Goal: Transaction & Acquisition: Purchase product/service

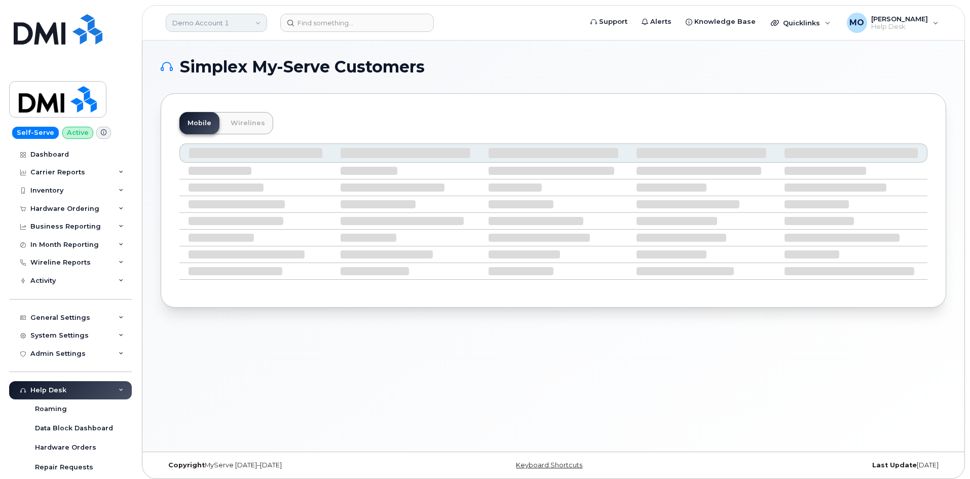
click at [220, 25] on link "Demo Account 1" at bounding box center [216, 23] width 101 height 18
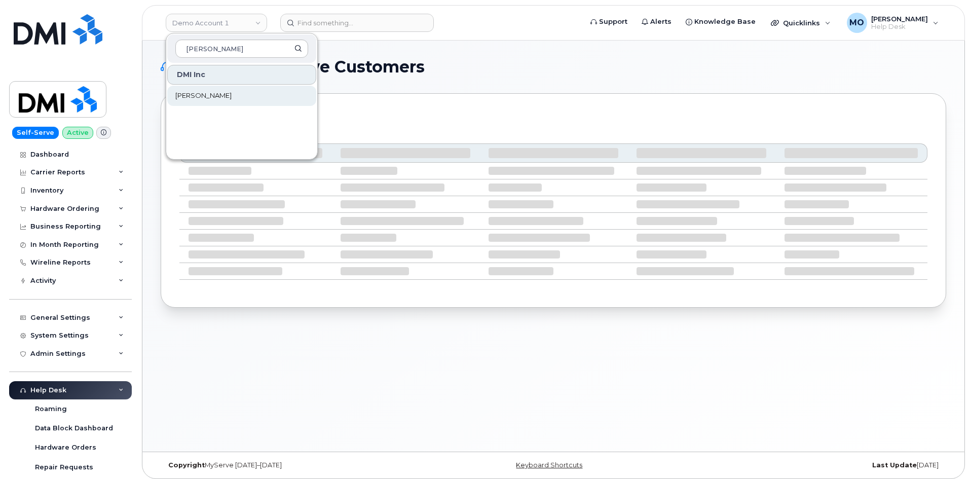
type input "Rollins"
click at [182, 99] on span "[PERSON_NAME]" at bounding box center [203, 96] width 56 height 10
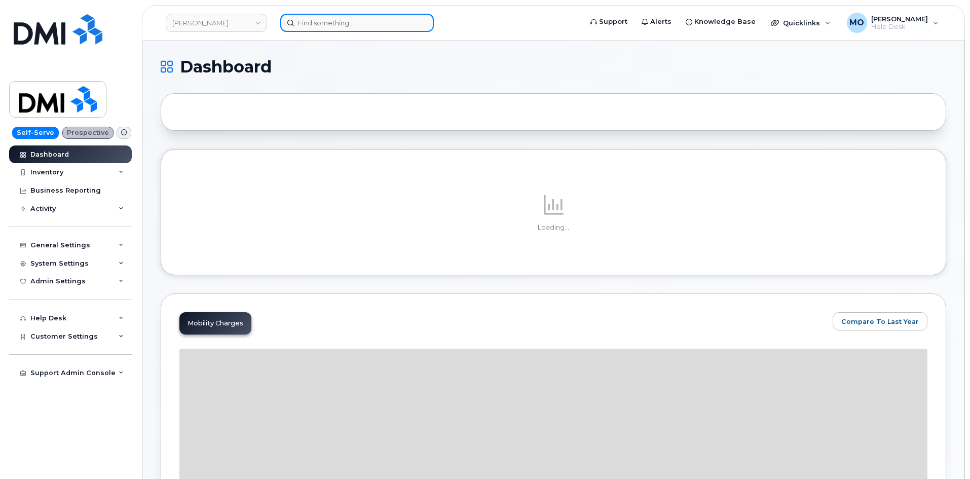
click at [353, 18] on input at bounding box center [357, 23] width 154 height 18
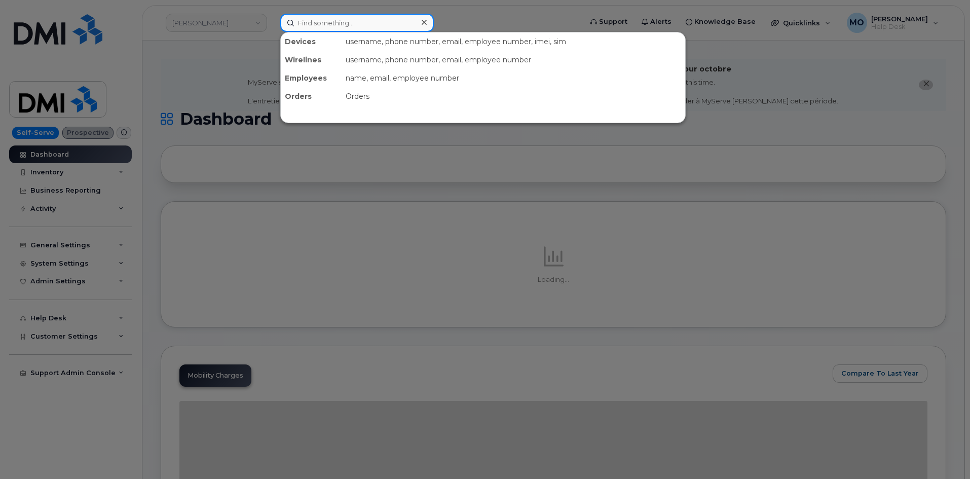
paste input "[PERSON_NAME]"
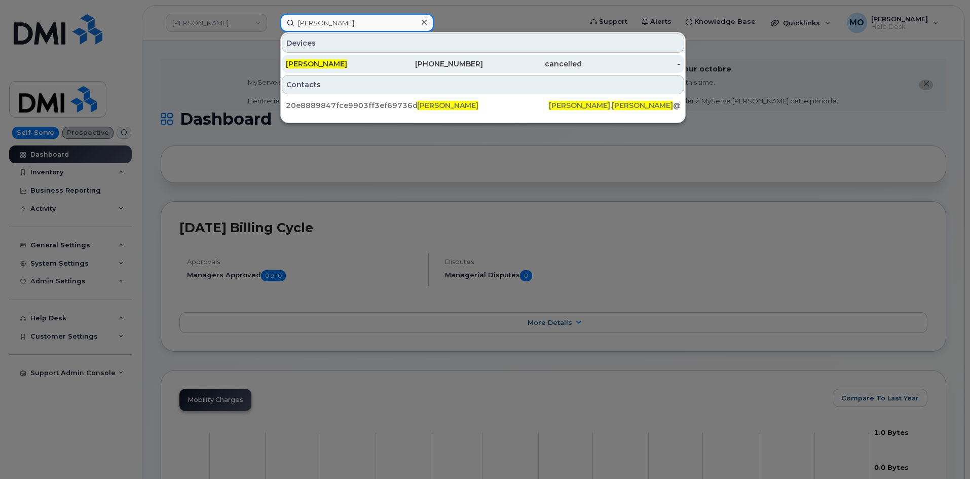
type input "Allyson Lucas"
click at [373, 68] on div "ALLYSON LUCAS" at bounding box center [335, 64] width 99 height 10
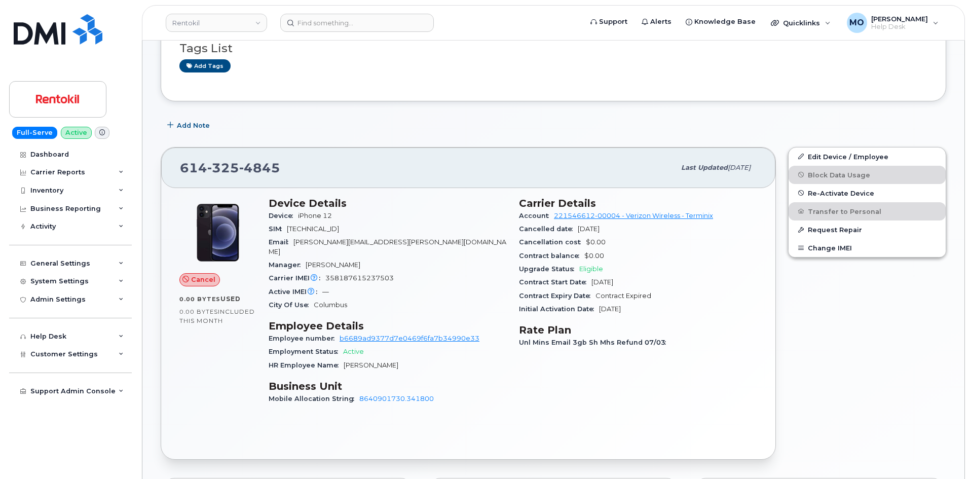
scroll to position [143, 0]
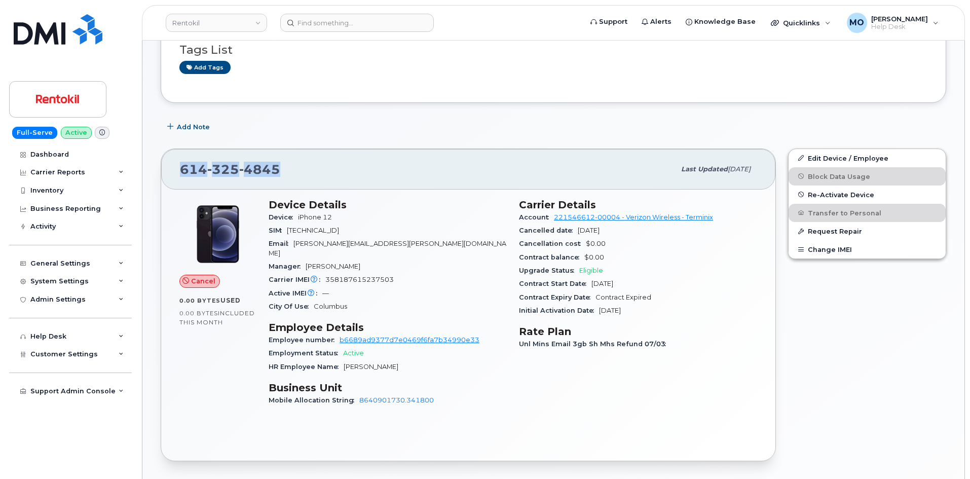
drag, startPoint x: 298, startPoint y: 170, endPoint x: 170, endPoint y: 169, distance: 127.2
click at [170, 169] on div "614 325 4845 Last updated Sep 24, 2025" at bounding box center [468, 169] width 614 height 41
copy span "614 325 4845"
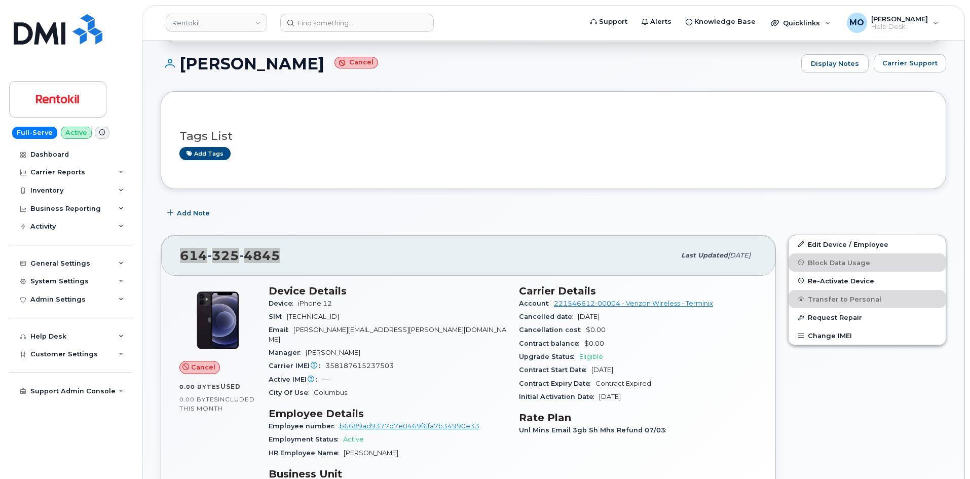
scroll to position [229, 0]
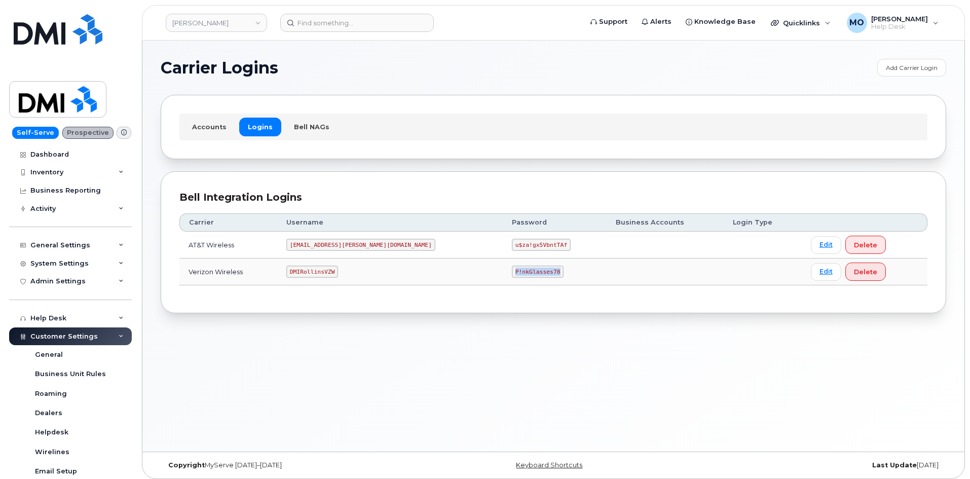
drag, startPoint x: 502, startPoint y: 272, endPoint x: 449, endPoint y: 274, distance: 53.8
click at [503, 274] on td "P!nkGlasses78" at bounding box center [555, 272] width 104 height 27
copy code "P!nkGlasses78"
click at [344, 358] on div "Carrier Logins Add Carrier Login Accounts Logins Bell NAGs Bell Integration Log…" at bounding box center [553, 246] width 822 height 411
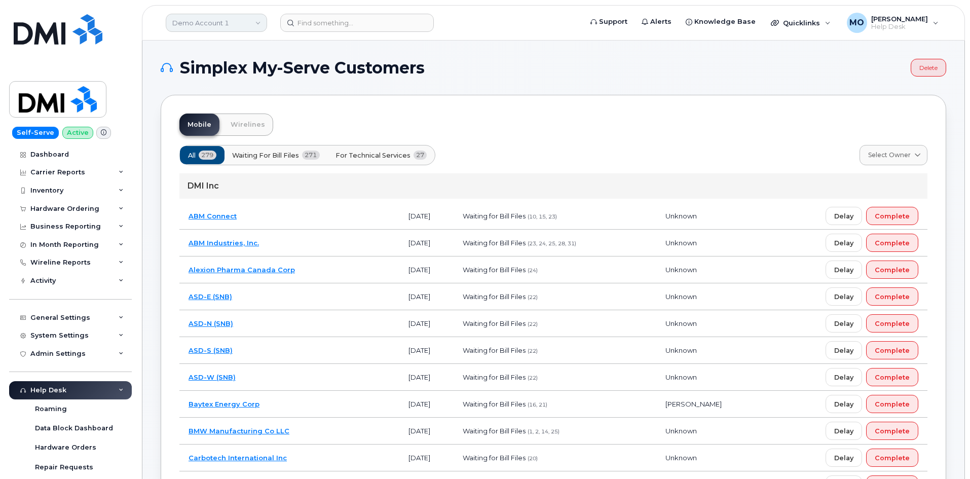
click at [231, 23] on link "Demo Account 1" at bounding box center [216, 23] width 101 height 18
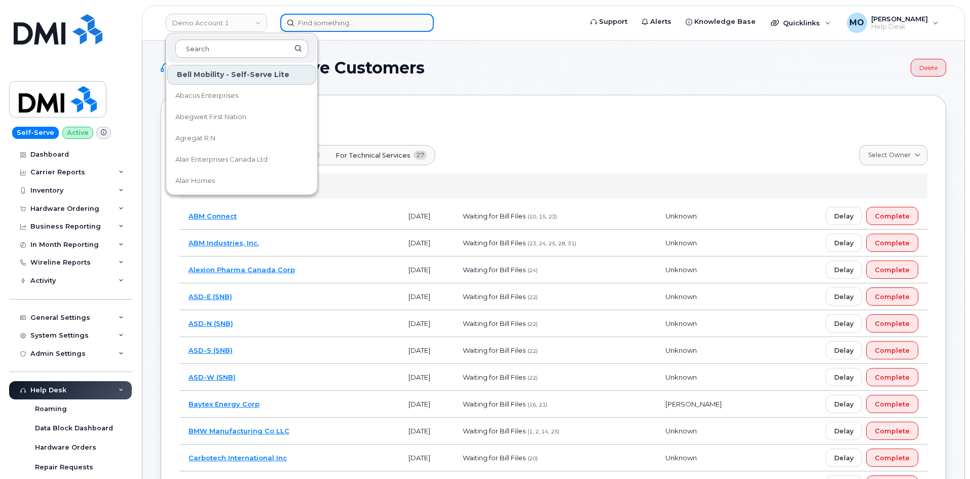
click at [324, 15] on input at bounding box center [357, 23] width 154 height 18
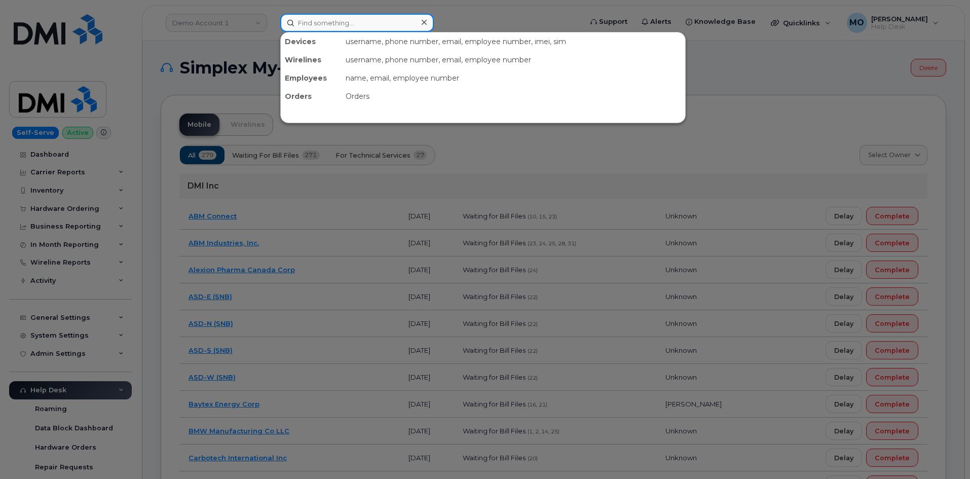
paste input "9034951176"
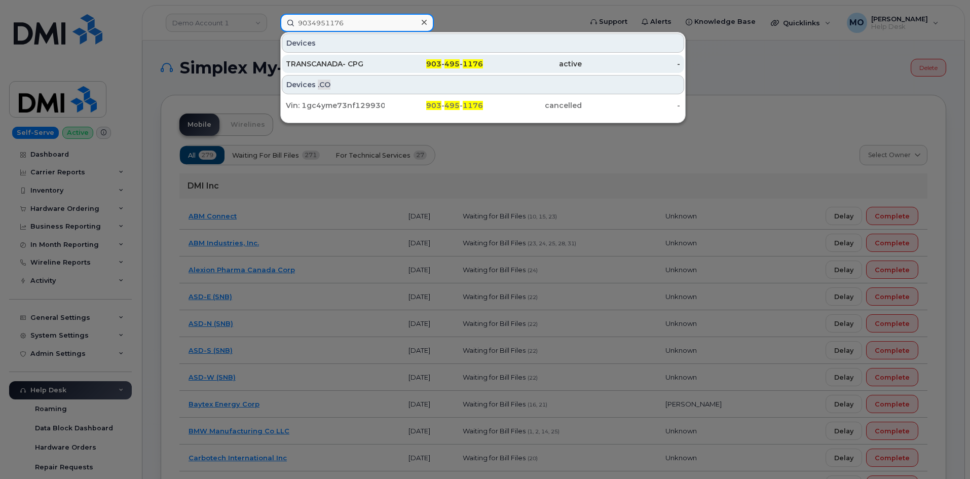
type input "9034951176"
click at [396, 63] on div "903 - 495 - 1176" at bounding box center [434, 64] width 99 height 10
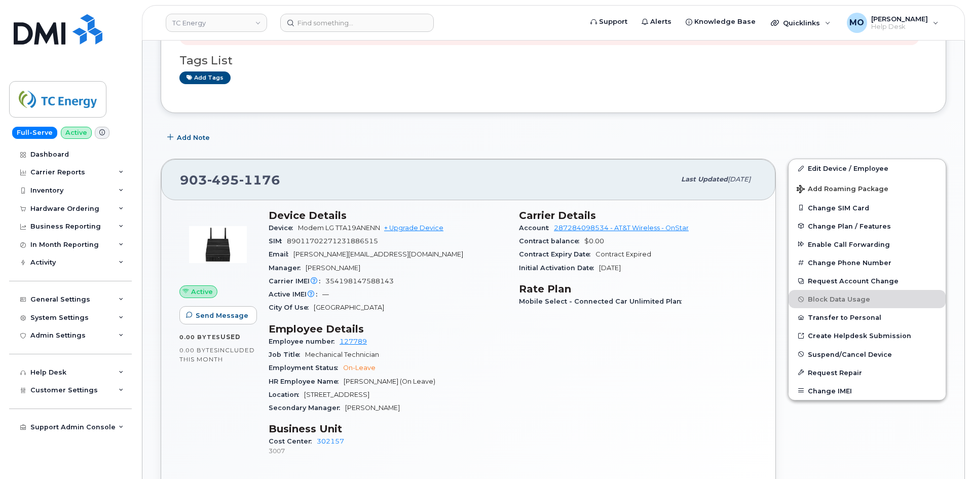
scroll to position [304, 0]
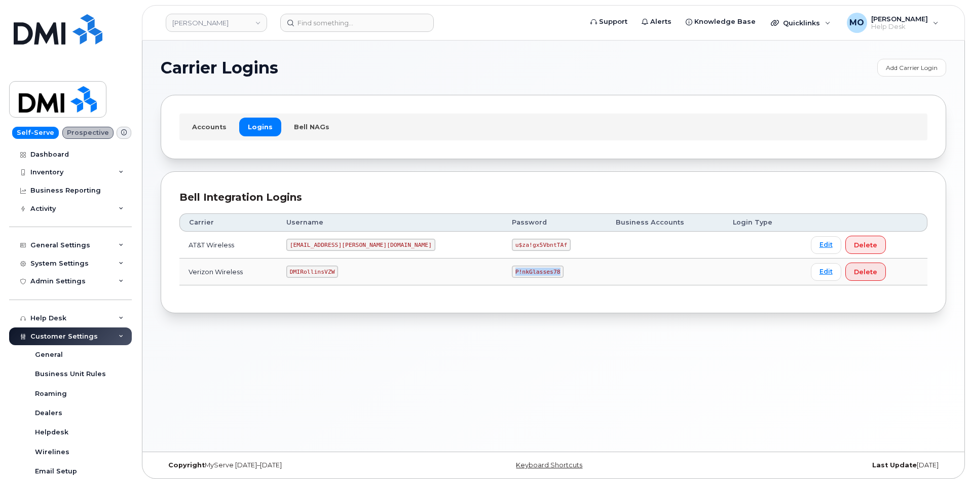
drag, startPoint x: 453, startPoint y: 274, endPoint x: 530, endPoint y: 268, distance: 77.3
click at [530, 271] on td "P!nkGlasses78" at bounding box center [555, 272] width 104 height 27
copy code "P!nkGlasses78"
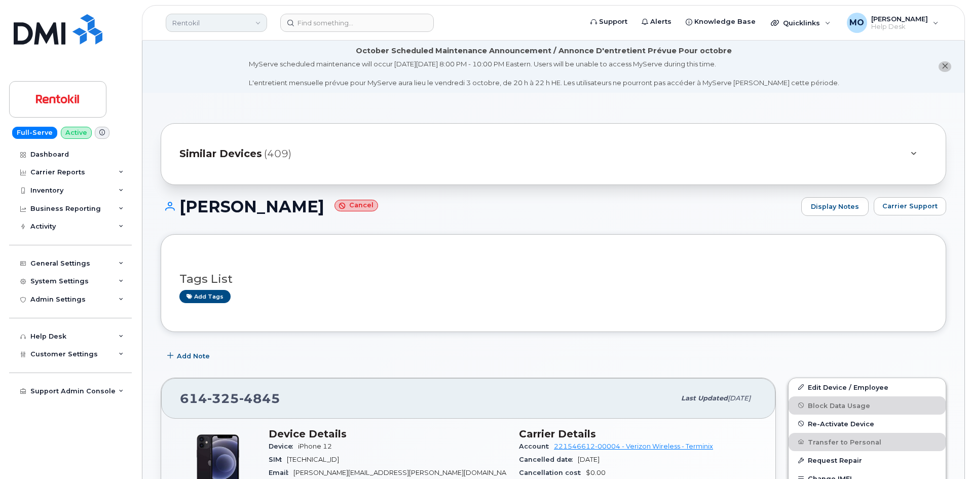
scroll to position [229, 0]
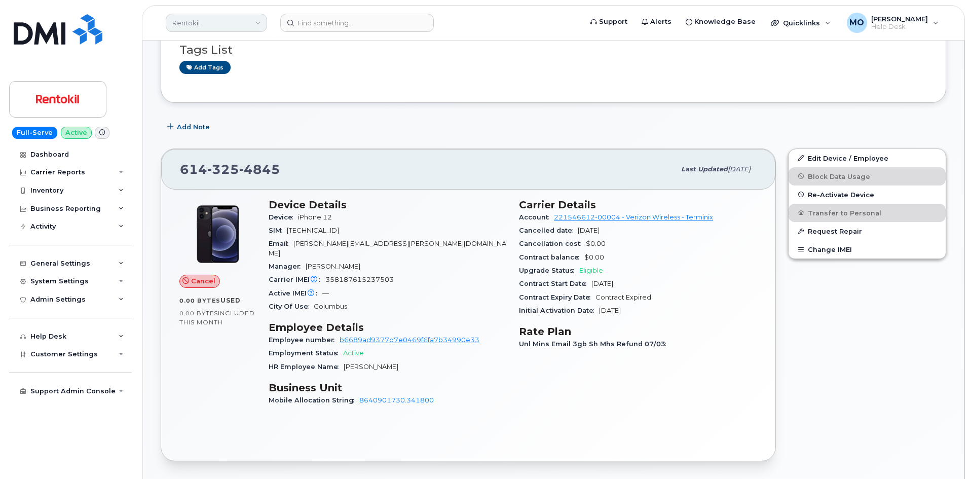
click at [190, 19] on link "Rentokil" at bounding box center [216, 23] width 101 height 18
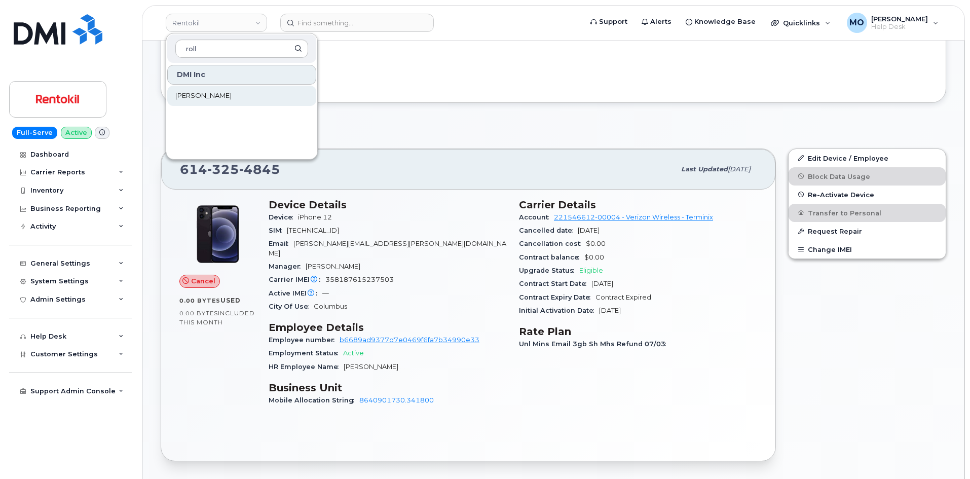
type input "roll"
click at [237, 91] on link "Rollins" at bounding box center [241, 96] width 149 height 20
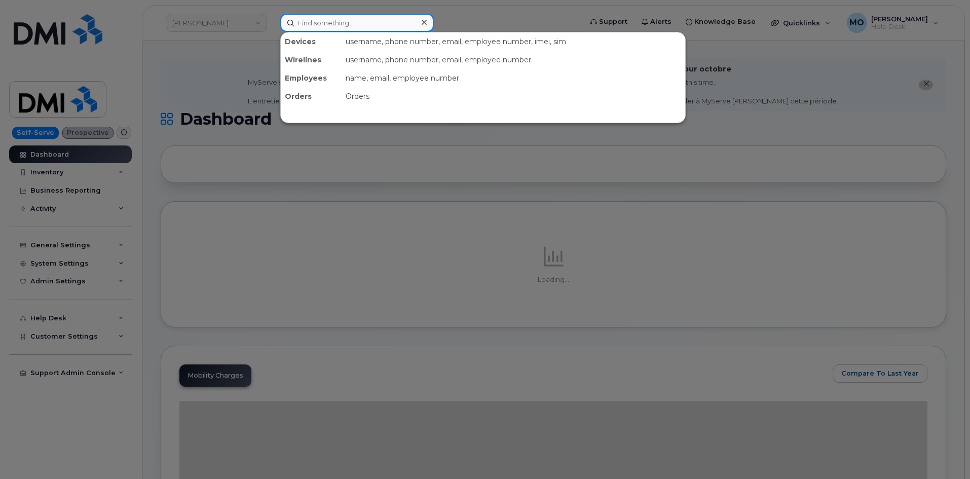
click at [304, 24] on input at bounding box center [357, 23] width 154 height 18
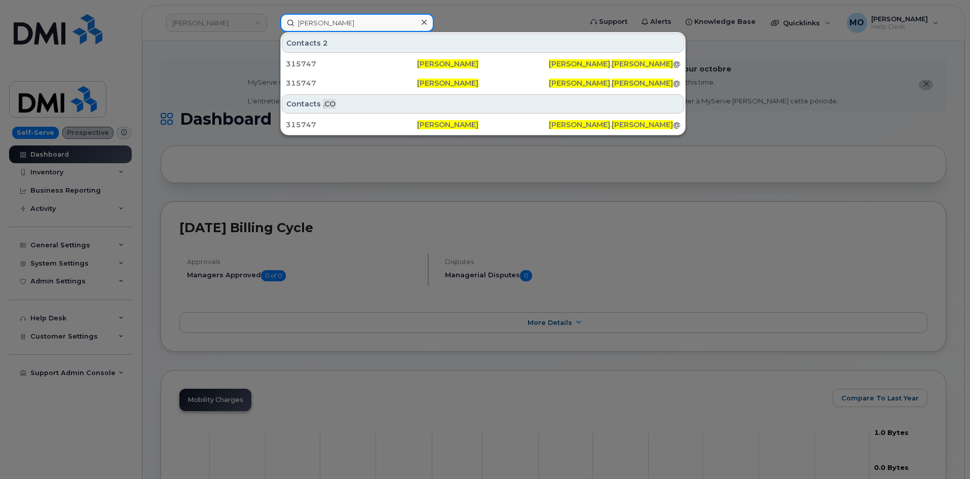
type input "Cody Knox"
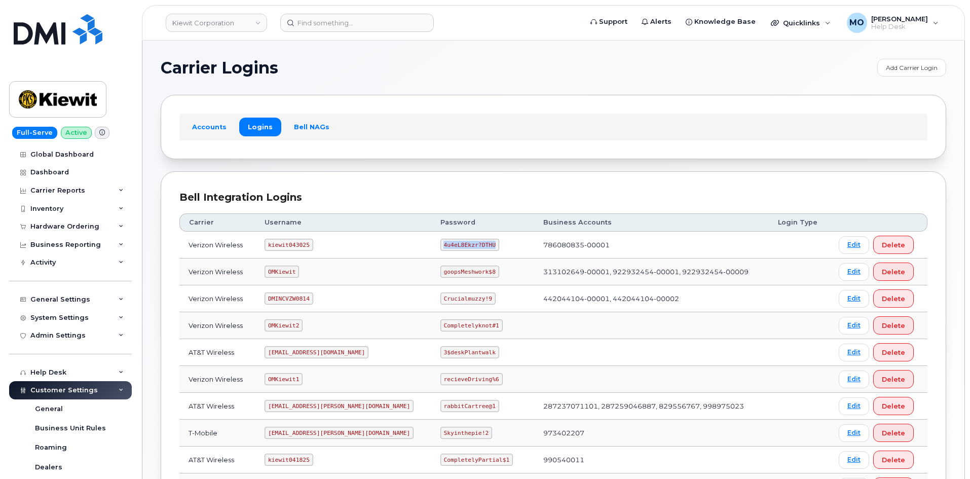
drag, startPoint x: 384, startPoint y: 250, endPoint x: 477, endPoint y: 246, distance: 93.4
click at [475, 247] on tr "Verizon Wireless kiewit043025 4u4eL8Ekzr?DTHU 786080835-00001 Edit Delete" at bounding box center [553, 245] width 748 height 27
copy tr "4u4eL8Ekzr?DTHU"
click at [323, 21] on input at bounding box center [357, 23] width 154 height 18
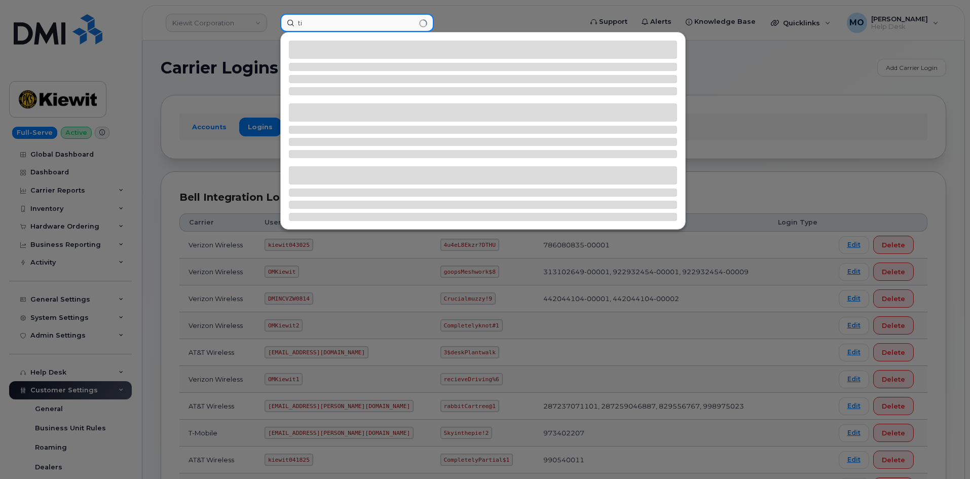
type input "t"
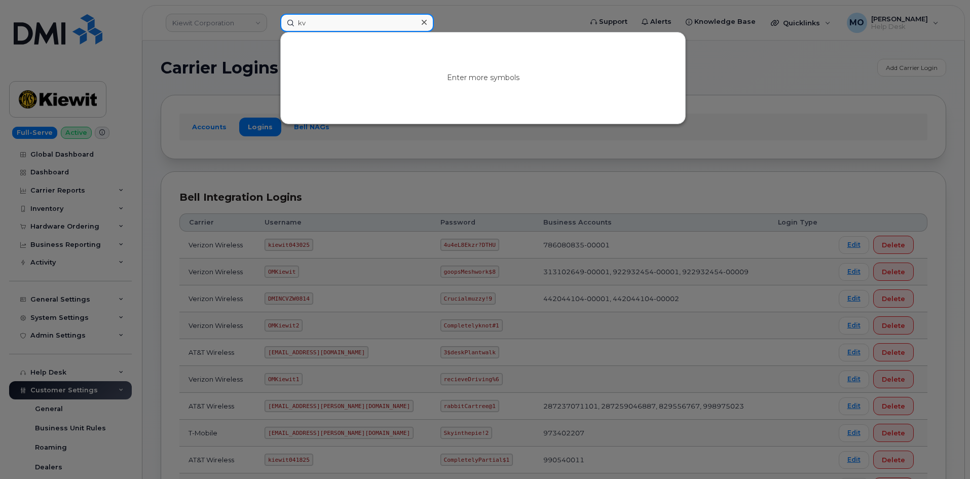
type input "k"
paste input "4u4eL8Ekzr?DTHU"
type input "4u4eL8Ekzr?DTHU"
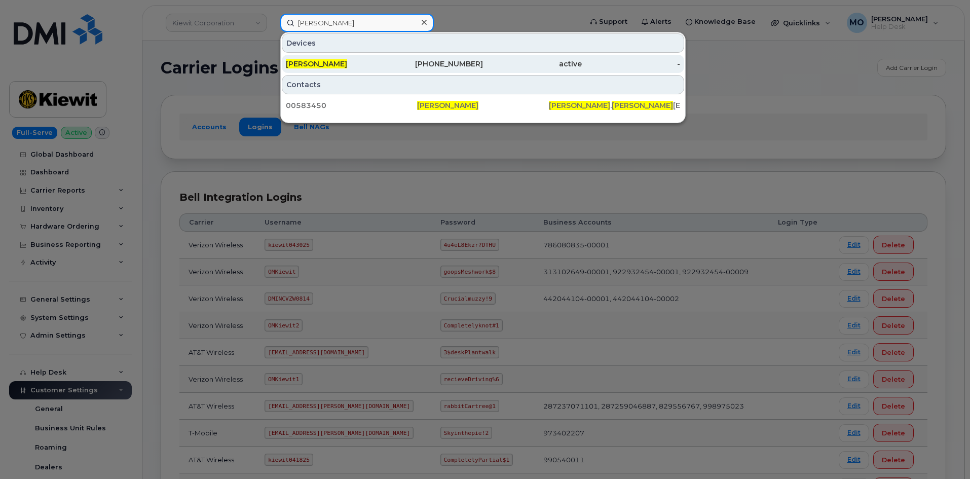
type input "[PERSON_NAME]"
click at [367, 57] on div "Kevin McGann" at bounding box center [335, 64] width 99 height 18
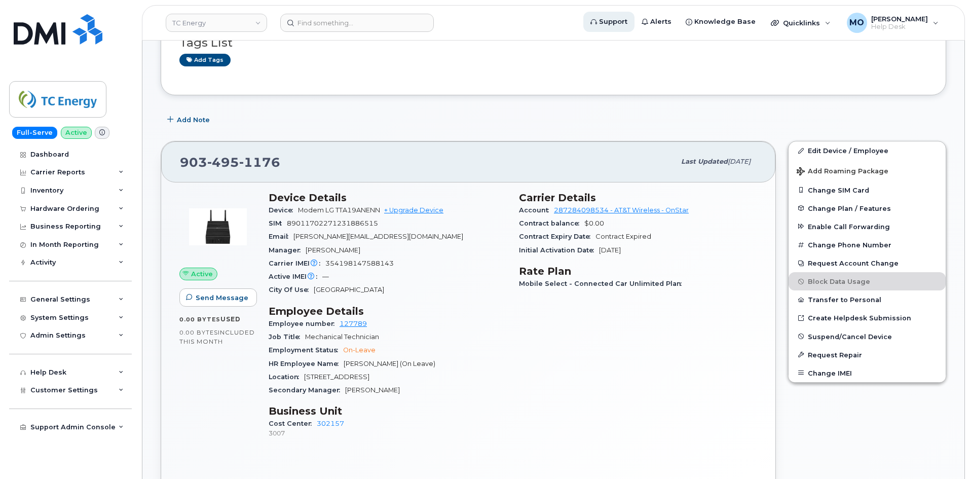
scroll to position [304, 0]
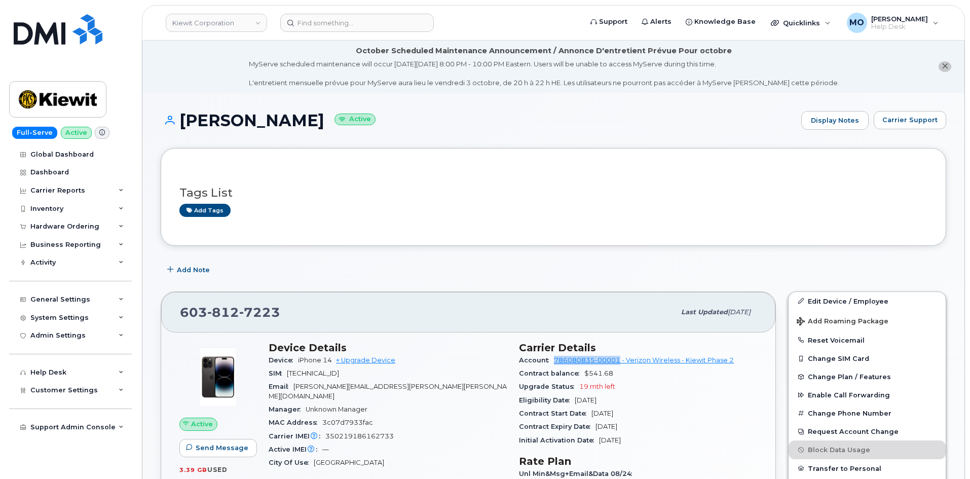
drag, startPoint x: 550, startPoint y: 360, endPoint x: 621, endPoint y: 362, distance: 71.5
click at [621, 362] on div "Account 786080835-00001 - Verizon Wireless - Kiewit Phase 2" at bounding box center [638, 360] width 238 height 13
copy link "786080835-00001"
click at [387, 25] on input at bounding box center [357, 23] width 154 height 18
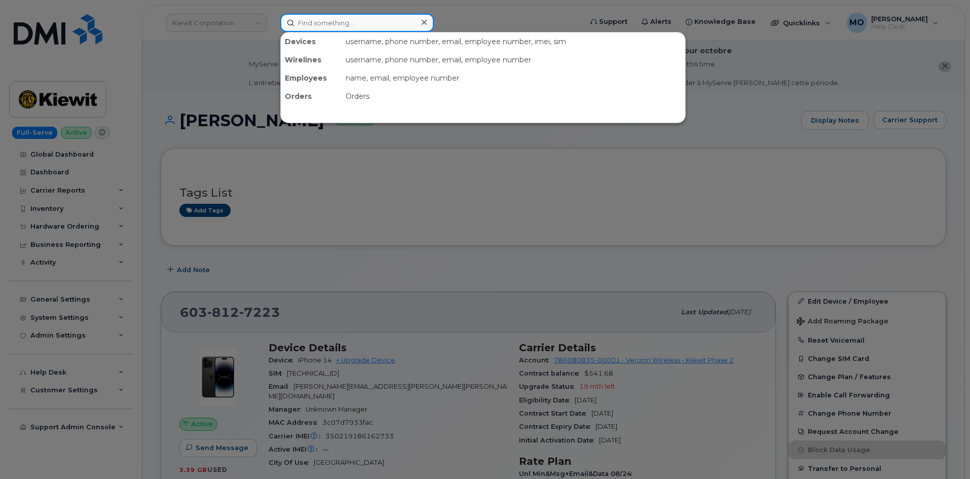
paste input "351613965468932"
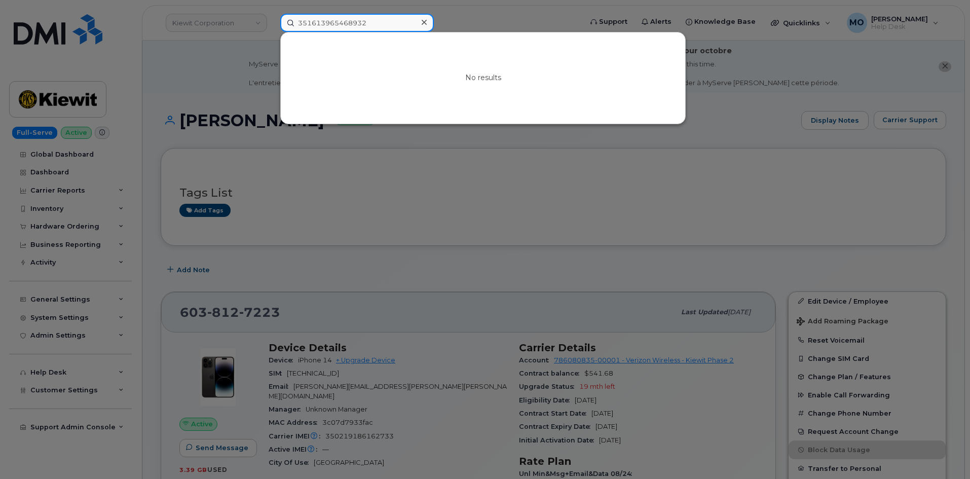
type input "351613965468932"
click at [424, 21] on icon at bounding box center [424, 22] width 5 height 8
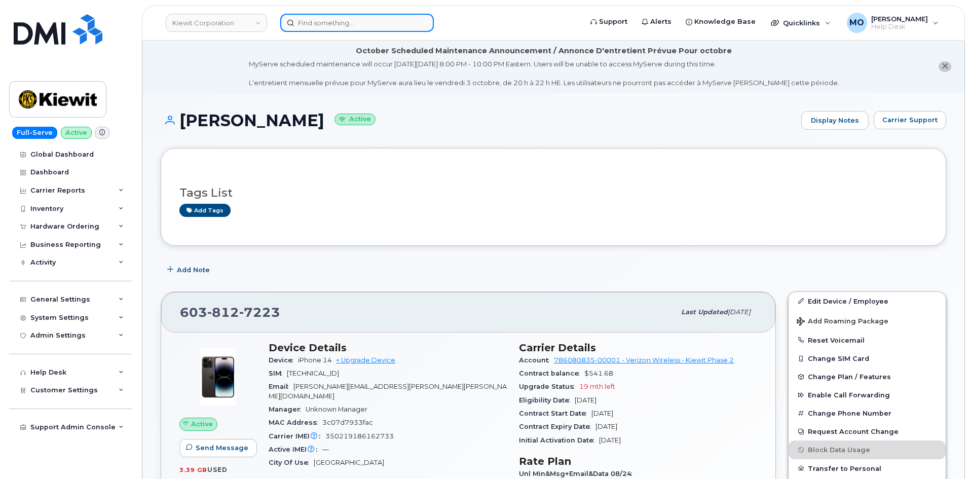
click at [335, 28] on input at bounding box center [357, 23] width 154 height 18
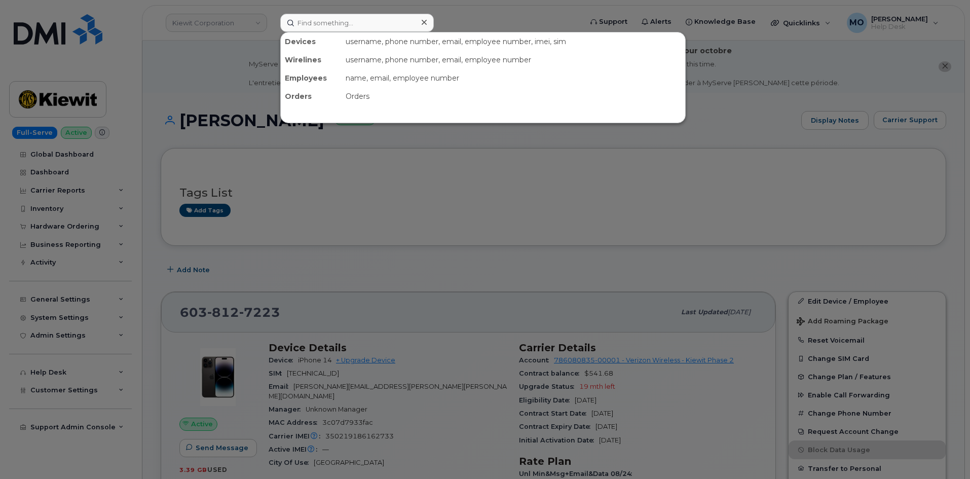
drag, startPoint x: 263, startPoint y: 204, endPoint x: 264, endPoint y: 182, distance: 21.8
click at [264, 203] on div at bounding box center [485, 239] width 970 height 479
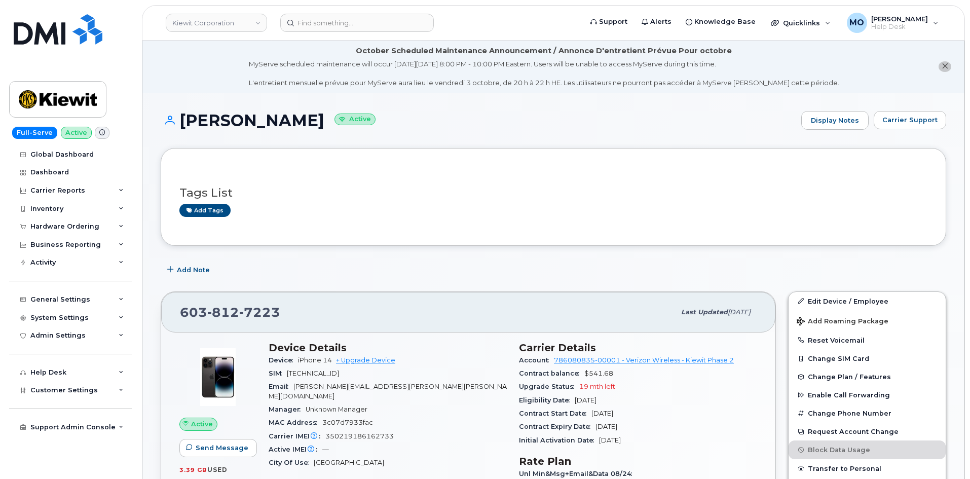
click at [169, 120] on icon at bounding box center [168, 120] width 14 height 9
click at [331, 24] on input at bounding box center [357, 23] width 154 height 18
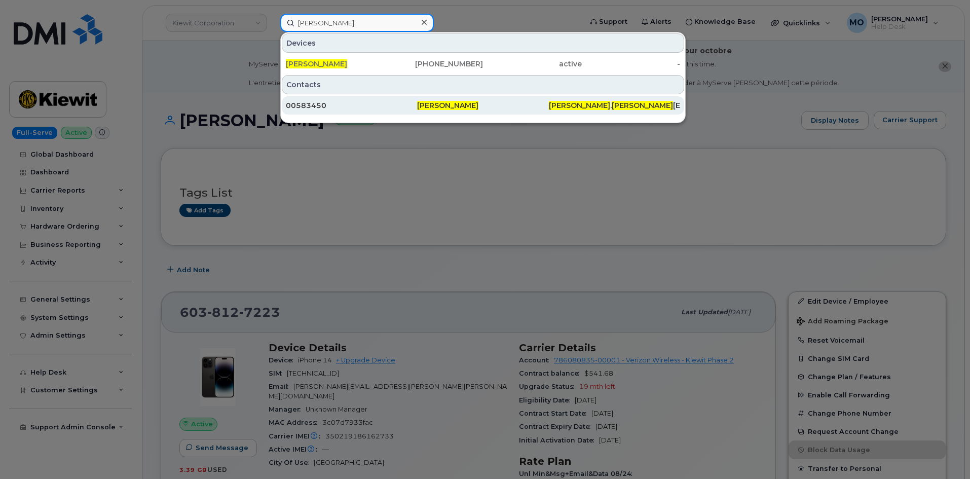
type input "kevin mcgann"
click at [319, 107] on div "00583450" at bounding box center [351, 105] width 131 height 10
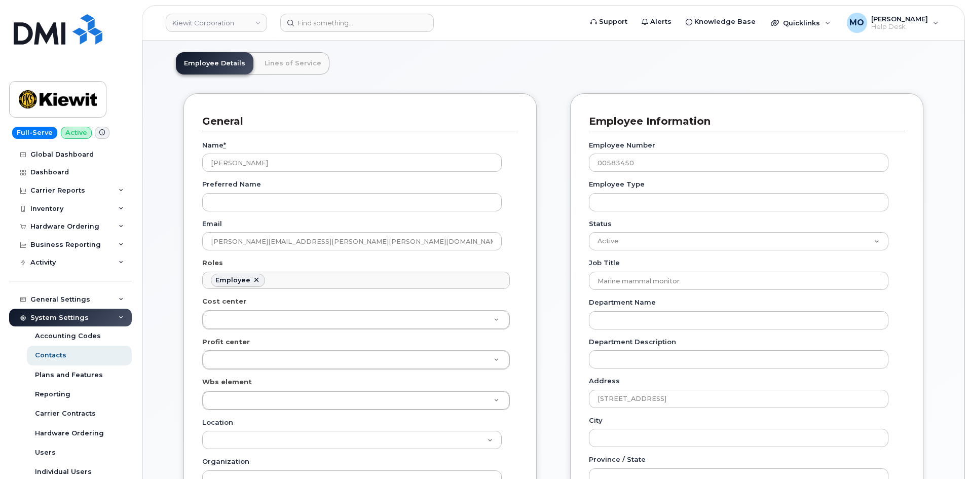
scroll to position [60, 0]
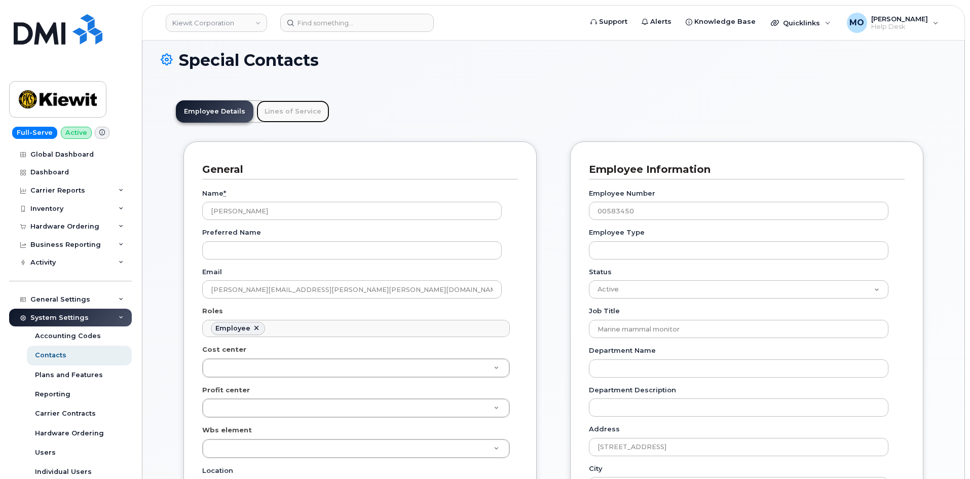
click at [294, 115] on link "Lines of Service" at bounding box center [293, 111] width 73 height 22
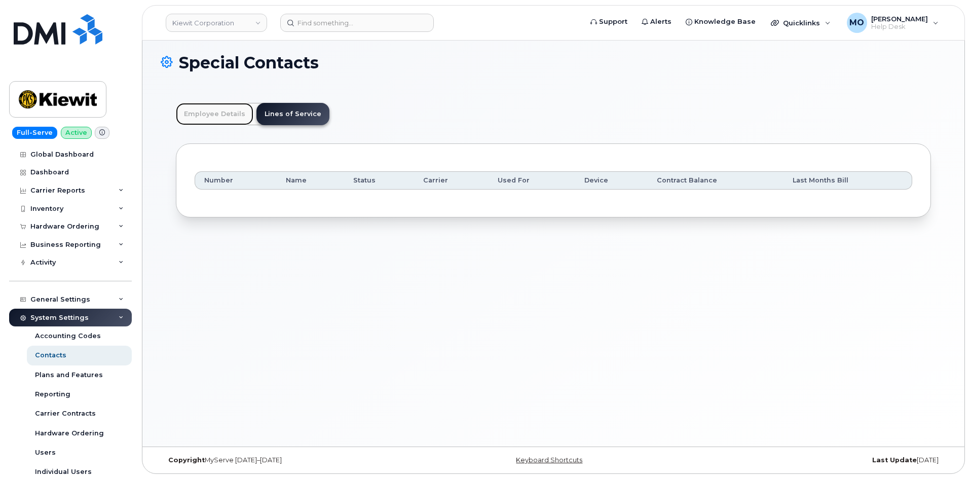
click at [220, 116] on link "Employee Details" at bounding box center [215, 114] width 78 height 22
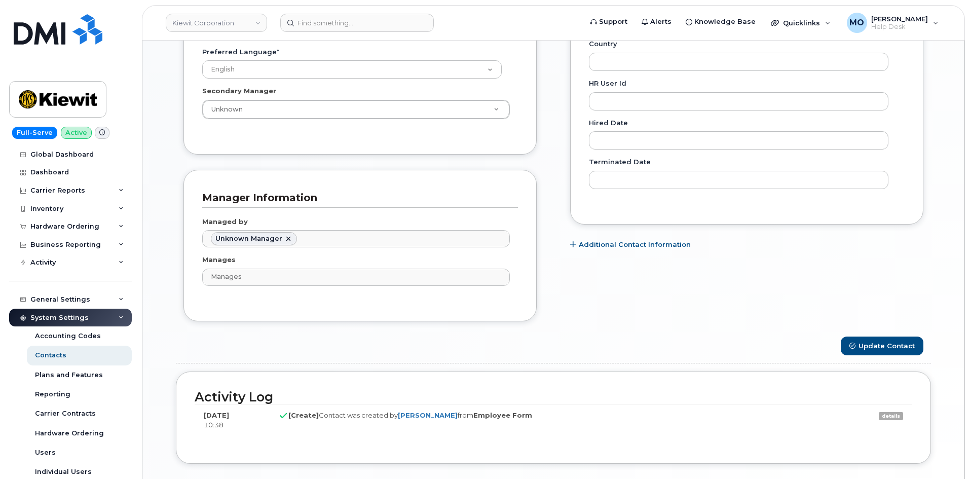
scroll to position [668, 0]
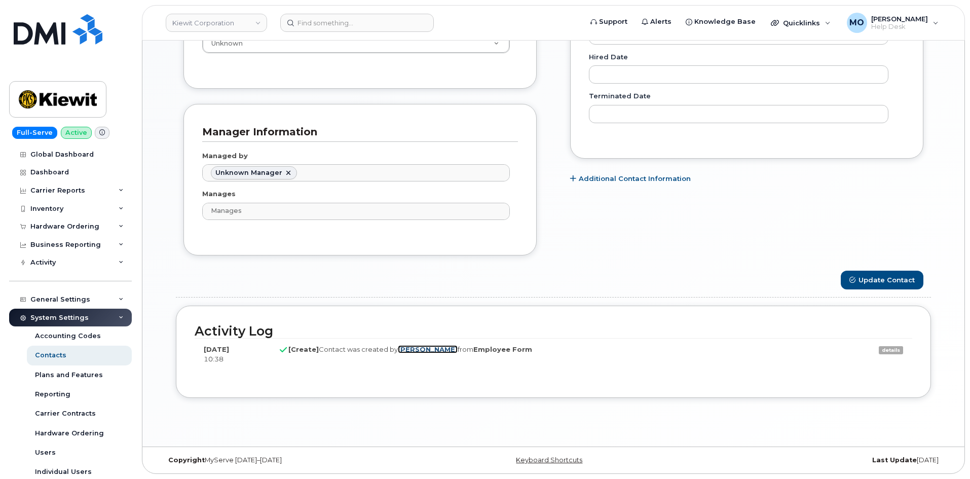
click at [403, 349] on link "Tim Unger" at bounding box center [428, 349] width 60 height 8
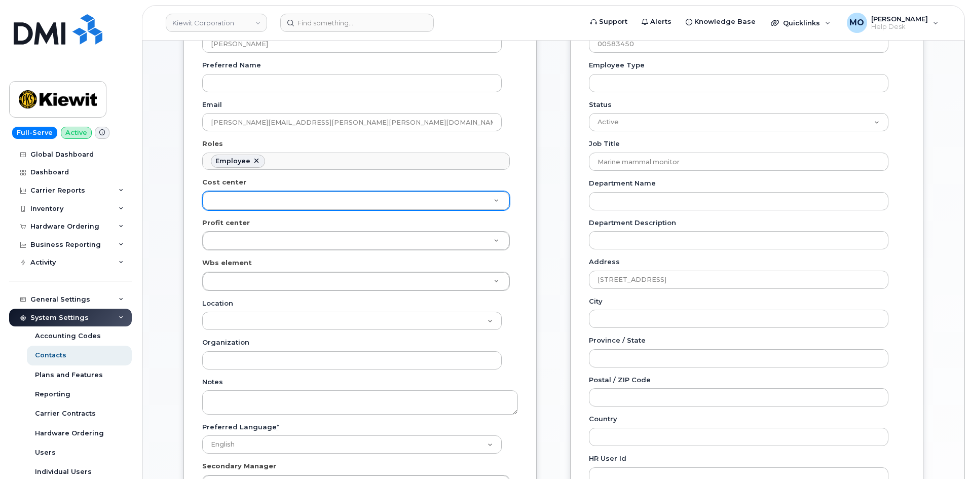
scroll to position [253, 0]
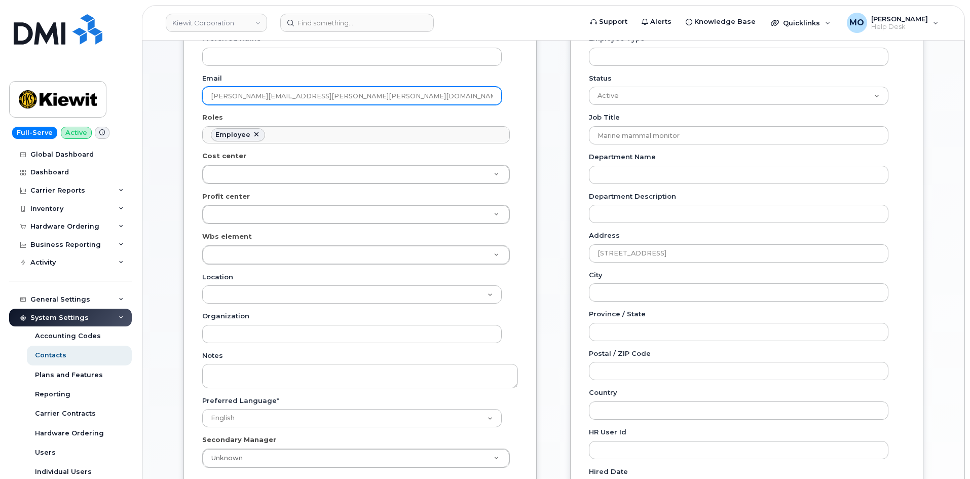
drag, startPoint x: 323, startPoint y: 95, endPoint x: 202, endPoint y: 99, distance: 121.7
click at [202, 99] on div "General Name * Kevin McGann Preferred Name Email kevin.mcgann-ptr@kiewit.com Ro…" at bounding box center [360, 226] width 353 height 556
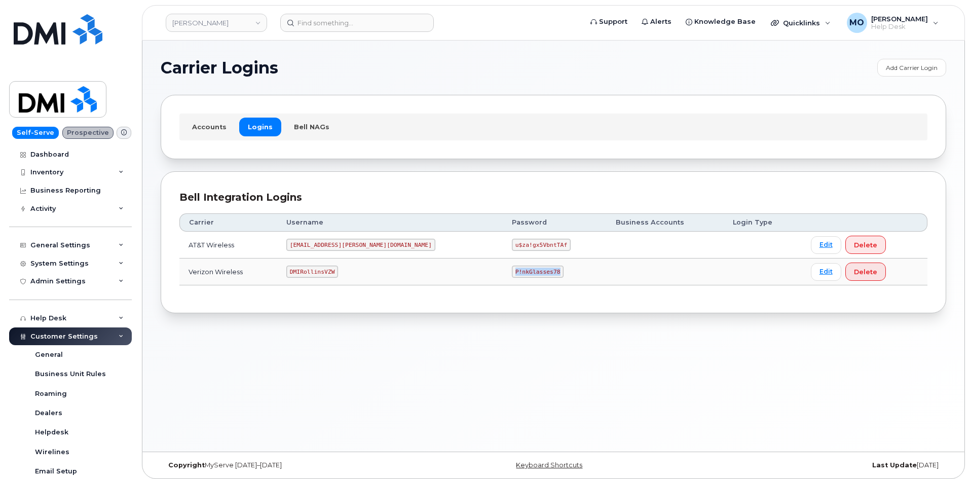
drag, startPoint x: 439, startPoint y: 263, endPoint x: 521, endPoint y: 275, distance: 82.9
click at [520, 275] on tr "Verizon Wireless DMIRollinsVZW P!nkGlasses78 Edit Delete" at bounding box center [553, 272] width 748 height 27
copy tr "P!nkGlasses78"
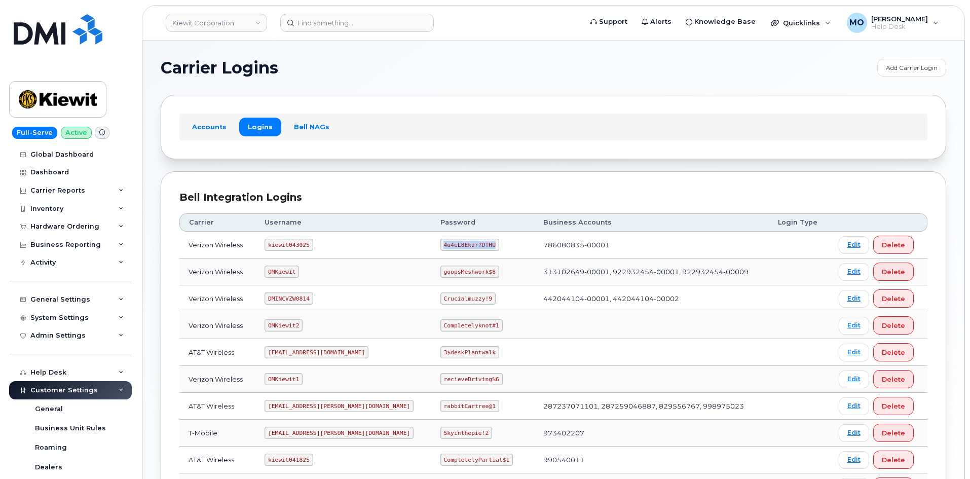
drag, startPoint x: 389, startPoint y: 248, endPoint x: 495, endPoint y: 254, distance: 106.2
click at [495, 254] on tr "Verizon Wireless kiewit043025 4u4eL8Ekzr?DTHU 786080835-00001 Edit Delete" at bounding box center [553, 245] width 748 height 27
copy tr "4u4eL8Ekzr?DTHU"
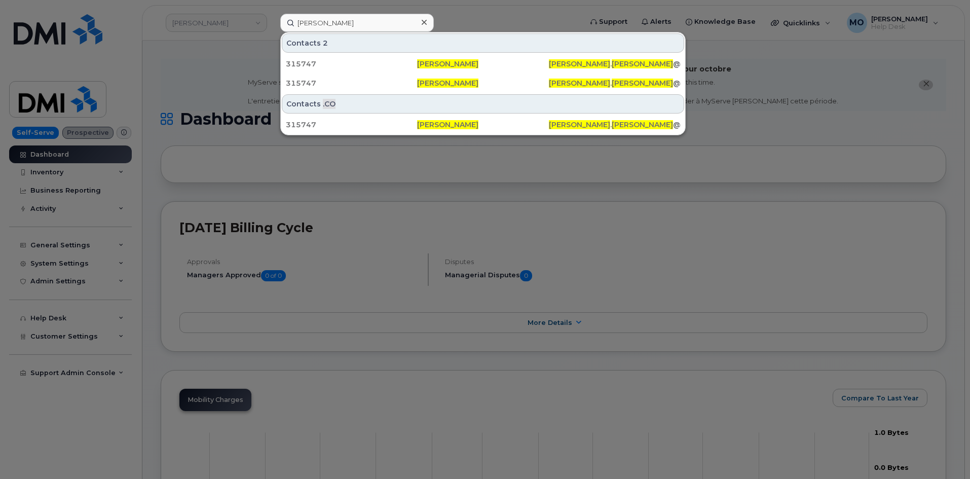
drag, startPoint x: 377, startPoint y: 26, endPoint x: 286, endPoint y: 34, distance: 90.6
click at [286, 32] on div "Cody Knox Contacts 2 315747 Cody Knox CODY . KNOX @KIEWIT.COM 315747 Cody Knox …" at bounding box center [427, 23] width 295 height 18
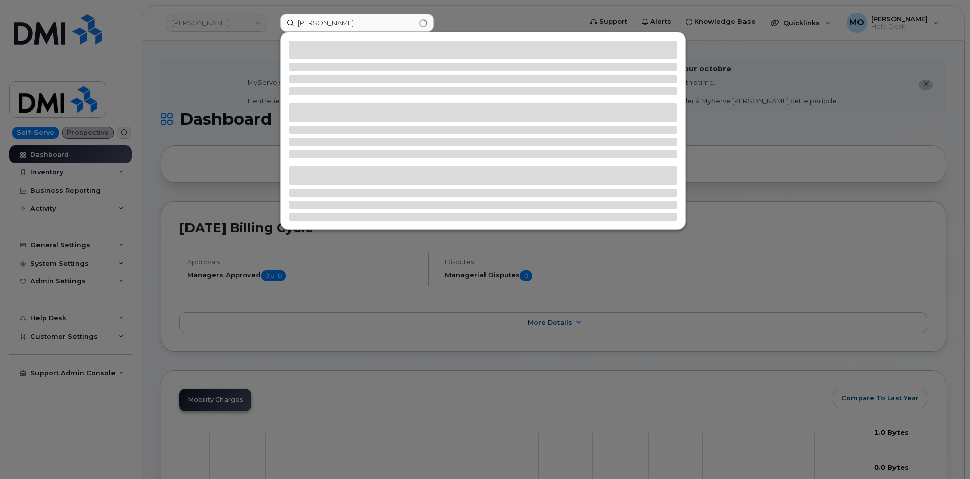
type input "Andrew Bensyl"
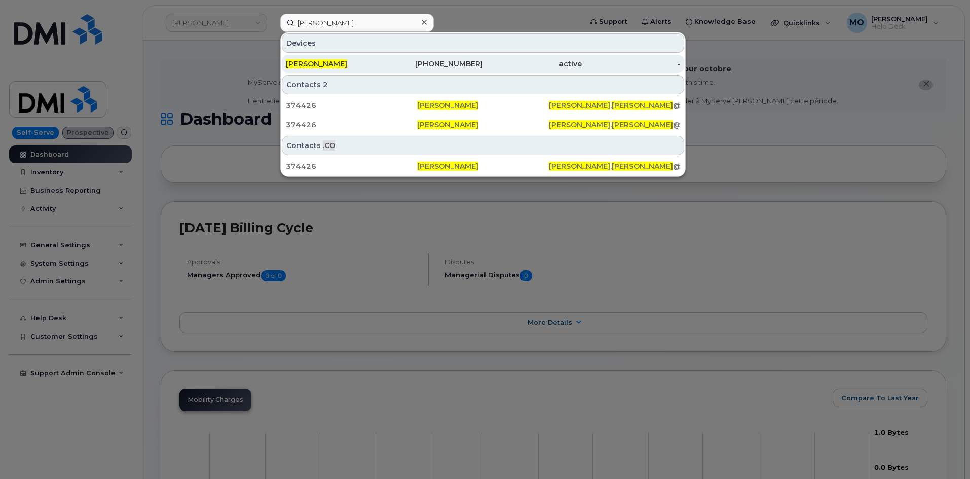
click at [335, 62] on span "ANDREW BENSYL" at bounding box center [316, 63] width 61 height 9
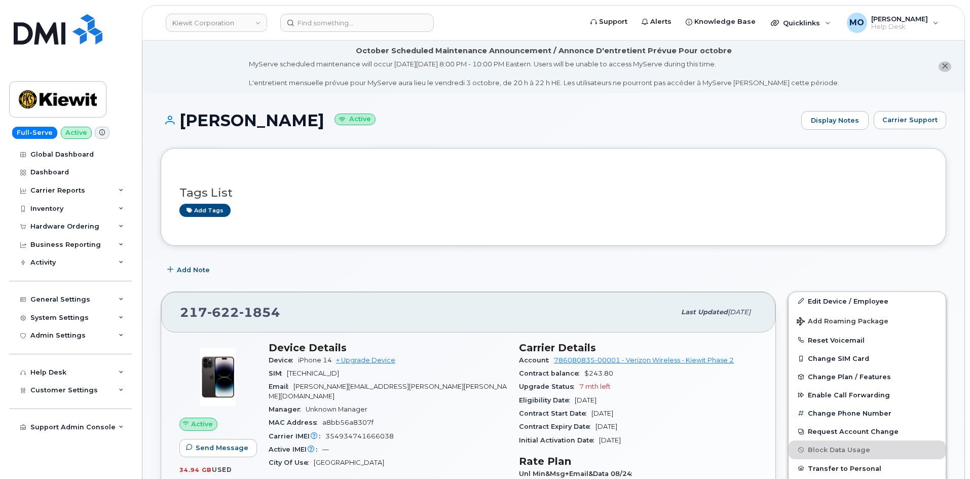
drag, startPoint x: 628, startPoint y: 260, endPoint x: 637, endPoint y: 262, distance: 9.3
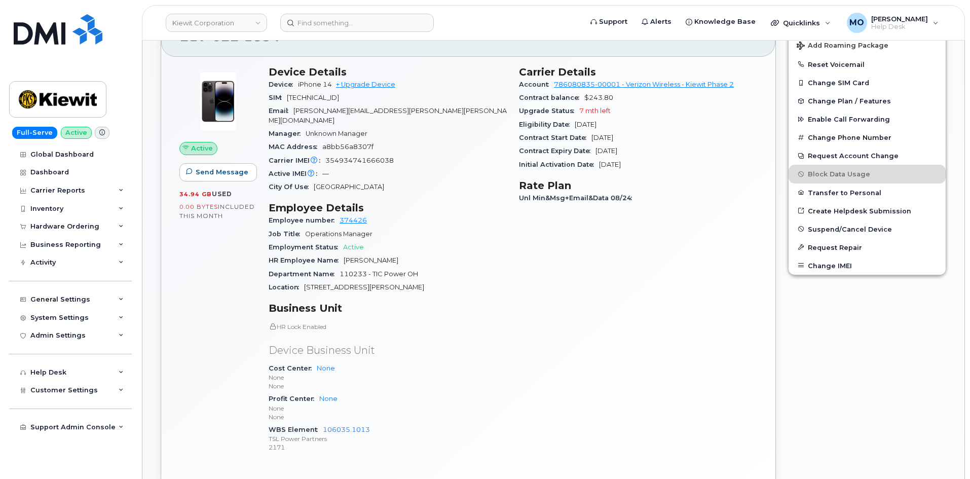
scroll to position [253, 0]
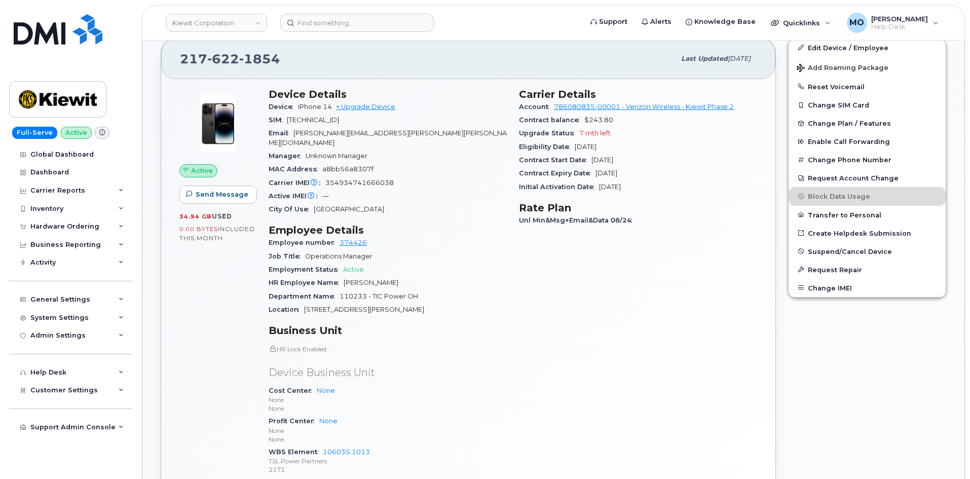
click at [641, 192] on div "Initial Activation Date Jun 05, 2008" at bounding box center [638, 186] width 238 height 13
click at [772, 202] on div "Active Send Message 34.94 GB  used 0.00 Bytes  included this month Device Detai…" at bounding box center [468, 304] width 614 height 451
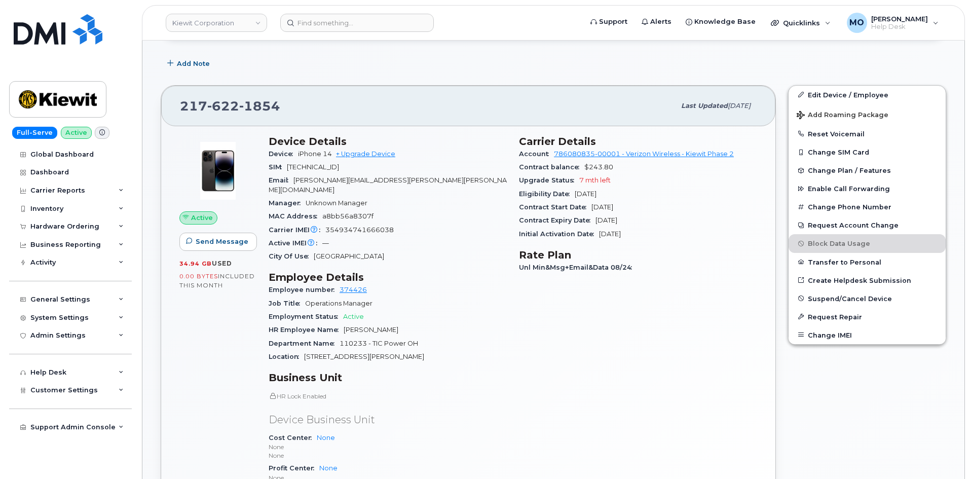
scroll to position [152, 0]
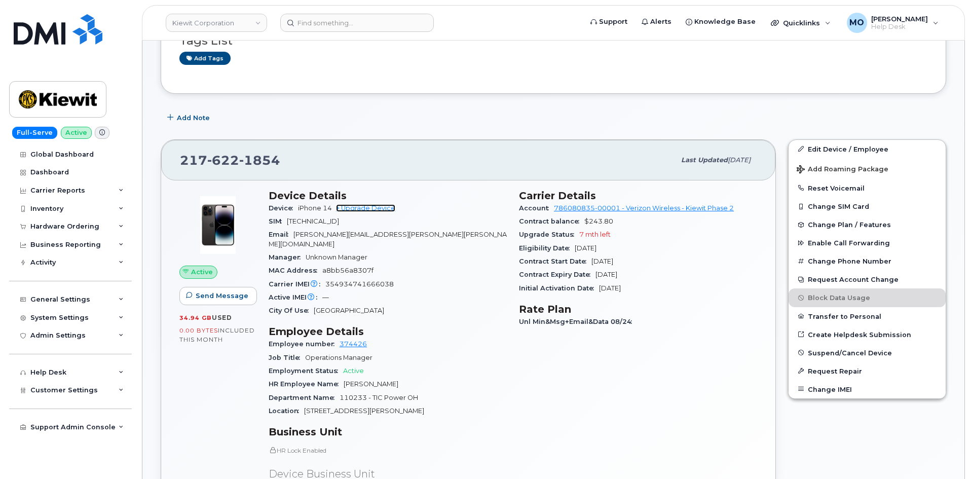
click at [368, 208] on link "+ Upgrade Device" at bounding box center [365, 208] width 59 height 8
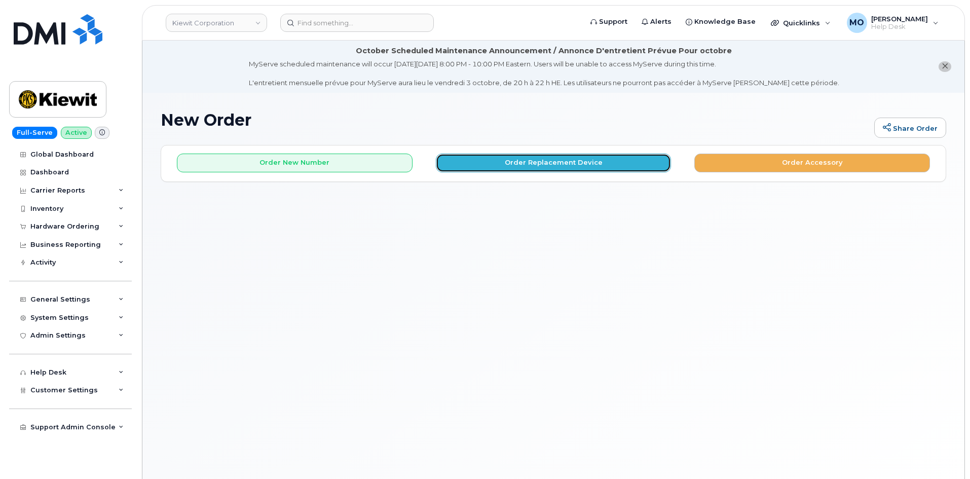
click at [481, 165] on button "Order Replacement Device" at bounding box center [554, 163] width 236 height 19
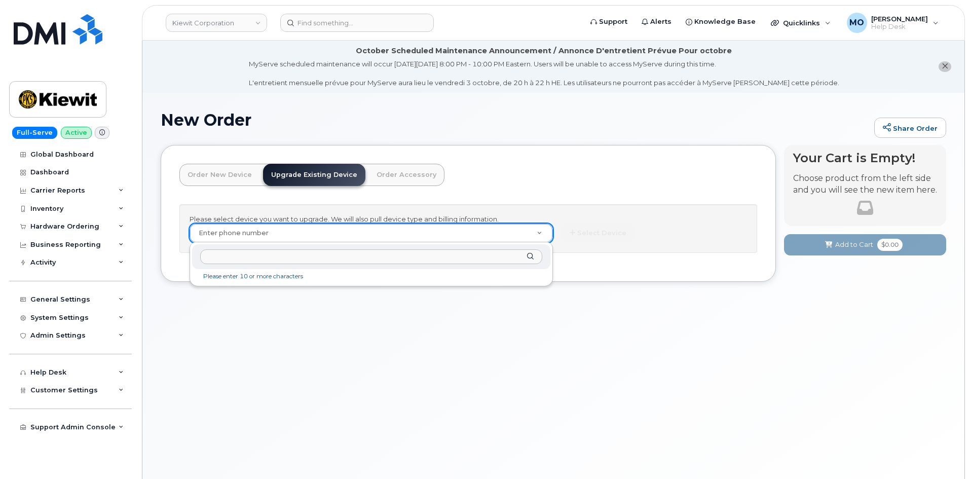
paste input "2176221854"
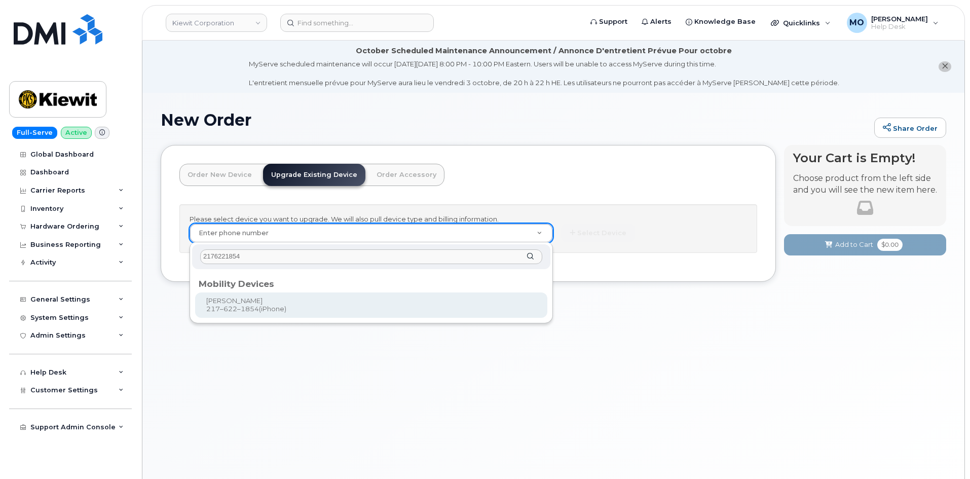
type input "2176221854"
type input "1165601"
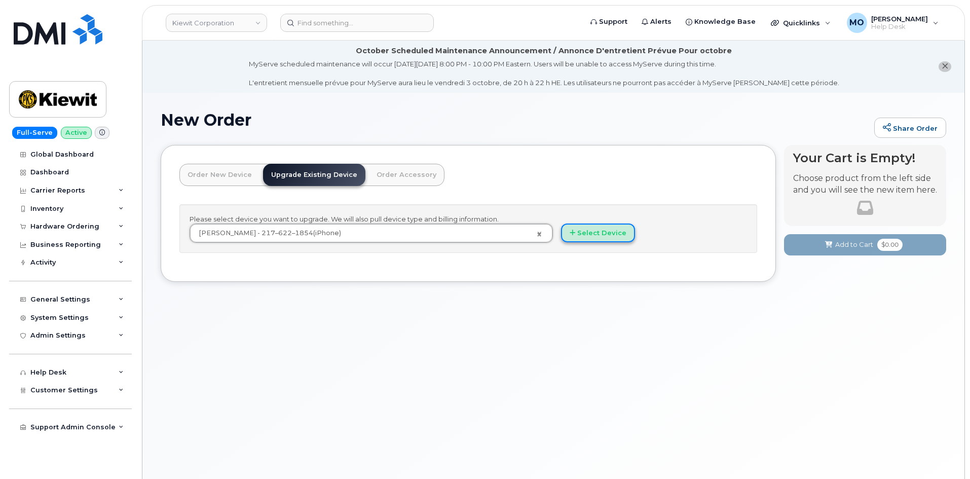
click at [601, 229] on button "Select Device" at bounding box center [598, 233] width 74 height 19
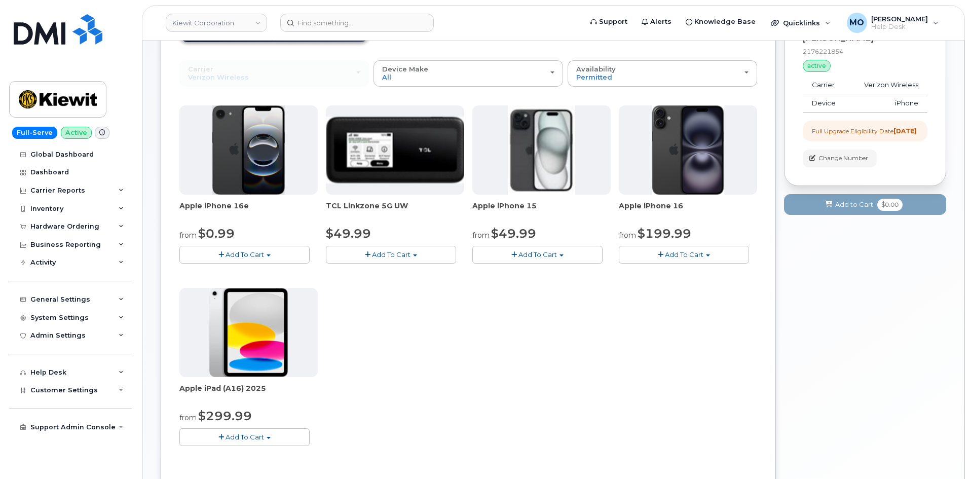
scroll to position [152, 0]
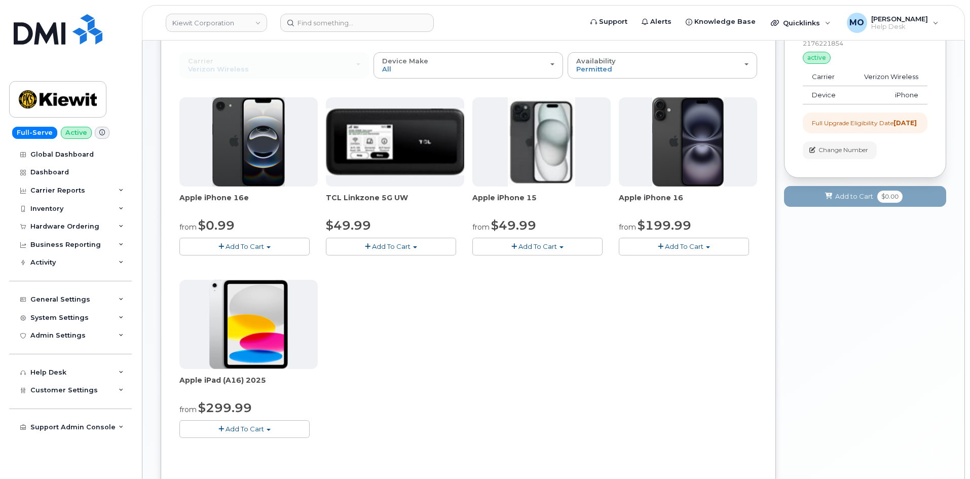
click at [251, 249] on span "Add To Cart" at bounding box center [245, 246] width 39 height 8
click at [500, 240] on button "Add To Cart" at bounding box center [537, 247] width 130 height 18
click at [660, 258] on div "Apple iPhone 16e from $0.99 Add To Cart $0.99 - 2 Year Upgrade (128GB) $599.99 …" at bounding box center [468, 275] width 578 height 357
click at [661, 254] on button "Add To Cart" at bounding box center [684, 247] width 130 height 18
click at [556, 247] on span "Add To Cart" at bounding box center [538, 246] width 39 height 8
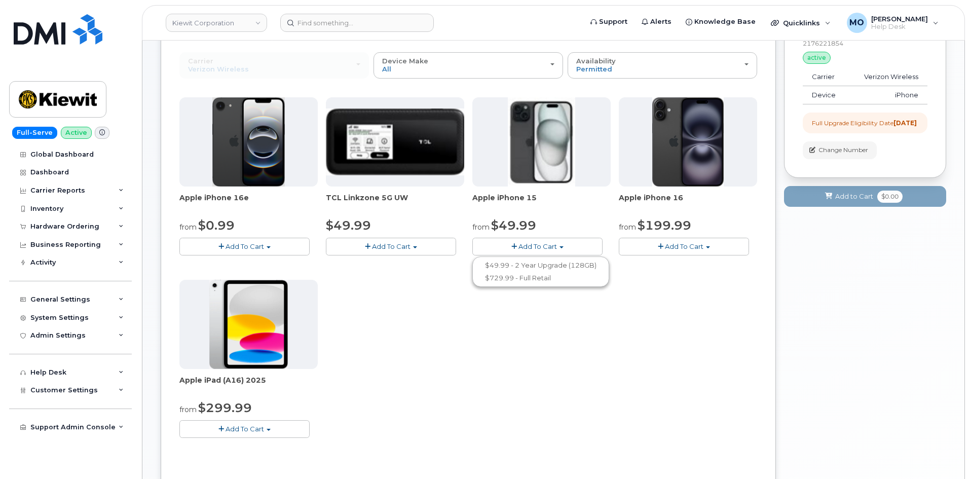
click at [688, 331] on div "Apple iPhone 16e from $0.99 Add To Cart $0.99 - 2 Year Upgrade (128GB) $599.99 …" at bounding box center [468, 275] width 578 height 357
click at [659, 246] on span "button" at bounding box center [661, 246] width 6 height 7
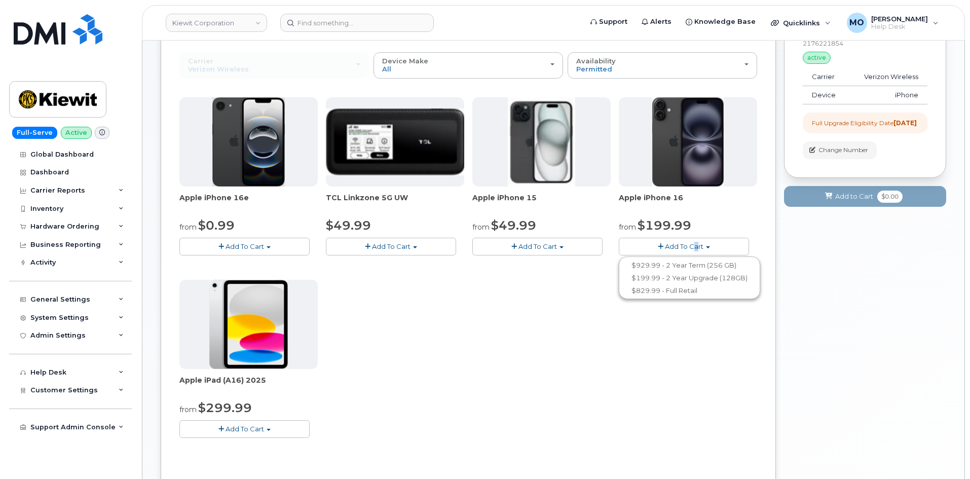
click at [697, 347] on div "Apple iPhone 16e from $0.99 Add To Cart $0.99 - 2 Year Upgrade (128GB) $599.99 …" at bounding box center [468, 275] width 578 height 357
click at [544, 325] on div "Apple iPhone 16e from $0.99 Add To Cart $0.99 - 2 Year Upgrade (128GB) $599.99 …" at bounding box center [468, 275] width 578 height 357
click at [703, 248] on span "Add To Cart" at bounding box center [684, 246] width 39 height 8
click at [698, 266] on link "$929.99 - 2 Year Term (256 GB)" at bounding box center [690, 265] width 136 height 13
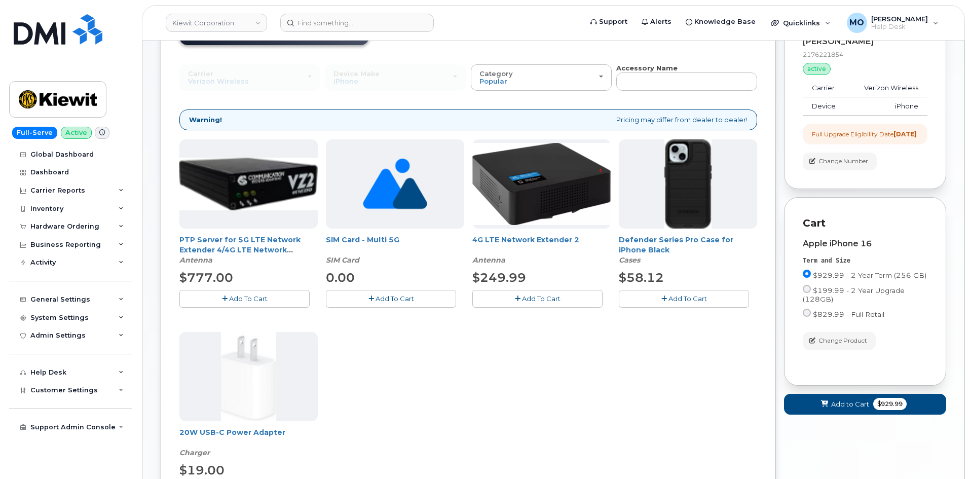
scroll to position [304, 0]
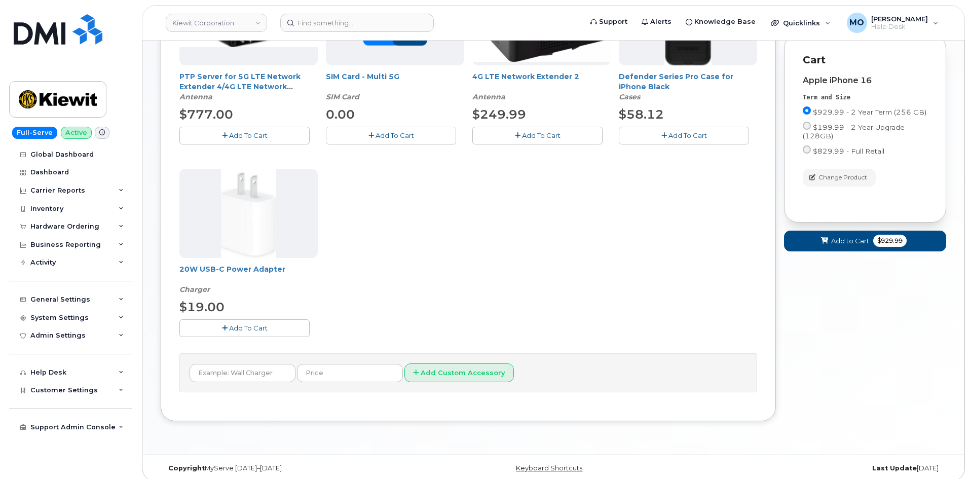
drag, startPoint x: 223, startPoint y: 329, endPoint x: 230, endPoint y: 324, distance: 8.0
click at [224, 328] on icon "button" at bounding box center [225, 328] width 6 height 7
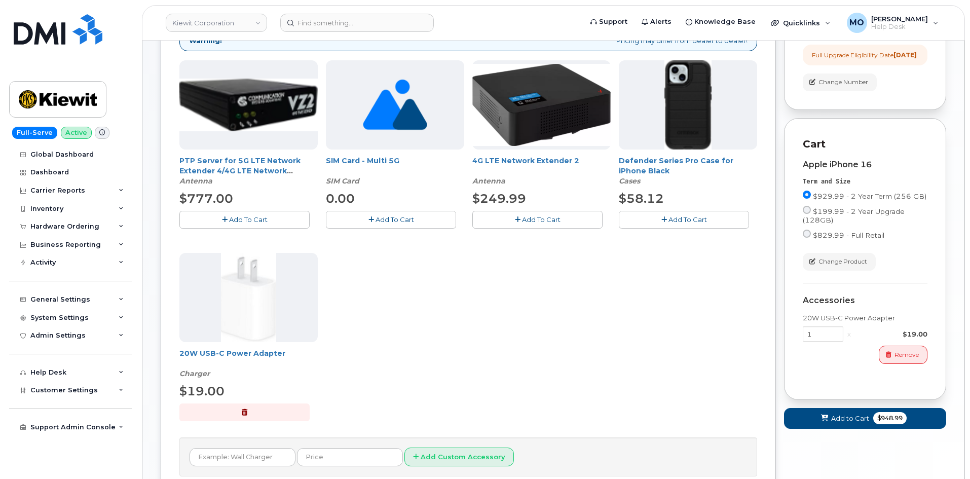
scroll to position [152, 0]
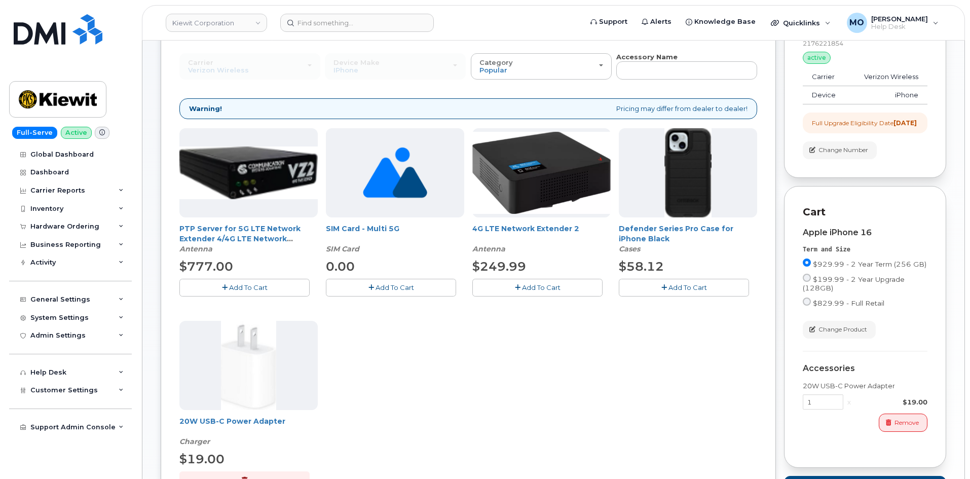
click at [670, 289] on span "Add To Cart" at bounding box center [688, 287] width 39 height 8
click at [678, 285] on button "button" at bounding box center [684, 288] width 130 height 18
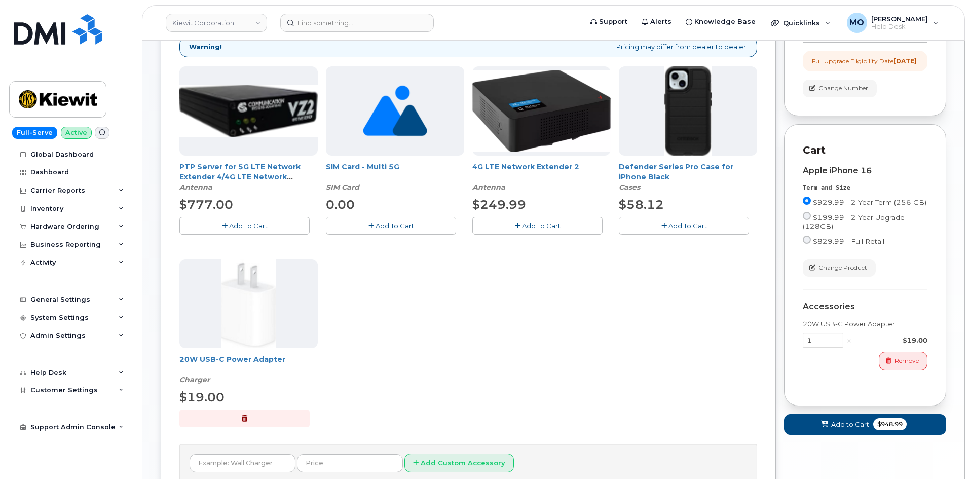
scroll to position [203, 0]
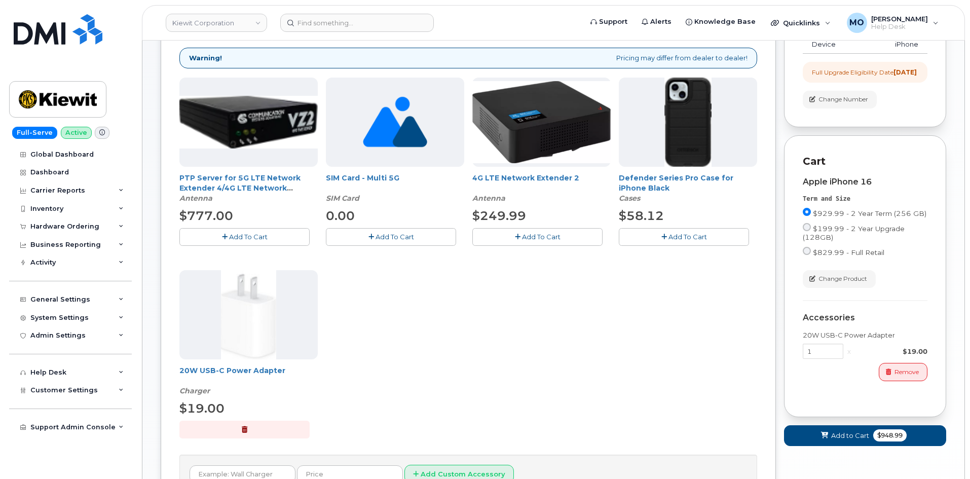
click at [686, 235] on span "Add To Cart" at bounding box center [688, 237] width 39 height 8
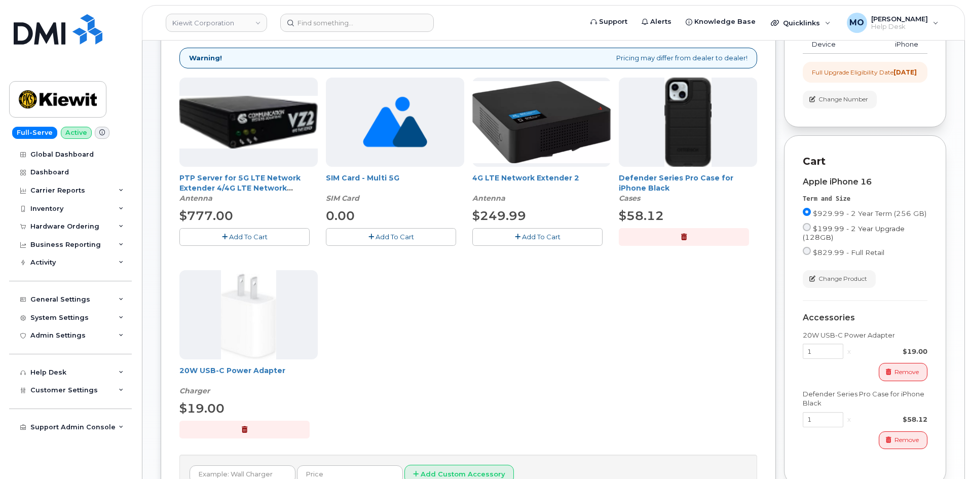
click at [859, 241] on span "$199.99 - 2 Year Upgrade (128GB)" at bounding box center [854, 233] width 102 height 17
click at [811, 231] on input "$199.99 - 2 Year Upgrade (128GB)" at bounding box center [807, 227] width 8 height 8
radio input "true"
click at [810, 231] on input "$199.99 - 2 Year Upgrade (128GB)" at bounding box center [807, 227] width 8 height 8
click at [808, 231] on input "$199.99 - 2 Year Upgrade (128GB)" at bounding box center [807, 227] width 8 height 8
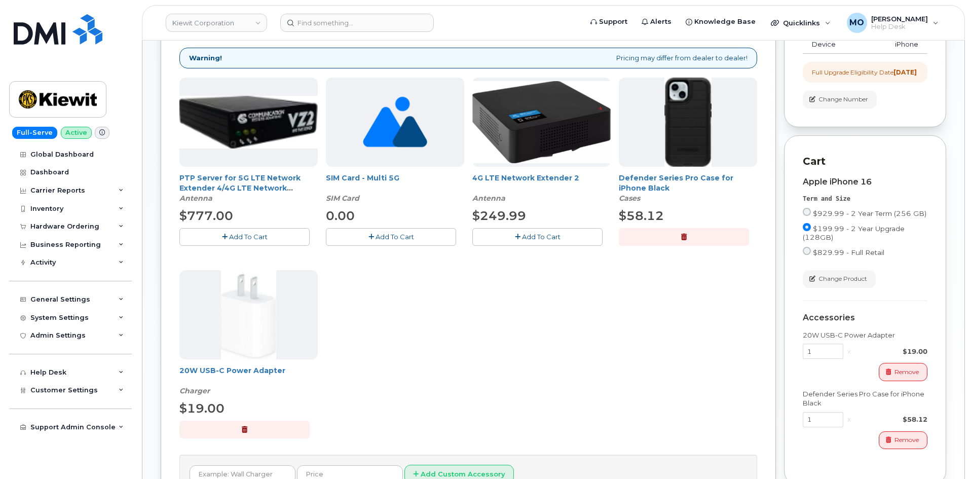
click at [658, 316] on div "PTP Server for 5G LTE Network Extender 4/4G LTE Network Extender 3 Antenna $777…" at bounding box center [468, 266] width 578 height 377
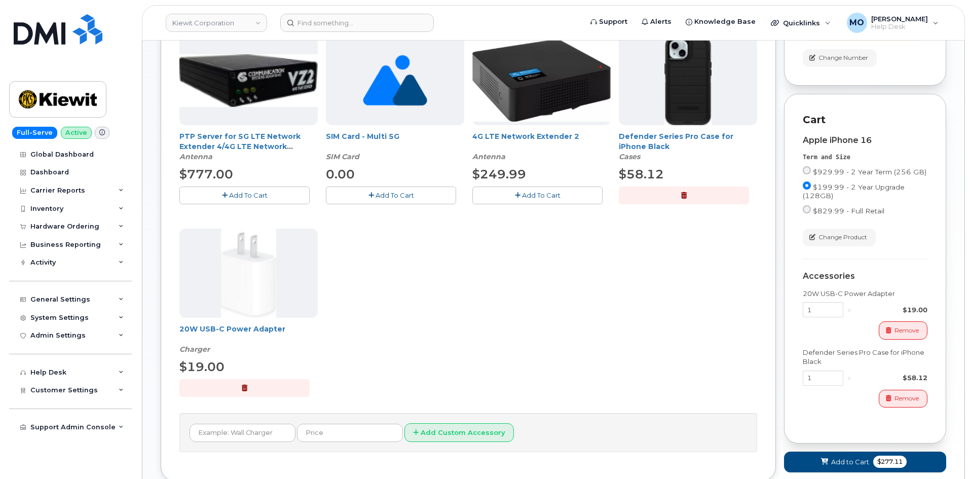
scroll to position [253, 0]
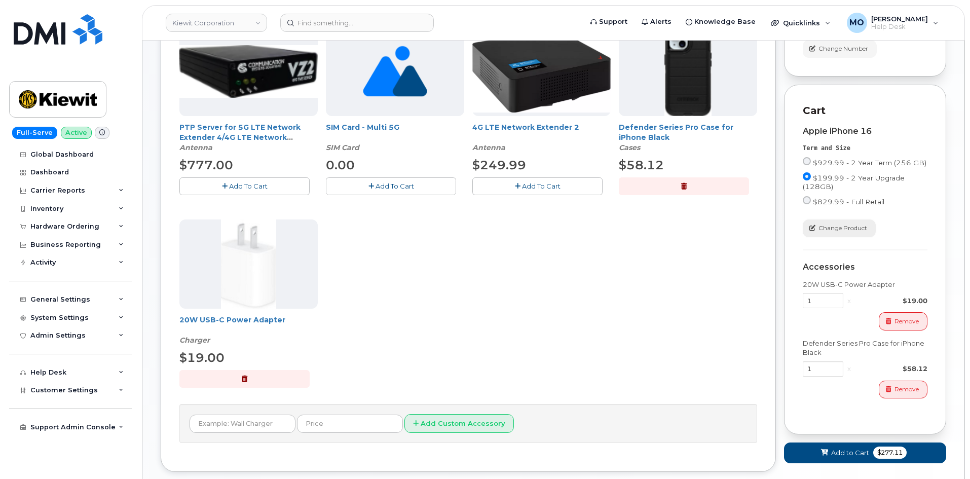
click at [856, 233] on span "Change Product" at bounding box center [843, 228] width 49 height 9
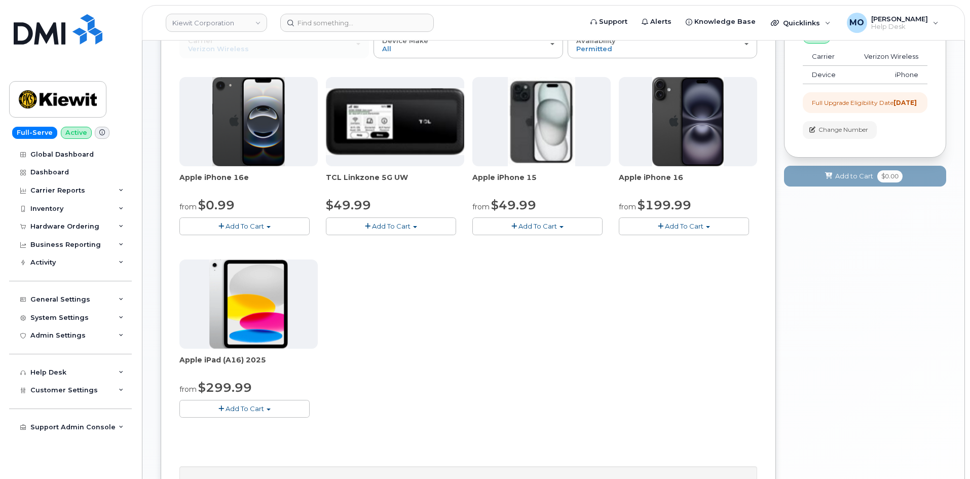
scroll to position [166, 0]
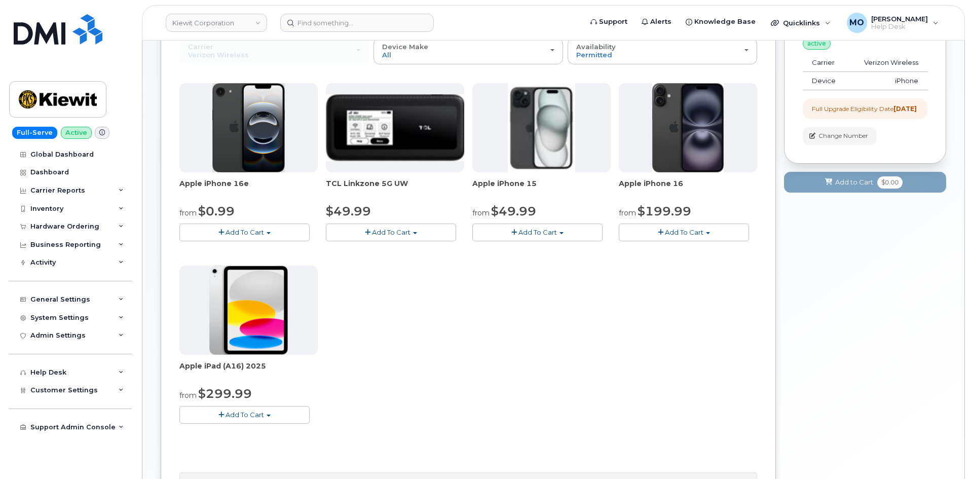
click at [269, 234] on span "button" at bounding box center [269, 233] width 4 height 2
click at [273, 251] on link "$0.99 - 2 Year Upgrade (128GB)" at bounding box center [245, 251] width 127 height 13
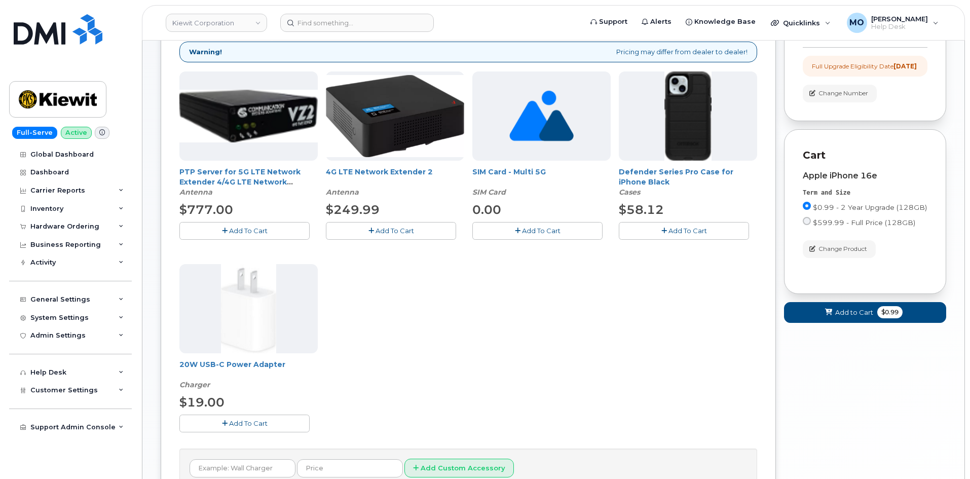
scroll to position [268, 0]
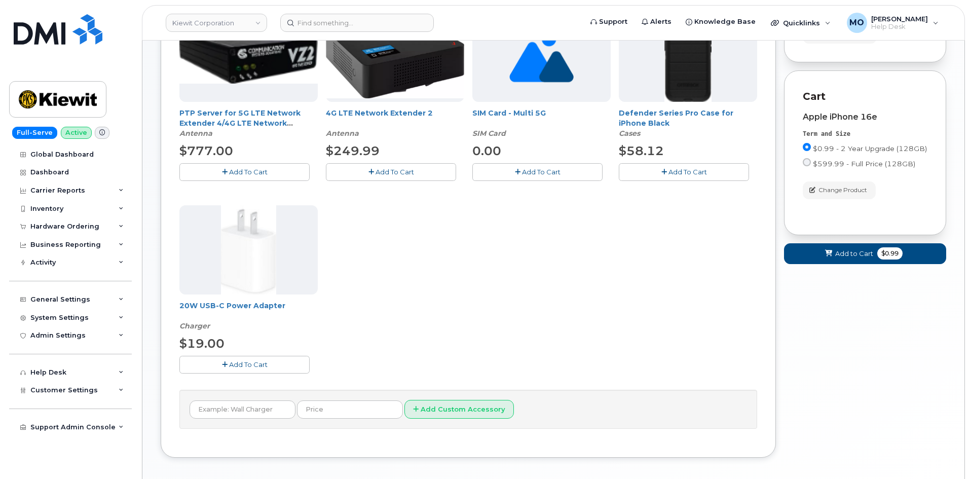
click at [678, 171] on span "Add To Cart" at bounding box center [688, 172] width 39 height 8
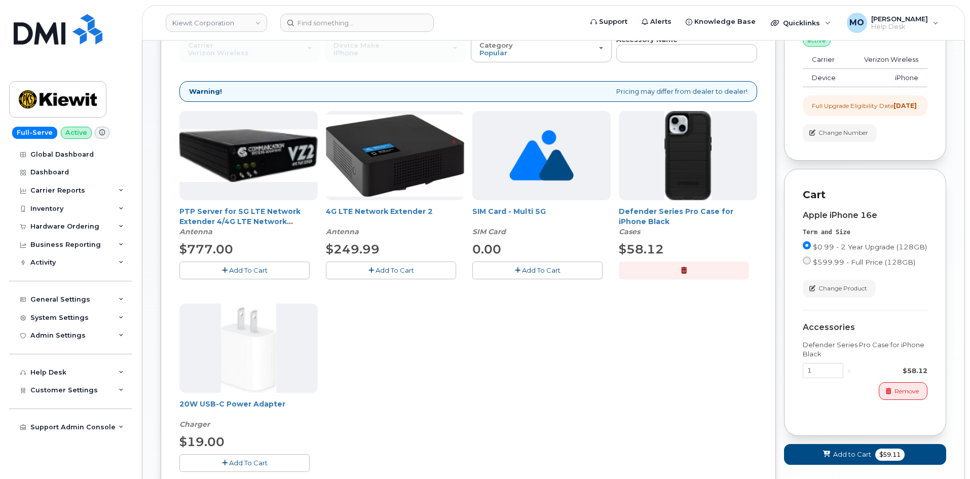
scroll to position [116, 0]
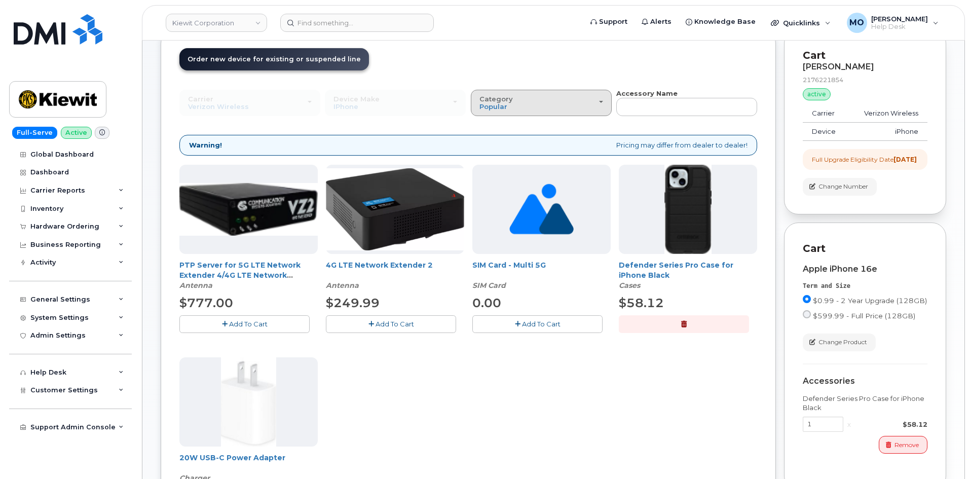
click at [538, 104] on div "Category Popular" at bounding box center [542, 103] width 124 height 16
click at [491, 127] on label "All" at bounding box center [483, 126] width 21 height 12
click at [0, 0] on input "All" at bounding box center [0, 0] width 0 height 0
click at [539, 104] on div "Category Popular" at bounding box center [542, 103] width 124 height 16
click at [489, 128] on label "All" at bounding box center [483, 126] width 21 height 12
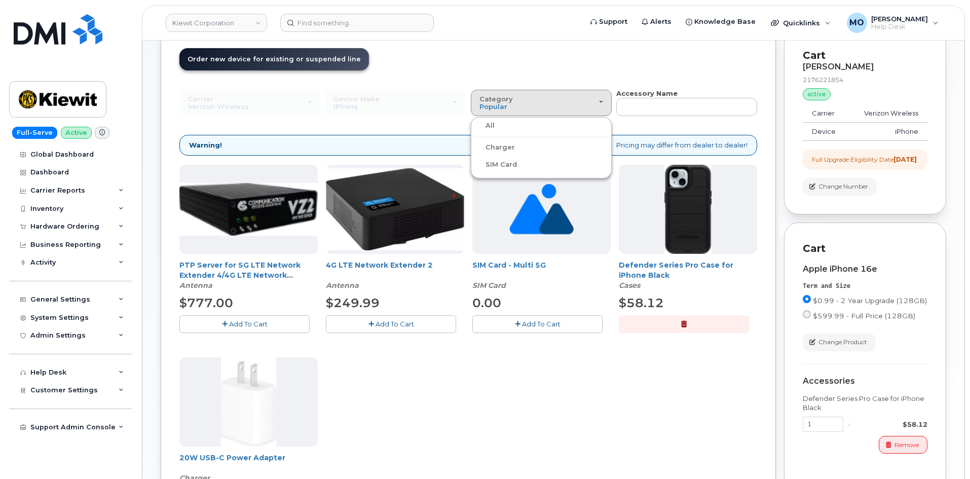
click at [0, 0] on input "All" at bounding box center [0, 0] width 0 height 0
click at [527, 111] on div "Category Popular" at bounding box center [542, 103] width 124 height 16
click at [491, 127] on label "All" at bounding box center [483, 126] width 21 height 12
click at [0, 0] on input "All" at bounding box center [0, 0] width 0 height 0
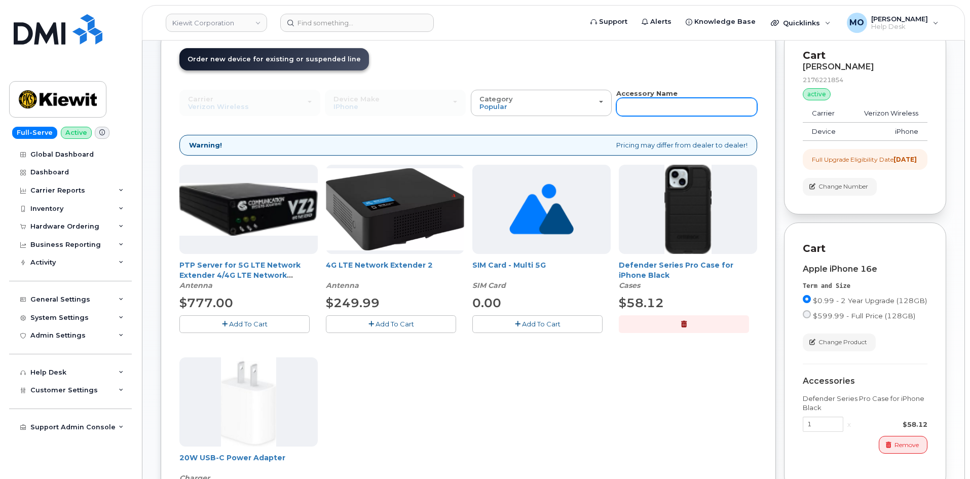
click at [633, 102] on input "text" at bounding box center [686, 107] width 141 height 18
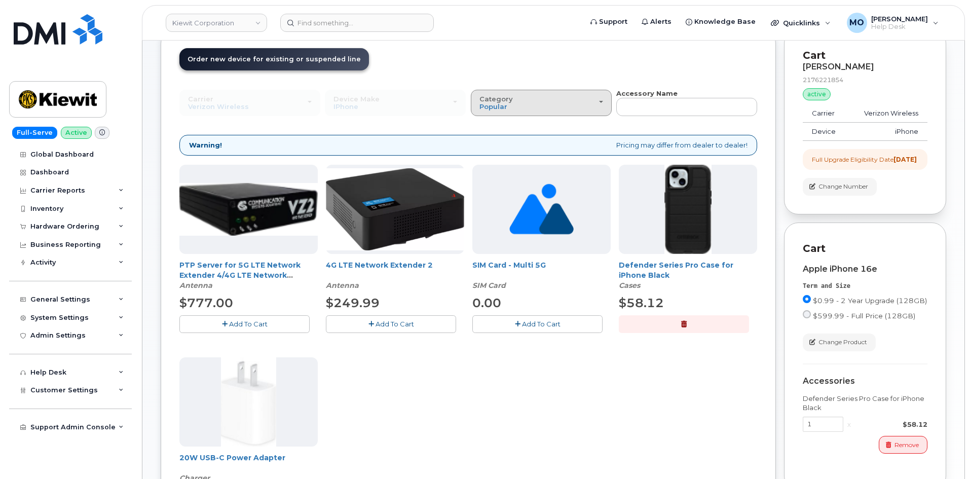
click at [573, 106] on div "Category Popular" at bounding box center [542, 103] width 124 height 16
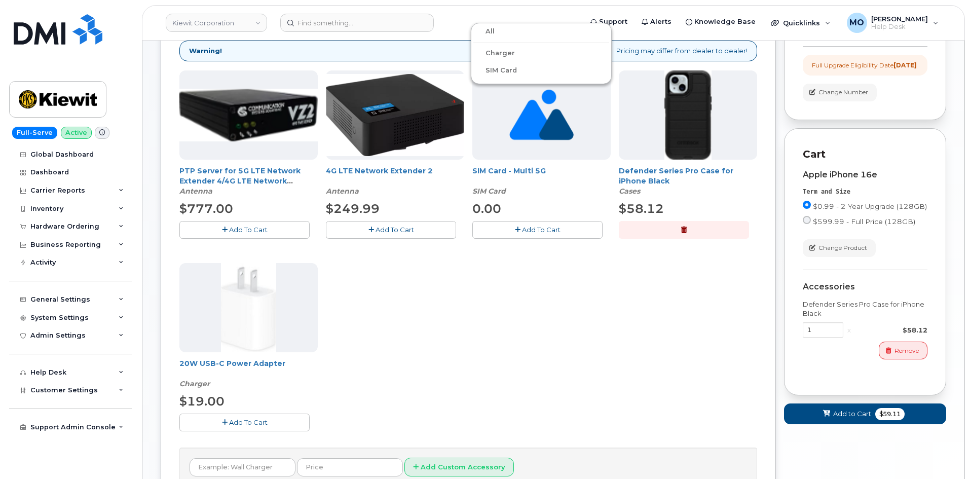
scroll to position [312, 0]
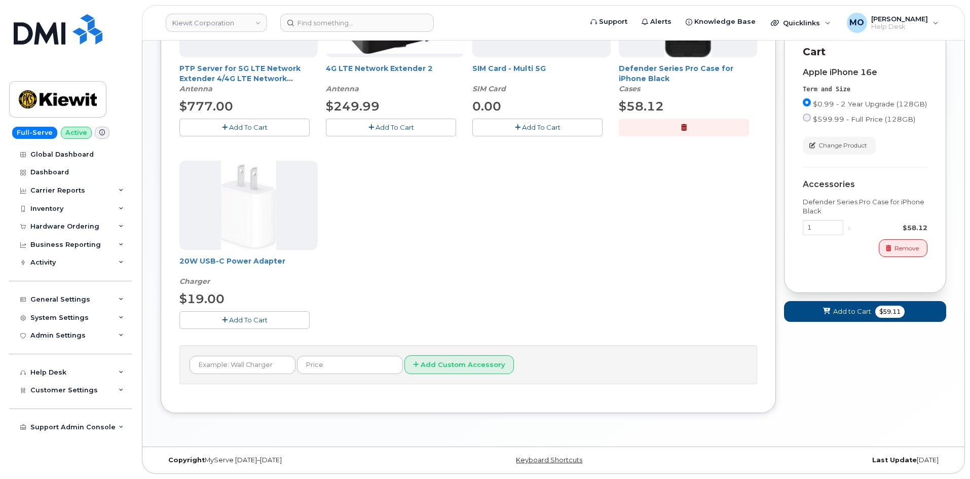
drag, startPoint x: 426, startPoint y: 244, endPoint x: 420, endPoint y: 243, distance: 6.2
click at [426, 243] on div "PTP Server for 5G LTE Network Extender 4/4G LTE Network Extender 3 Antenna $777…" at bounding box center [468, 156] width 578 height 377
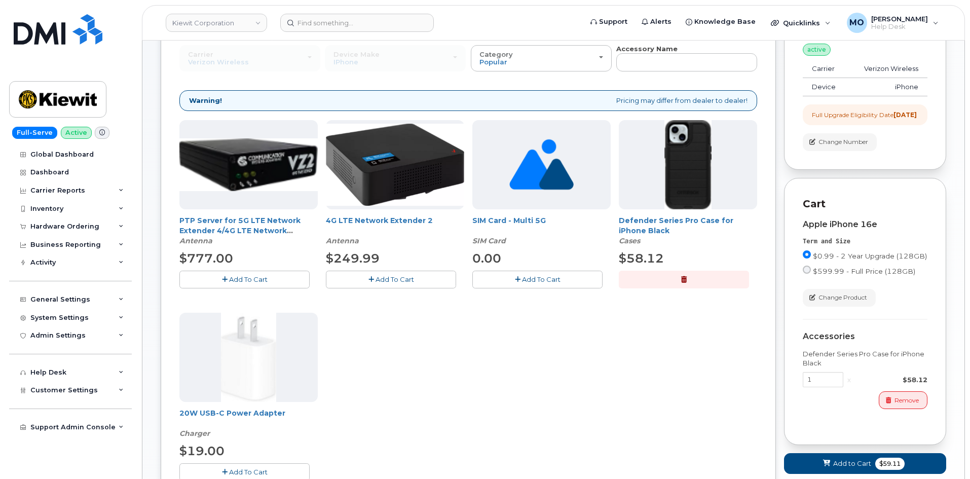
scroll to position [109, 0]
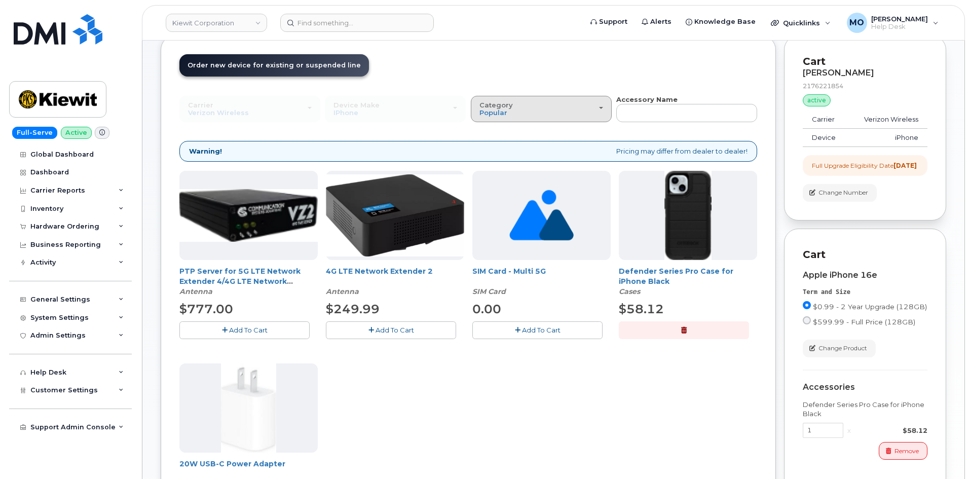
click at [539, 101] on div "Category Popular" at bounding box center [542, 109] width 124 height 16
click at [487, 132] on label "All" at bounding box center [483, 132] width 21 height 12
click at [0, 0] on input "All" at bounding box center [0, 0] width 0 height 0
click at [496, 114] on span "Popular" at bounding box center [494, 112] width 28 height 8
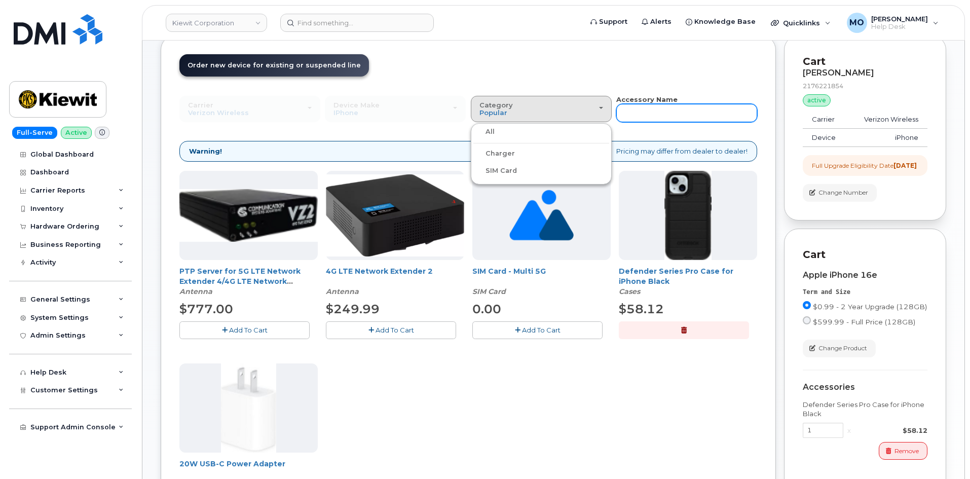
click at [669, 111] on input "text" at bounding box center [686, 113] width 141 height 18
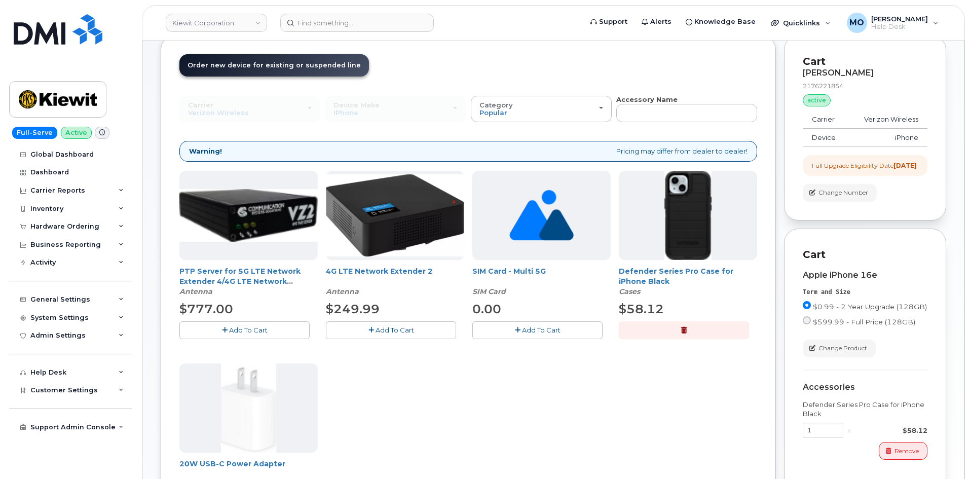
click at [691, 330] on button "button" at bounding box center [684, 330] width 130 height 18
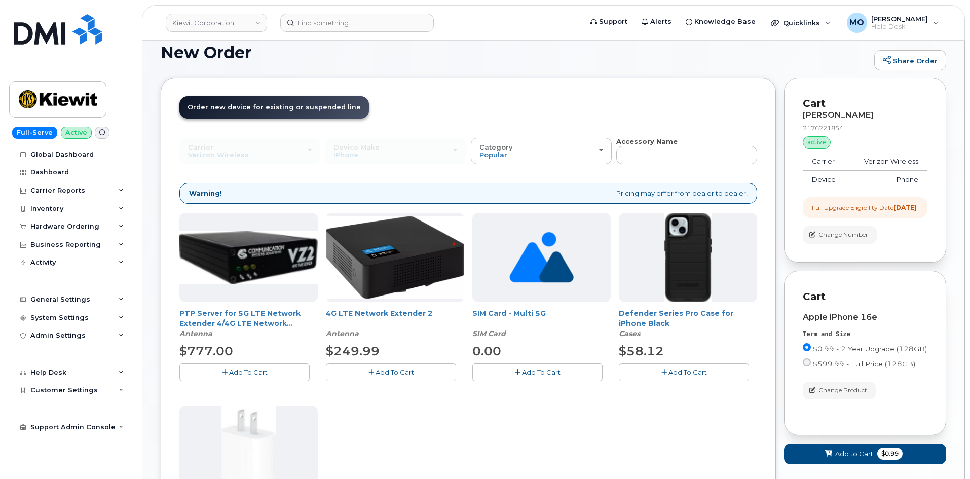
scroll to position [59, 0]
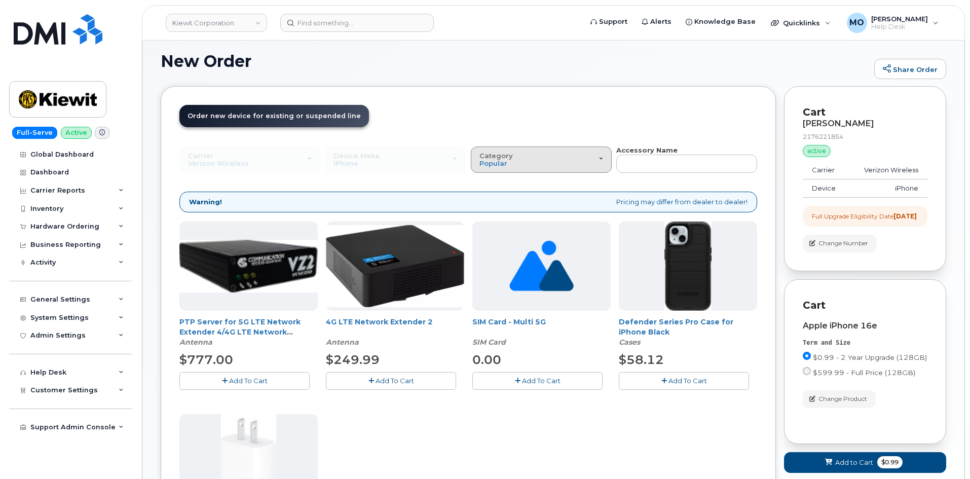
click at [594, 167] on div "Category Popular" at bounding box center [542, 160] width 124 height 16
click at [490, 182] on label "All" at bounding box center [483, 182] width 21 height 12
click at [0, 0] on input "All" at bounding box center [0, 0] width 0 height 0
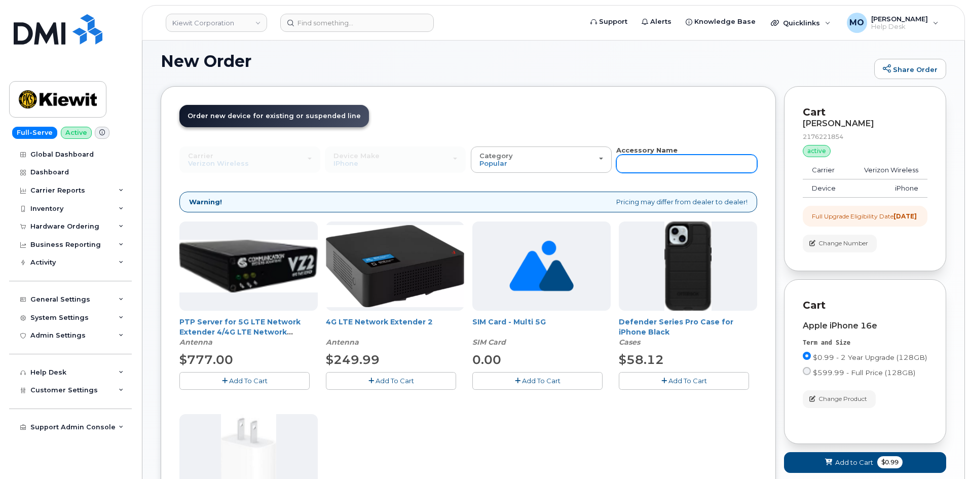
click at [657, 166] on input "text" at bounding box center [686, 164] width 141 height 18
type input "case"
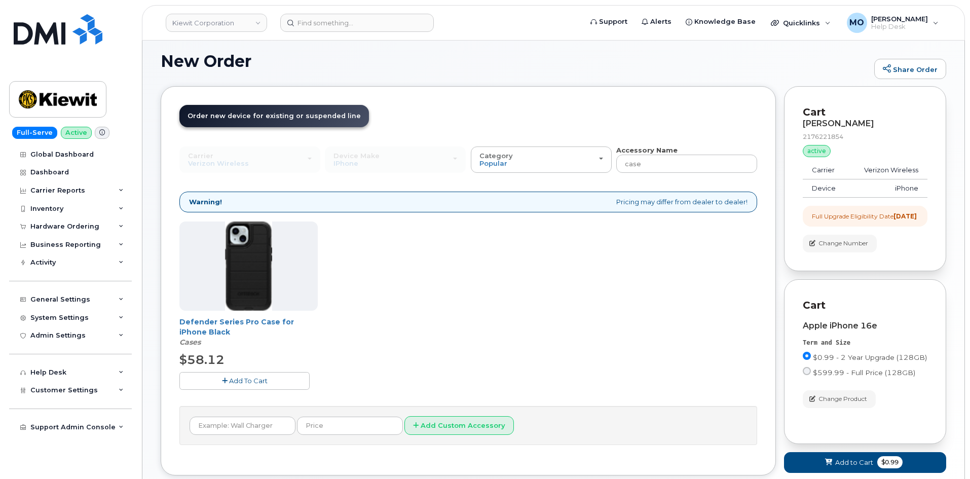
click at [574, 161] on div "Category Popular" at bounding box center [542, 160] width 124 height 16
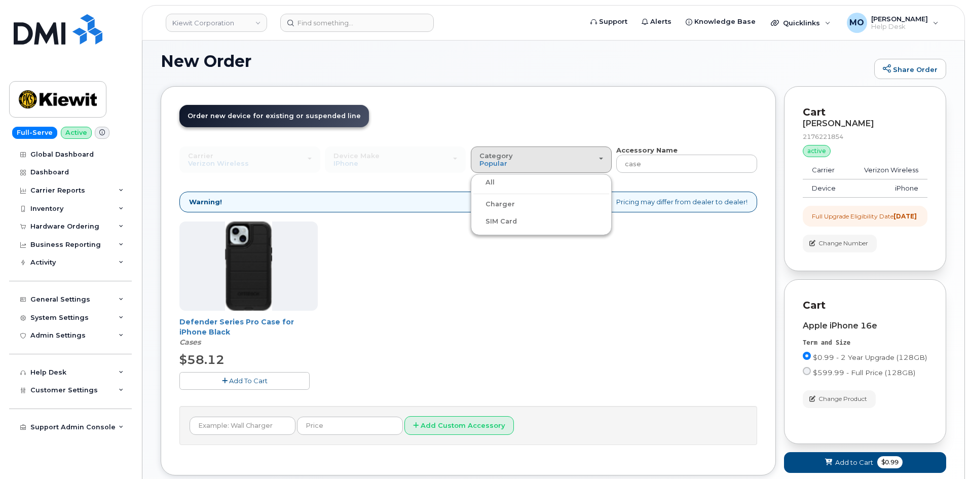
click at [482, 178] on label "All" at bounding box center [483, 182] width 21 height 12
click at [0, 0] on input "All" at bounding box center [0, 0] width 0 height 0
click at [501, 157] on span "Category" at bounding box center [496, 156] width 33 height 8
click at [491, 184] on label "All" at bounding box center [483, 182] width 21 height 12
click at [0, 0] on input "All" at bounding box center [0, 0] width 0 height 0
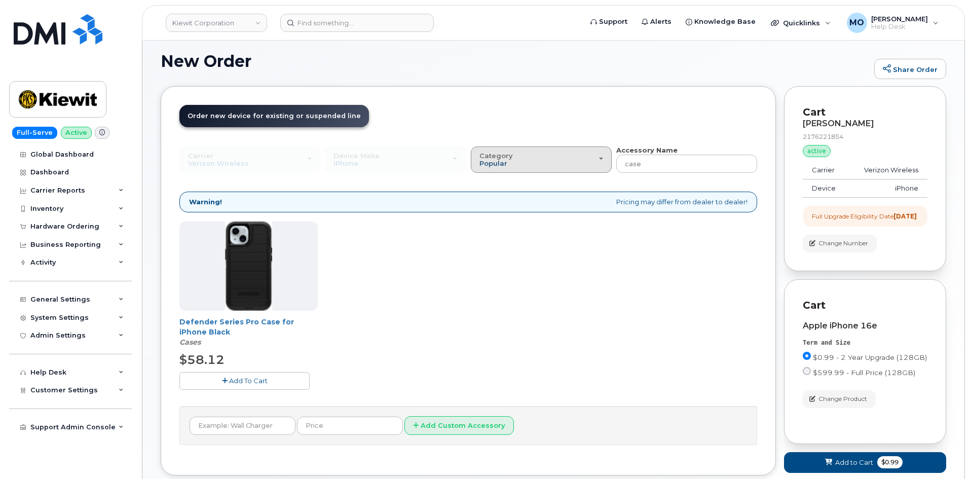
click at [504, 163] on span "Popular" at bounding box center [494, 163] width 28 height 8
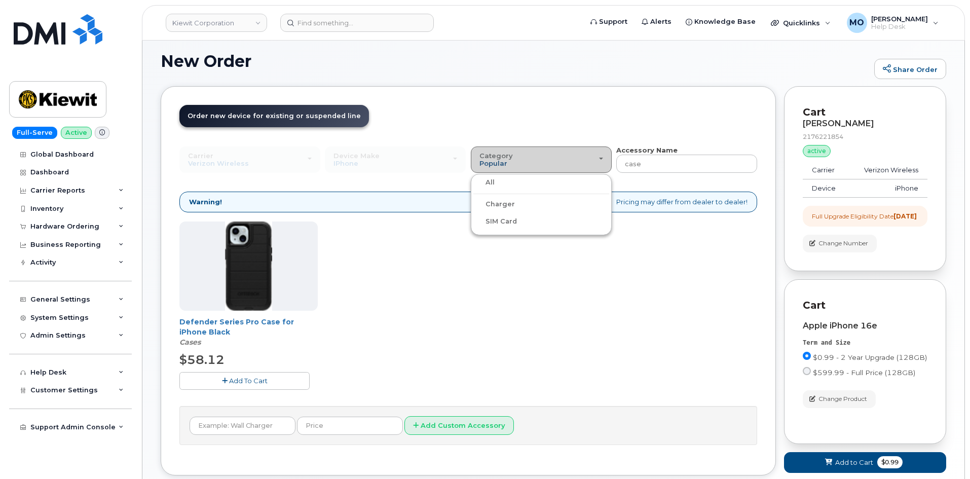
click at [501, 163] on span "Popular" at bounding box center [494, 163] width 28 height 8
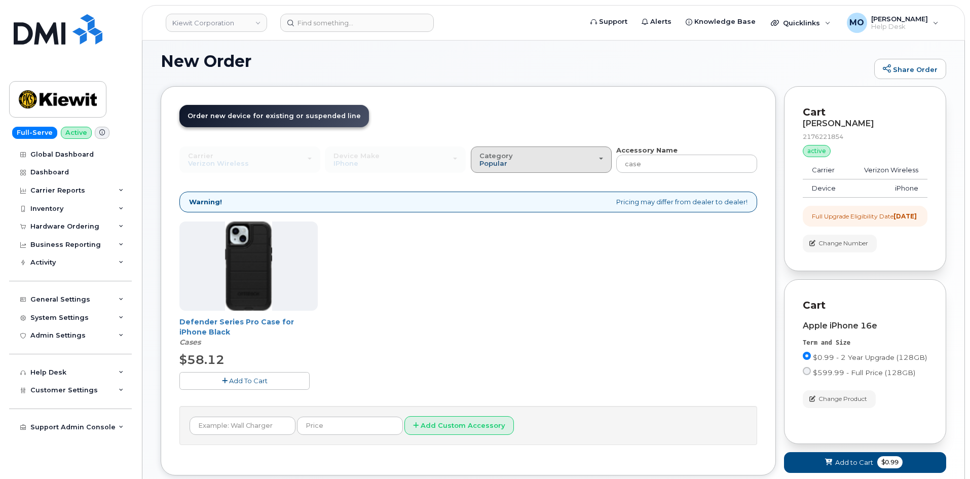
click at [500, 164] on span "Popular" at bounding box center [494, 163] width 28 height 8
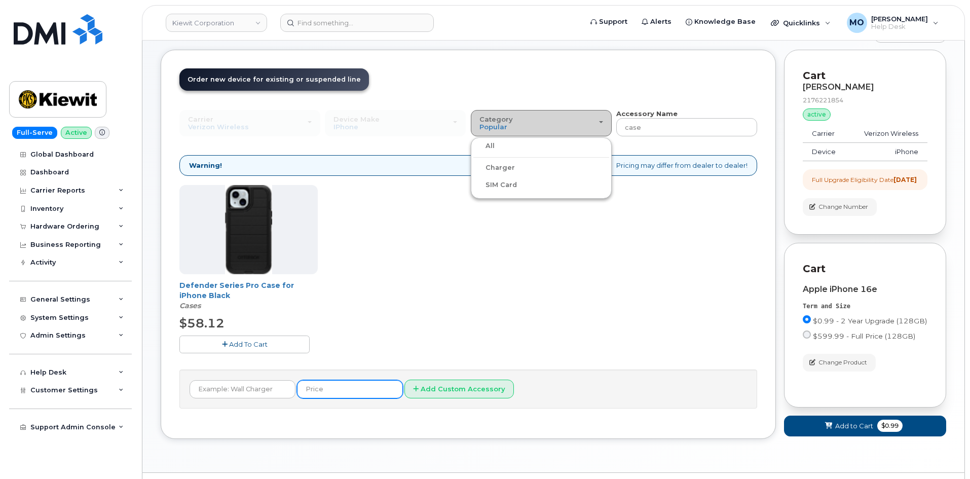
scroll to position [130, 0]
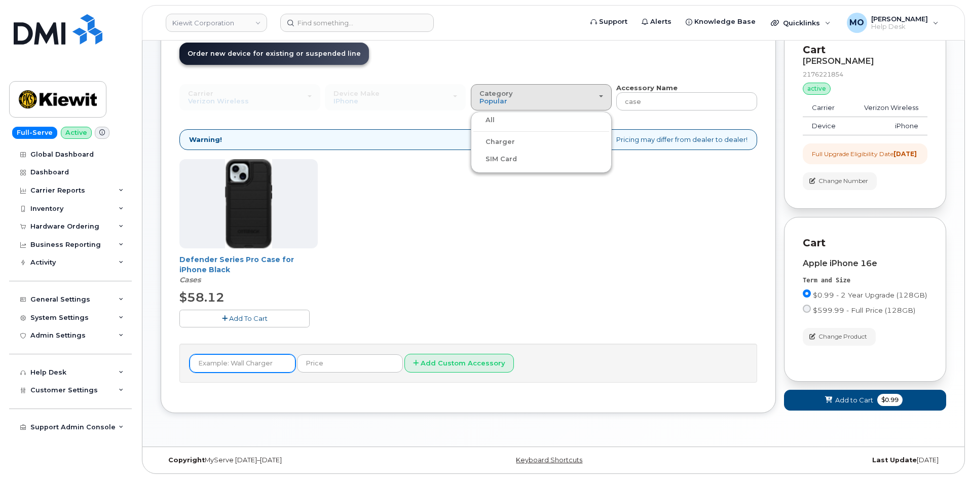
click at [273, 354] on input "text" at bounding box center [243, 363] width 106 height 18
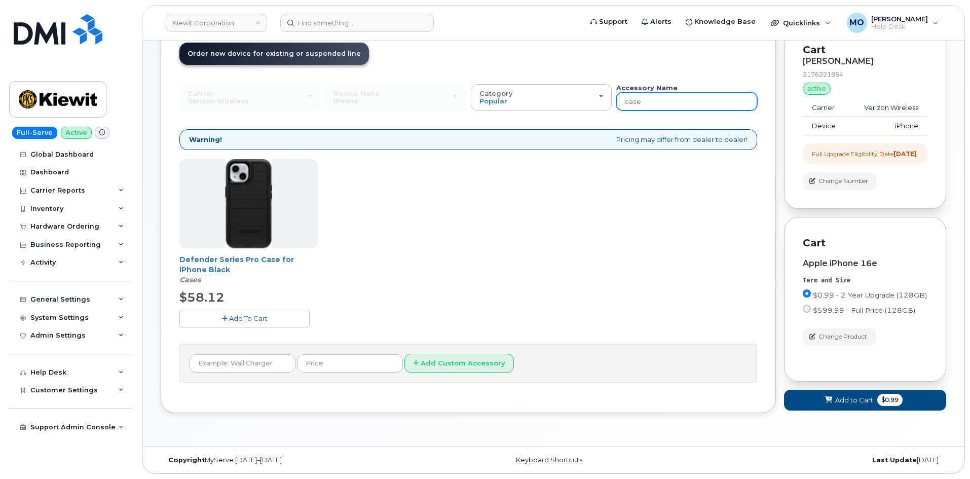
drag, startPoint x: 652, startPoint y: 101, endPoint x: 644, endPoint y: 99, distance: 7.9
click at [652, 101] on input "case" at bounding box center [686, 101] width 141 height 18
drag, startPoint x: 654, startPoint y: 99, endPoint x: 597, endPoint y: 101, distance: 57.8
click at [597, 101] on div "Carrier Verizon Wireless T-Mobile AT&T Wireless Verizon Wireless T-Mobile AT&T …" at bounding box center [468, 97] width 578 height 28
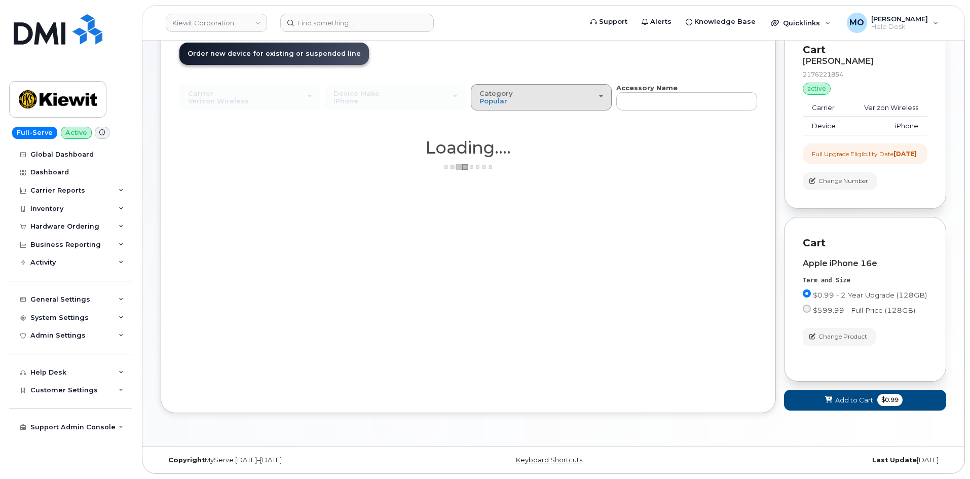
click at [572, 96] on div "Category Popular" at bounding box center [542, 98] width 124 height 16
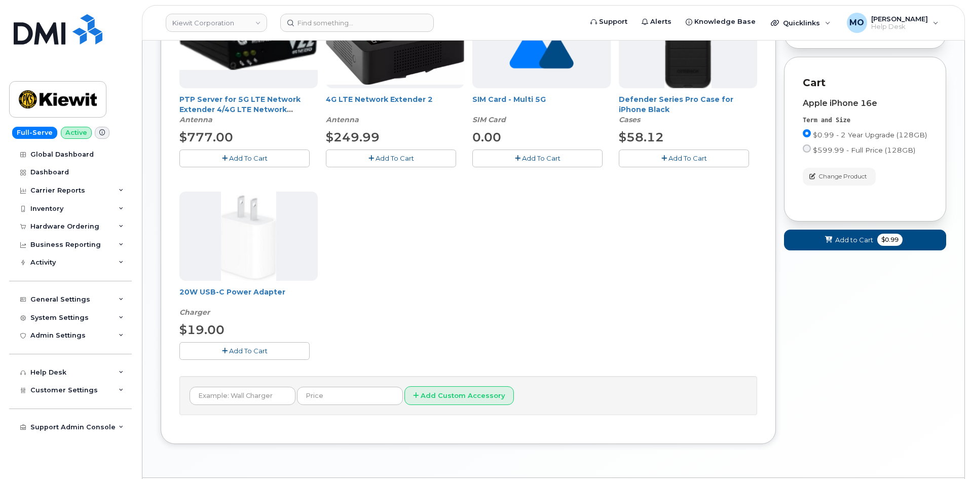
scroll to position [282, 0]
click at [250, 350] on span "Add To Cart" at bounding box center [248, 350] width 39 height 8
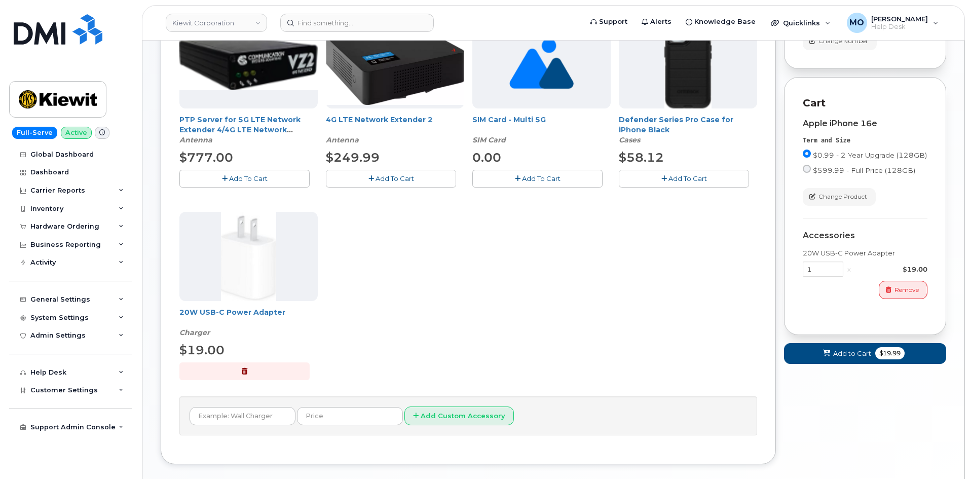
scroll to position [262, 0]
click at [854, 358] on span "Add to Cart" at bounding box center [852, 353] width 38 height 10
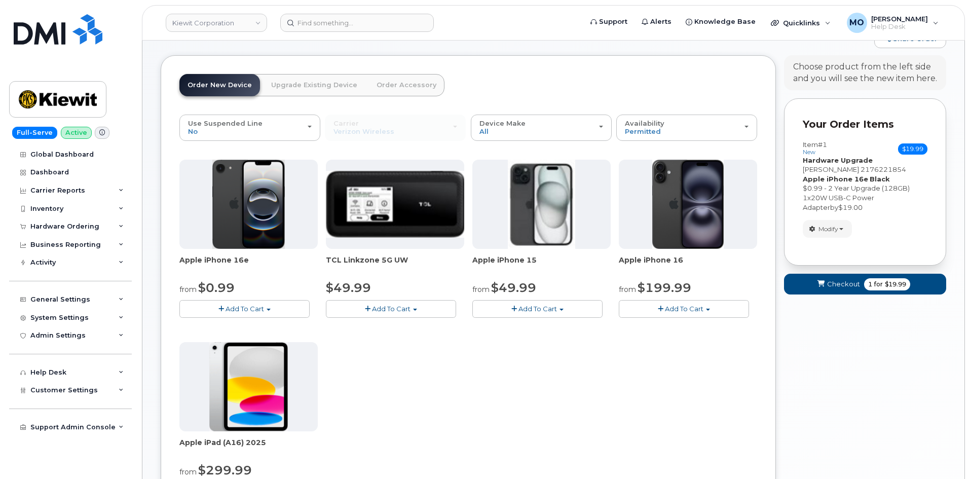
scroll to position [65, 0]
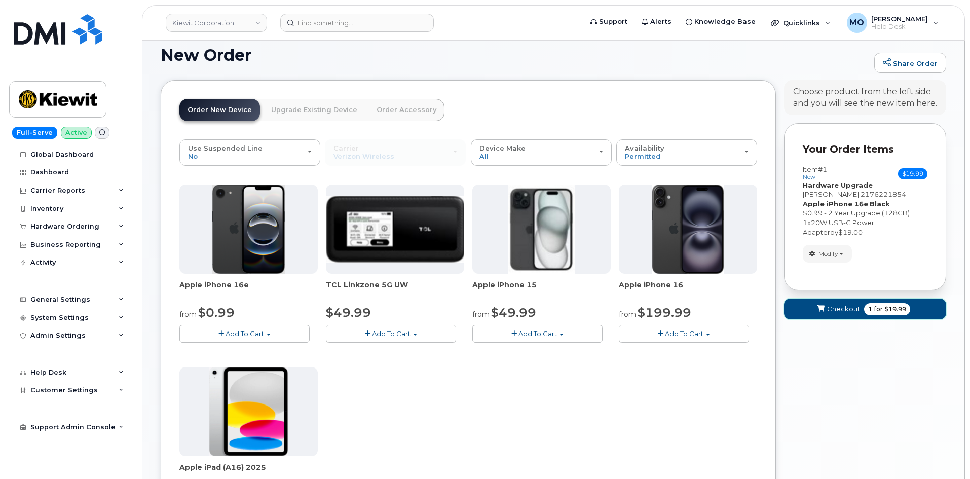
click at [848, 310] on span "Checkout" at bounding box center [843, 309] width 33 height 10
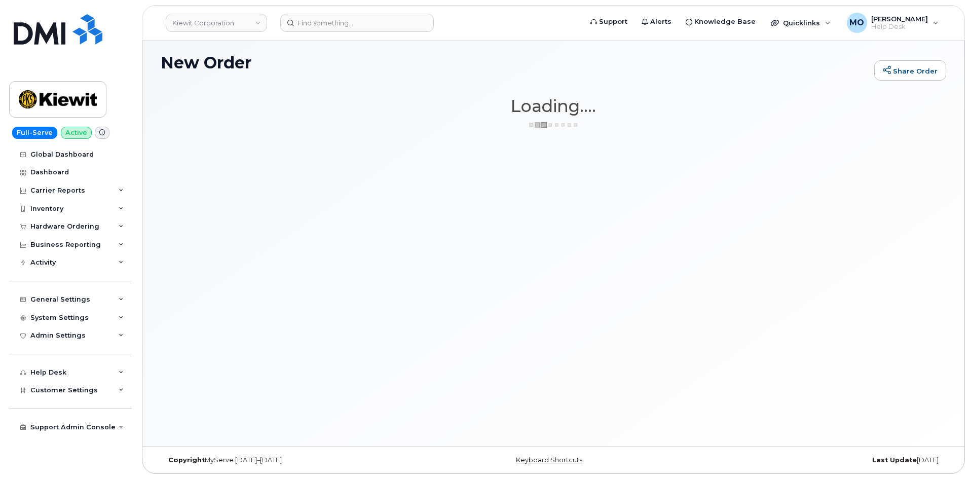
scroll to position [57, 0]
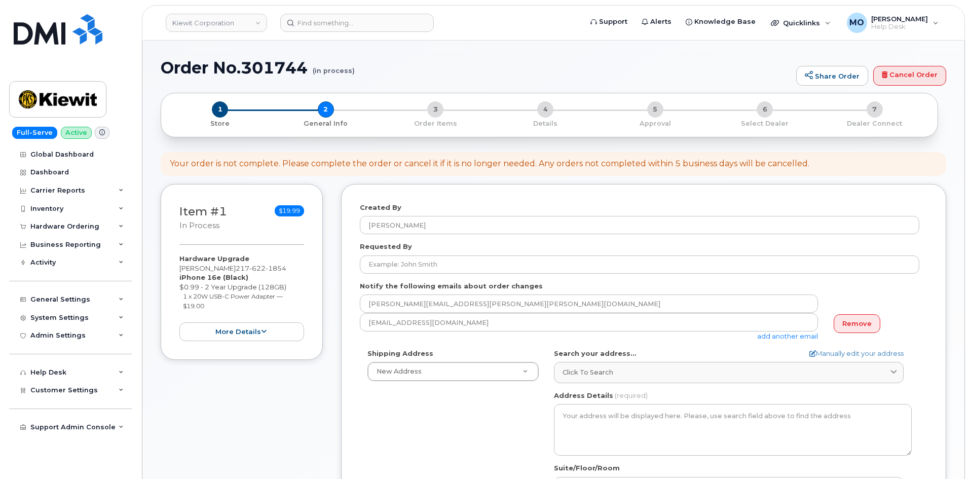
select select
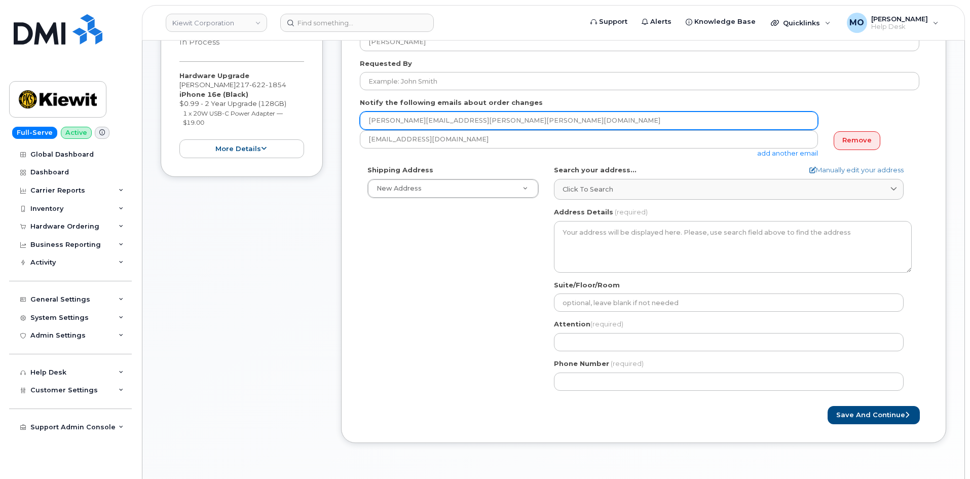
scroll to position [203, 0]
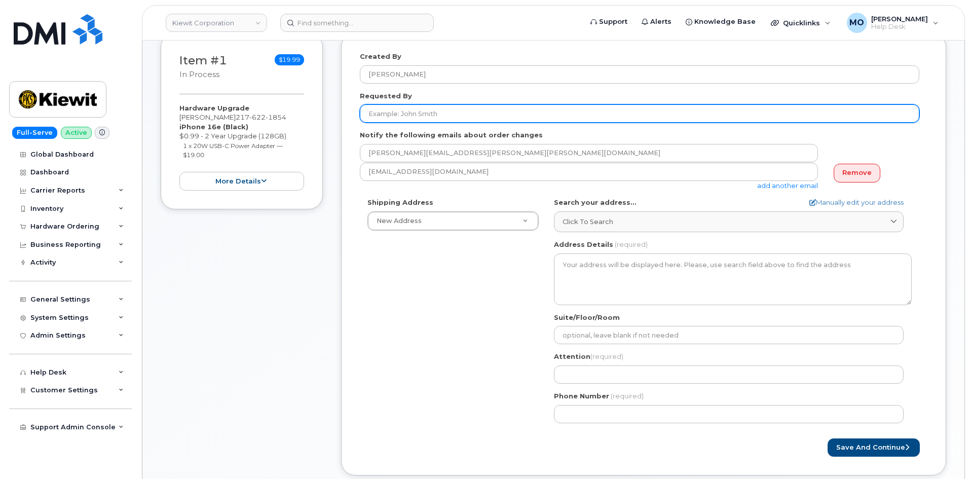
click at [450, 118] on input "Requested By" at bounding box center [640, 113] width 560 height 18
type input "[PERSON_NAME]"
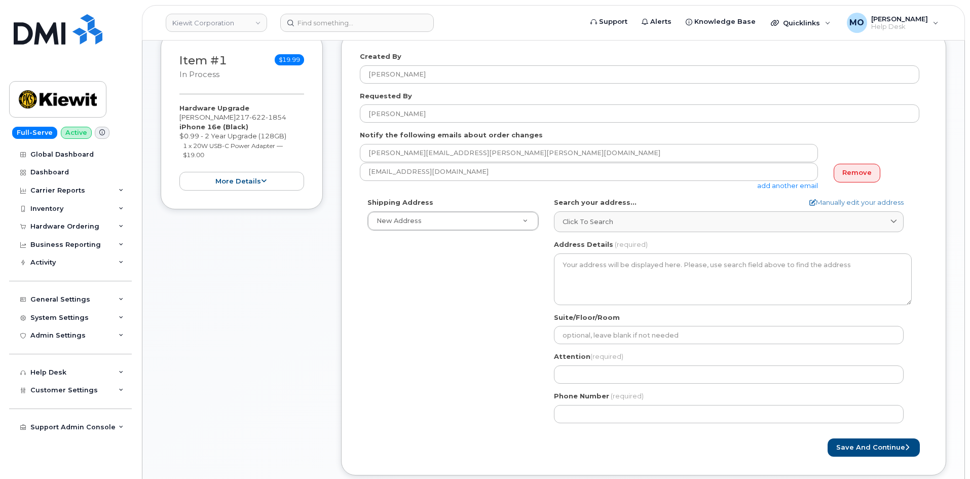
click at [489, 291] on div "Shipping Address New Address New Address [STREET_ADDRESS][GEOGRAPHIC_DATA][PERS…" at bounding box center [640, 314] width 560 height 233
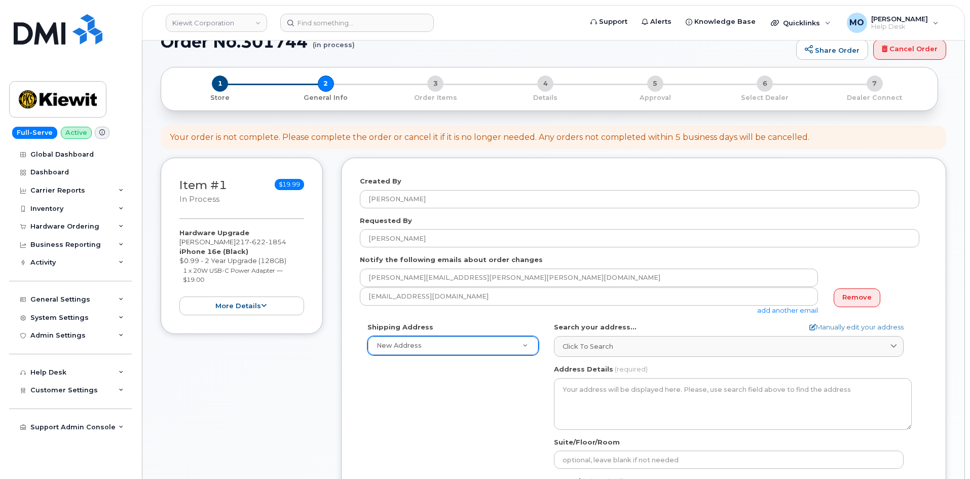
scroll to position [152, 0]
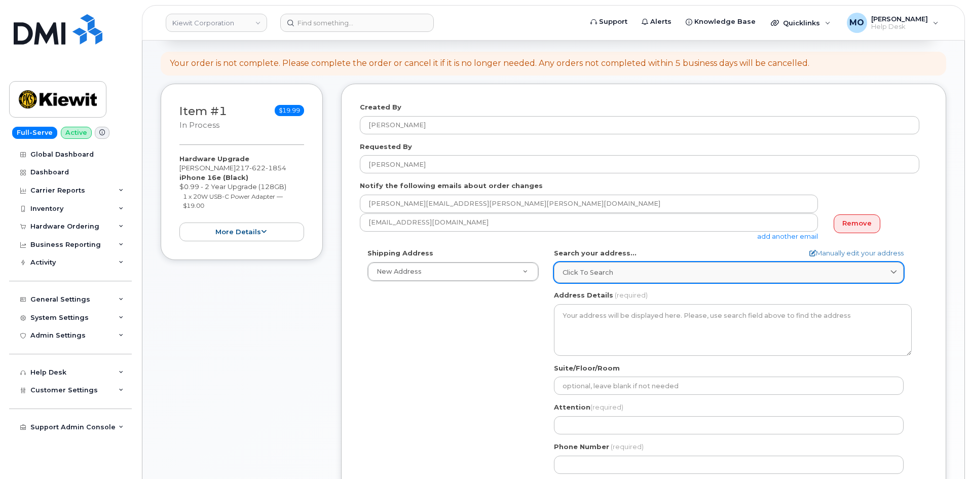
click at [643, 264] on link "Click to search" at bounding box center [729, 272] width 350 height 21
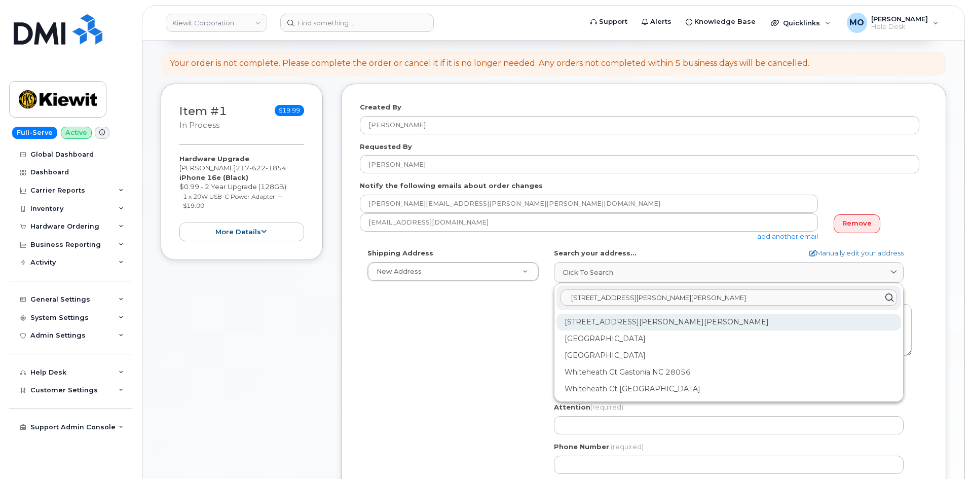
type input "[STREET_ADDRESS][PERSON_NAME][PERSON_NAME]"
click at [627, 319] on div "[STREET_ADDRESS][PERSON_NAME][PERSON_NAME]" at bounding box center [729, 322] width 345 height 17
select select
type textarea "[STREET_ADDRESS][PERSON_NAME][PERSON_NAME]"
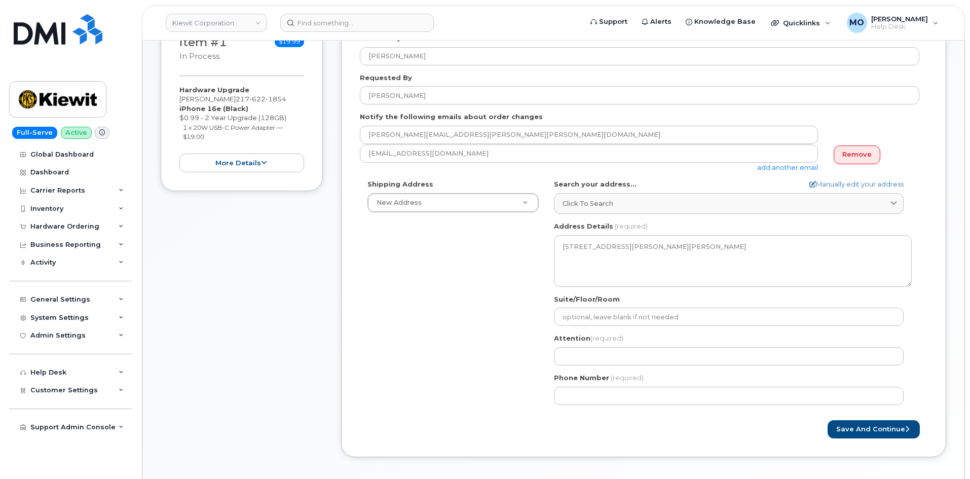
scroll to position [406, 0]
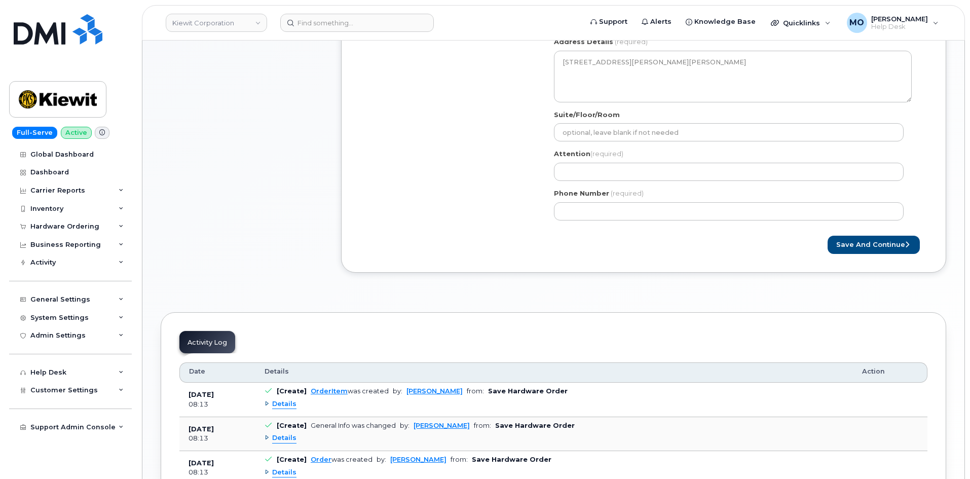
click at [593, 199] on div "Phone Number (required)" at bounding box center [733, 205] width 358 height 32
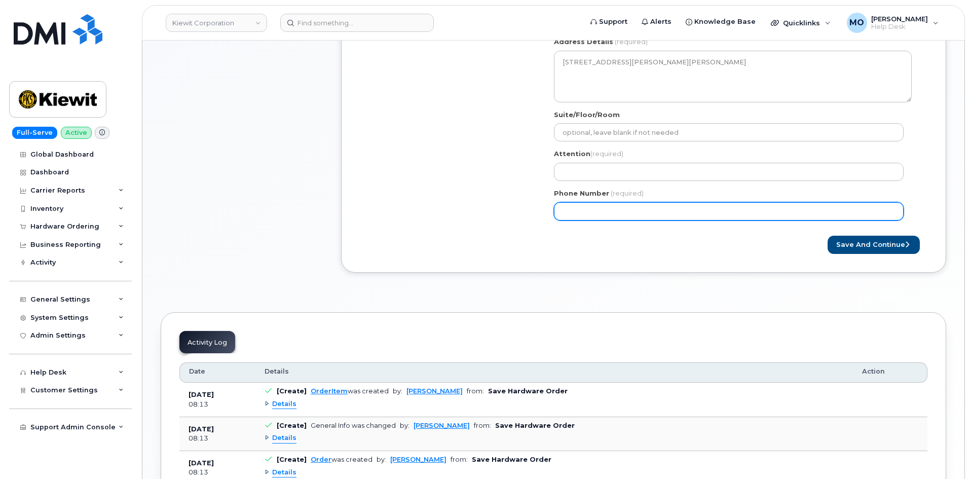
click at [587, 213] on input "Phone Number" at bounding box center [729, 211] width 350 height 18
click at [589, 219] on input "Phone Number" at bounding box center [729, 211] width 350 height 18
paste input "2176221854"
select select
type input "2176221854"
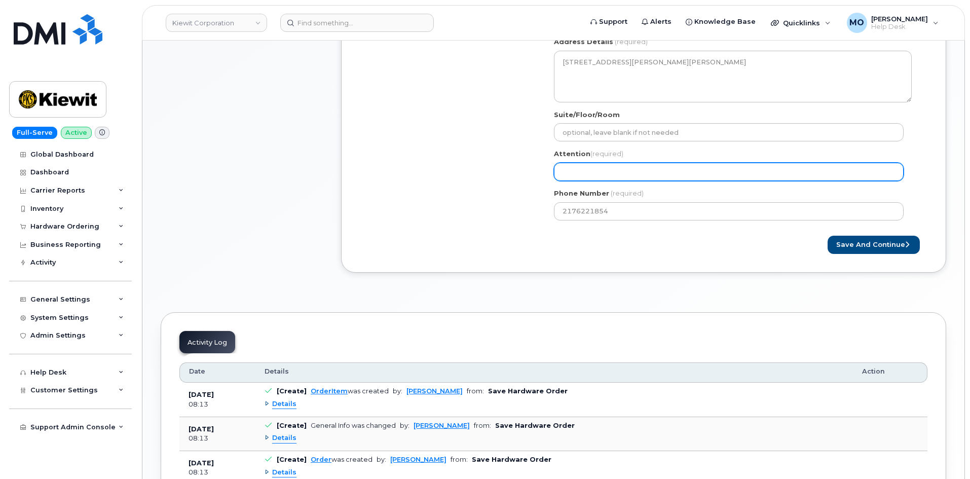
click at [689, 165] on input "Attention (required)" at bounding box center [729, 172] width 350 height 18
paste input "[PERSON_NAME][EMAIL_ADDRESS][PERSON_NAME][PERSON_NAME][DOMAIN_NAME]"
select select
type input "[PERSON_NAME][EMAIL_ADDRESS][PERSON_NAME][PERSON_NAME][DOMAIN_NAME]"
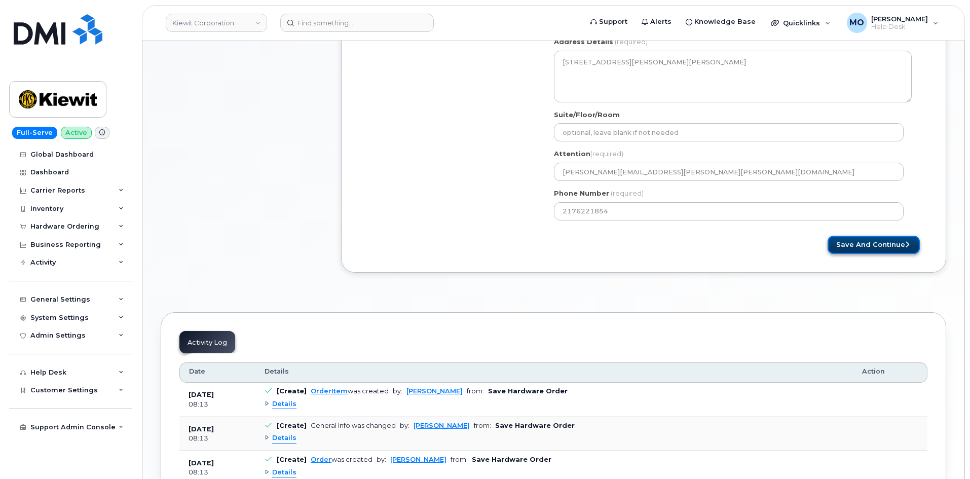
click at [847, 236] on button "Save and Continue" at bounding box center [874, 245] width 92 height 19
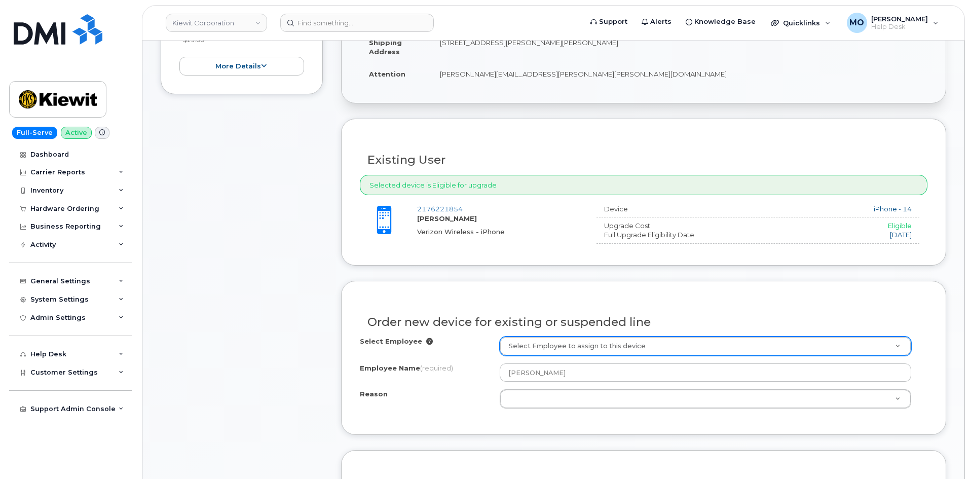
scroll to position [507, 0]
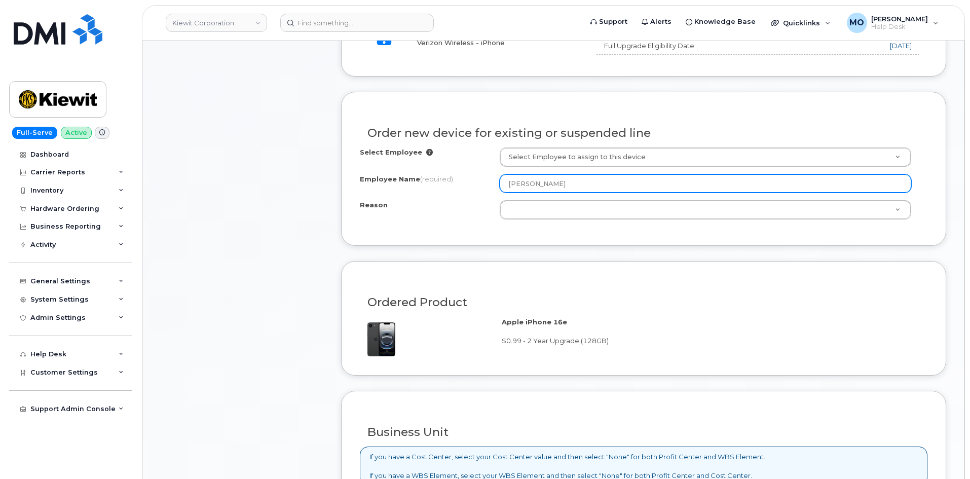
click at [527, 188] on input "[PERSON_NAME]" at bounding box center [706, 183] width 412 height 18
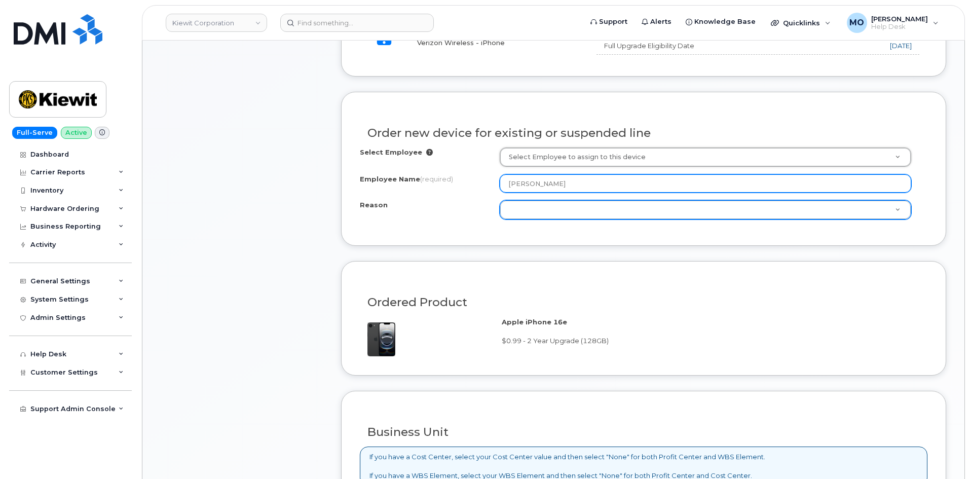
click at [556, 186] on input "[PERSON_NAME]" at bounding box center [706, 183] width 412 height 18
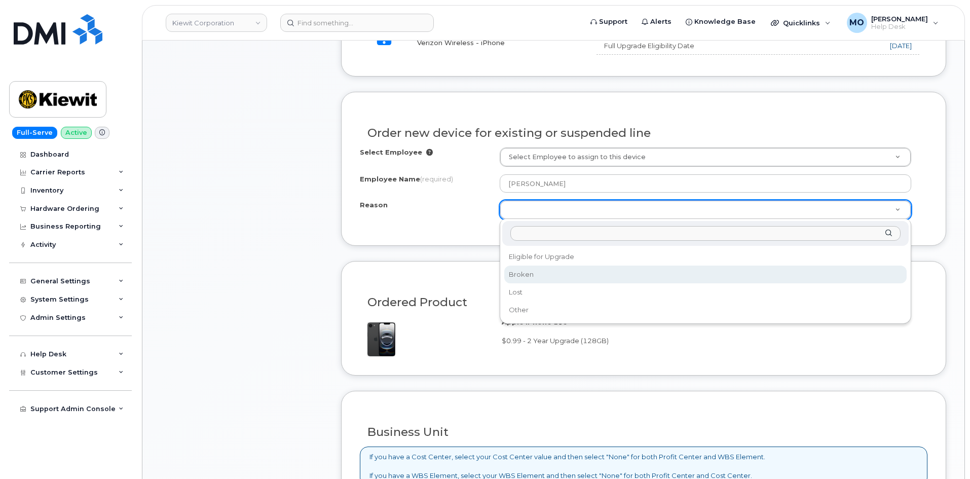
select select "broken"
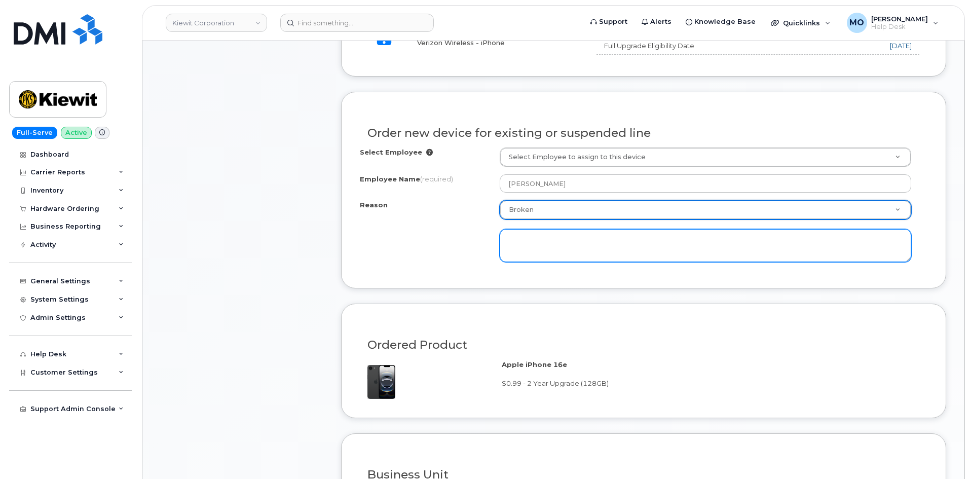
click at [526, 249] on textarea at bounding box center [706, 245] width 412 height 33
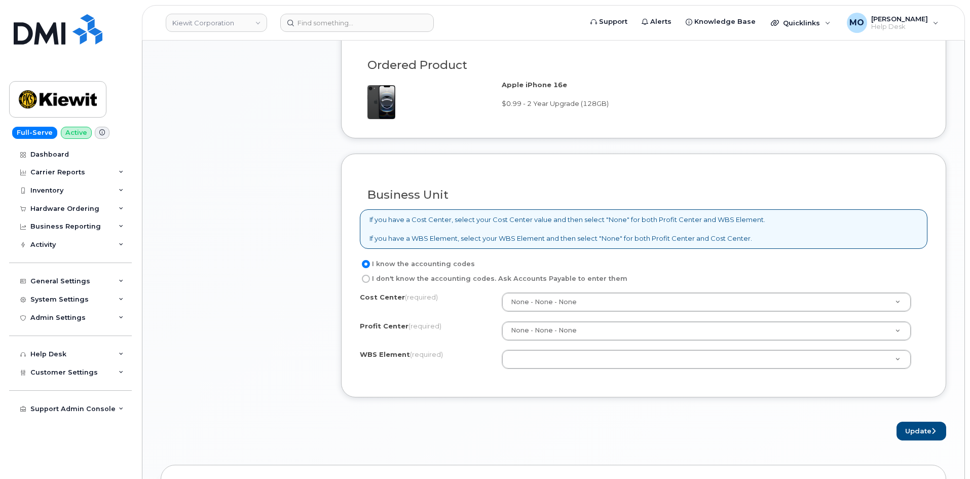
scroll to position [811, 0]
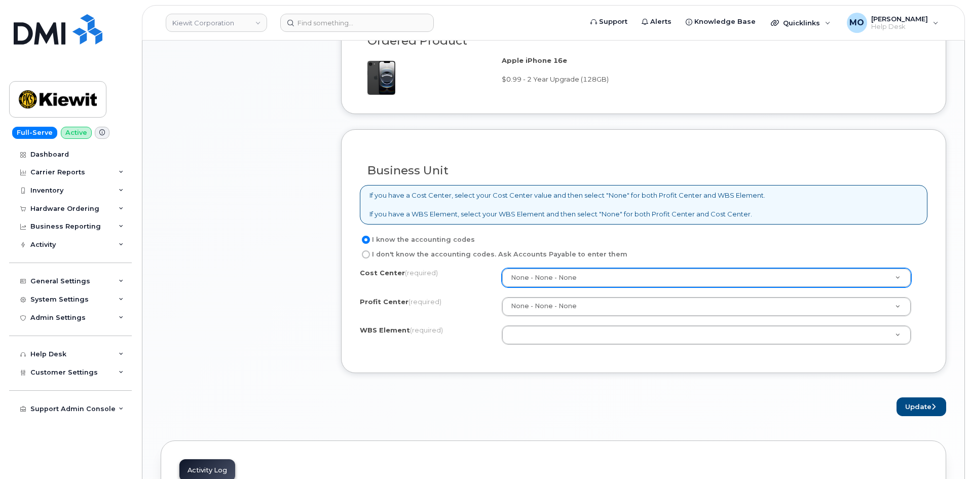
type textarea "Current device is unable to hold charge"
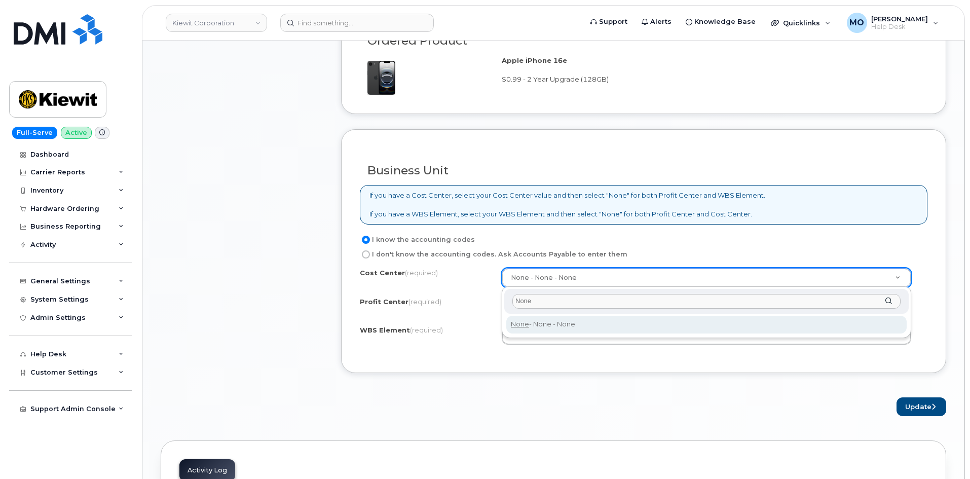
type input "None"
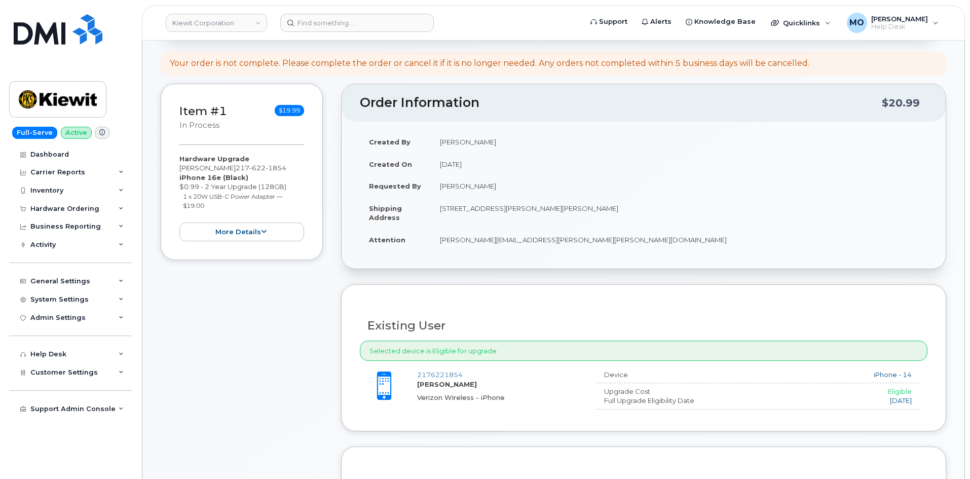
scroll to position [898, 0]
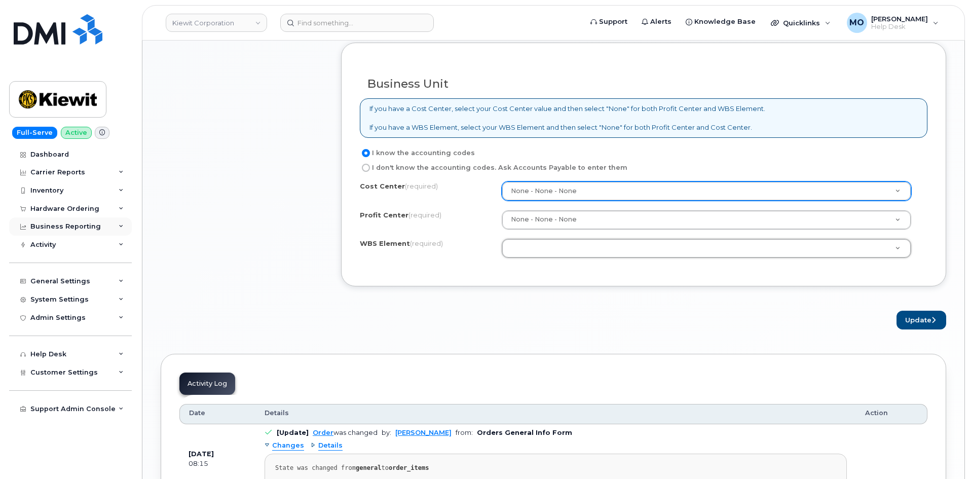
click at [92, 227] on div "Business Reporting" at bounding box center [65, 227] width 70 height 8
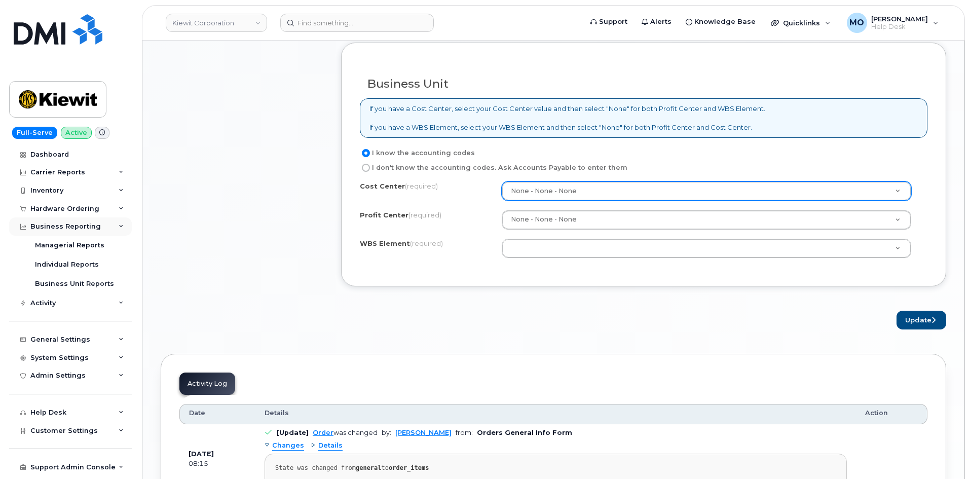
click at [89, 227] on div "Business Reporting" at bounding box center [65, 227] width 70 height 8
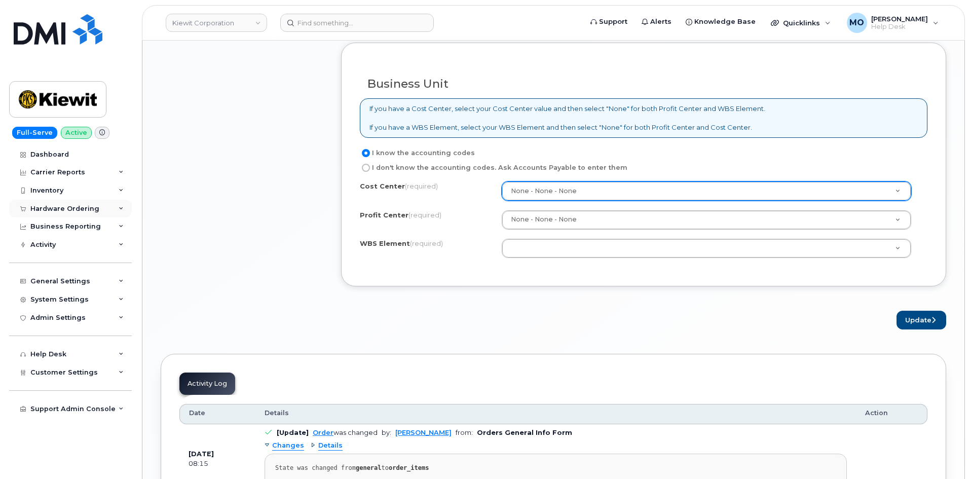
click at [90, 204] on div "Hardware Ordering" at bounding box center [70, 209] width 123 height 18
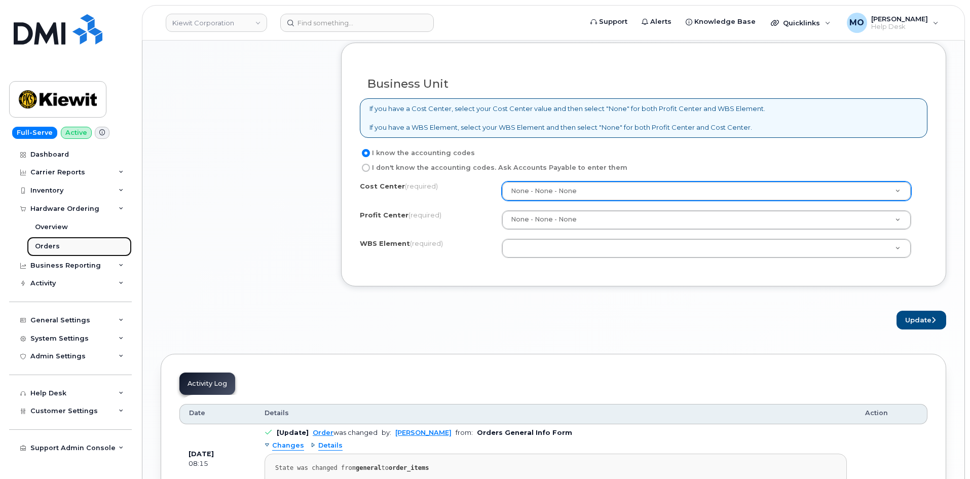
click at [82, 246] on link "Orders" at bounding box center [79, 246] width 105 height 19
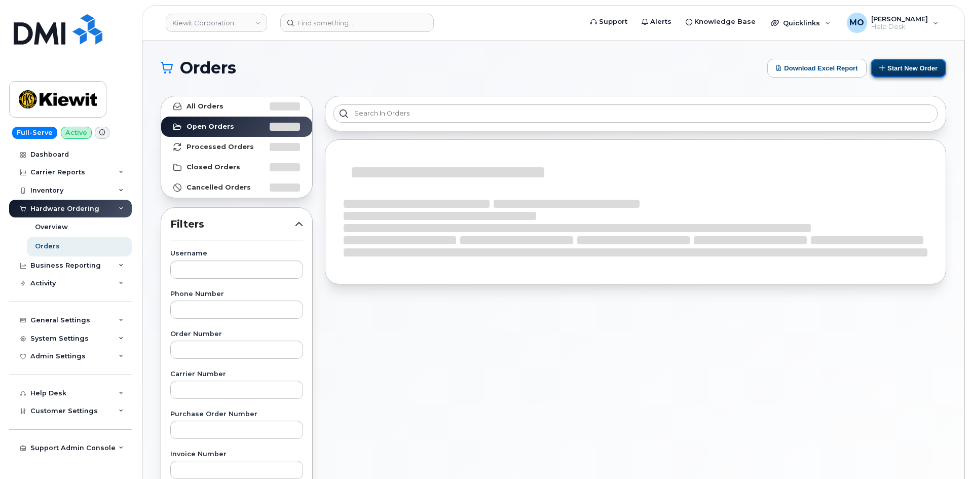
click at [891, 65] on button "Start New Order" at bounding box center [909, 68] width 76 height 19
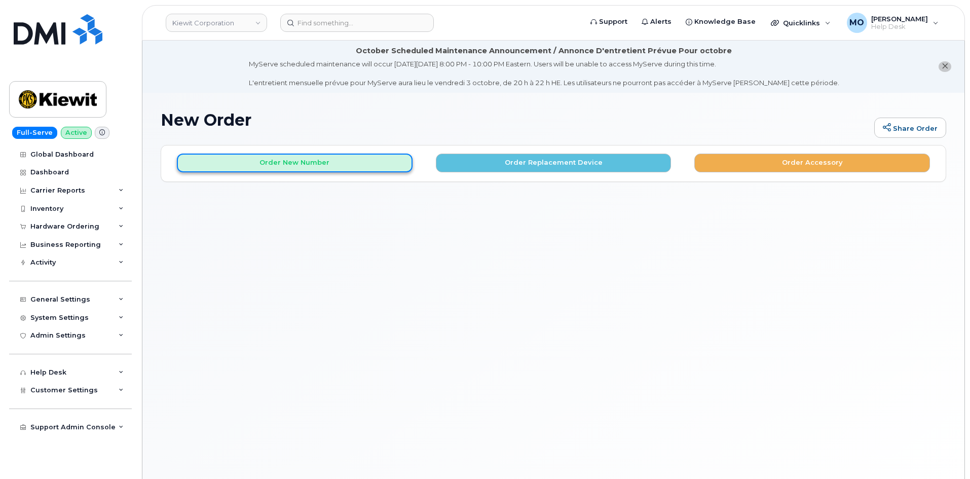
click at [342, 166] on button "Order New Number" at bounding box center [295, 163] width 236 height 19
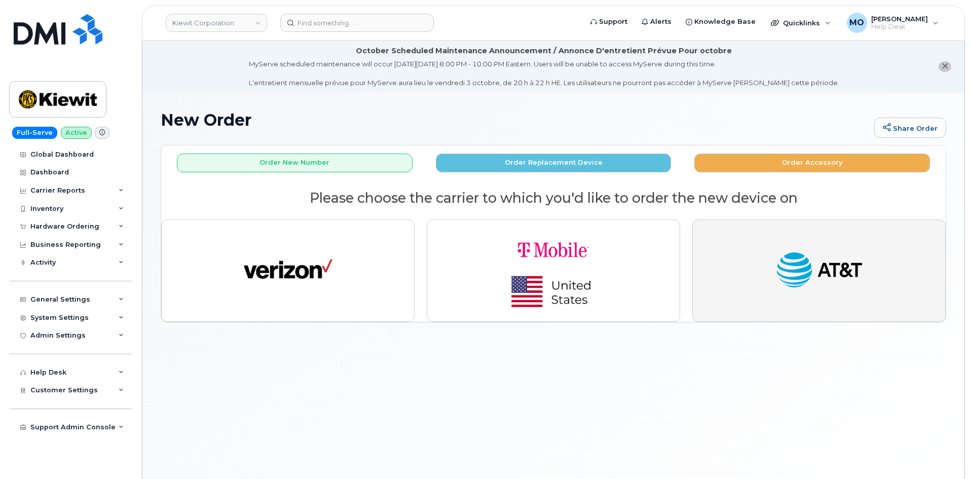
click at [781, 240] on button "button" at bounding box center [818, 271] width 253 height 102
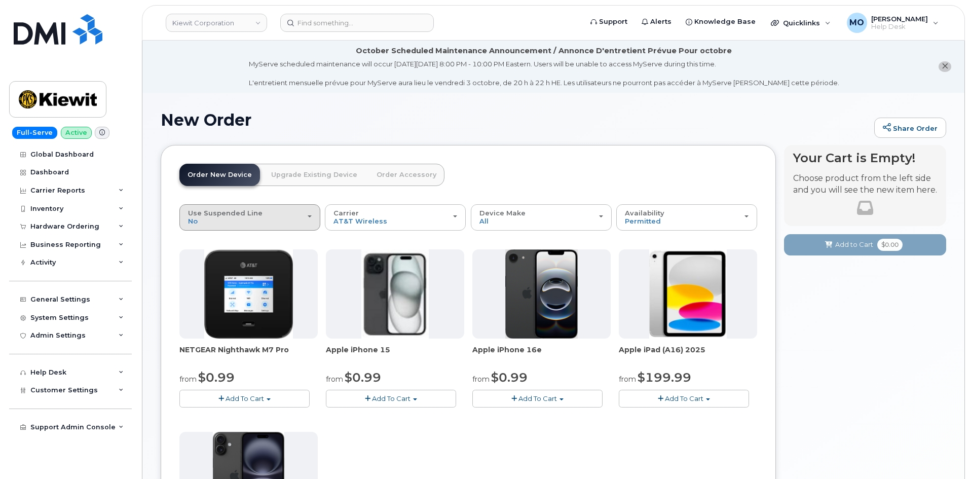
click at [290, 214] on div "Use Suspended Line No" at bounding box center [250, 217] width 124 height 16
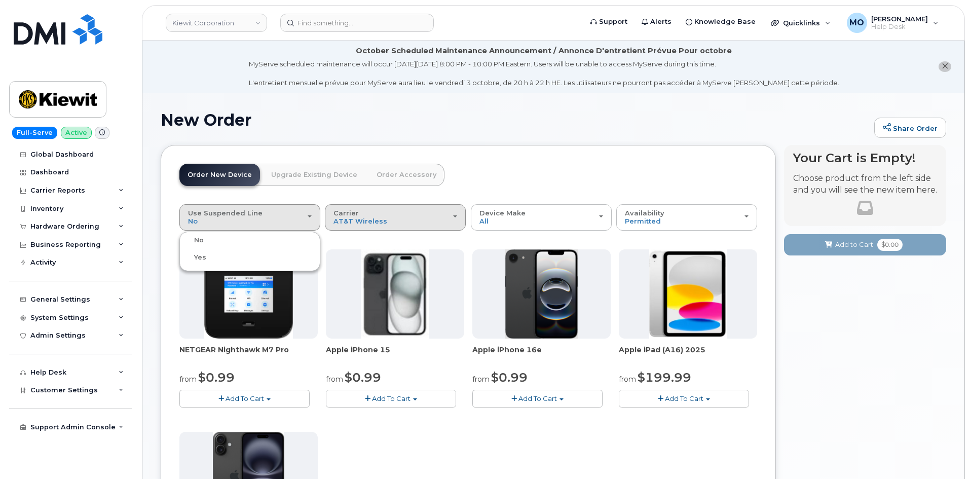
click at [419, 209] on button "Carrier Verizon Wireless T-Mobile AT&T Wireless" at bounding box center [395, 217] width 141 height 26
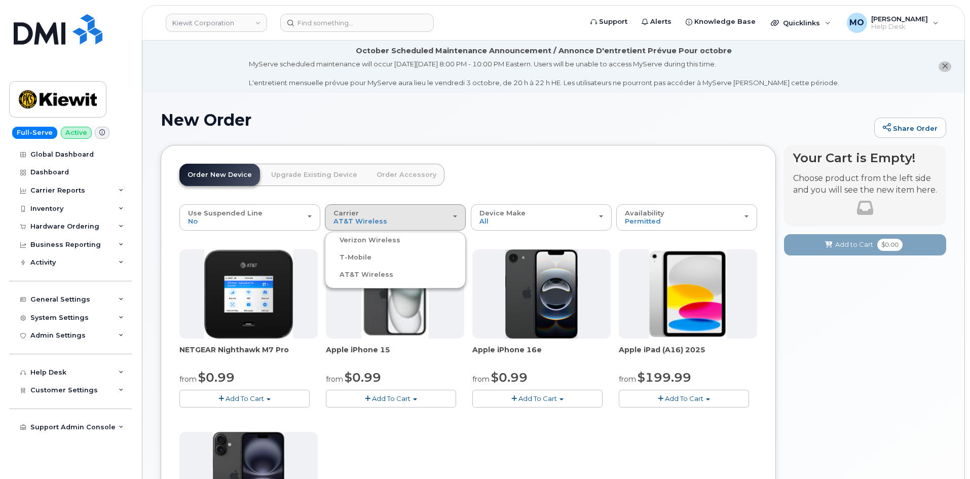
click at [381, 275] on label "AT&T Wireless" at bounding box center [360, 275] width 66 height 12
click at [0, 0] on input "AT&T Wireless" at bounding box center [0, 0] width 0 height 0
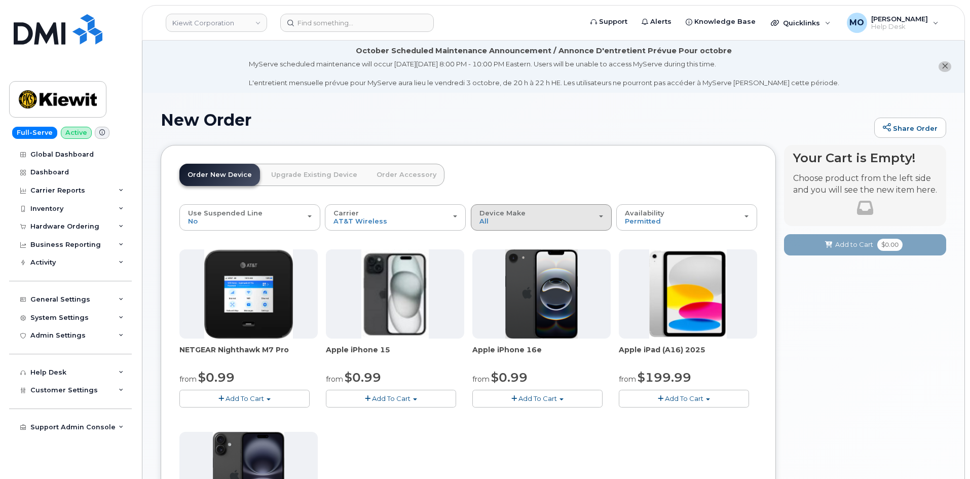
click at [515, 208] on button "Device Make All iPhone Modem Tablet" at bounding box center [541, 217] width 141 height 26
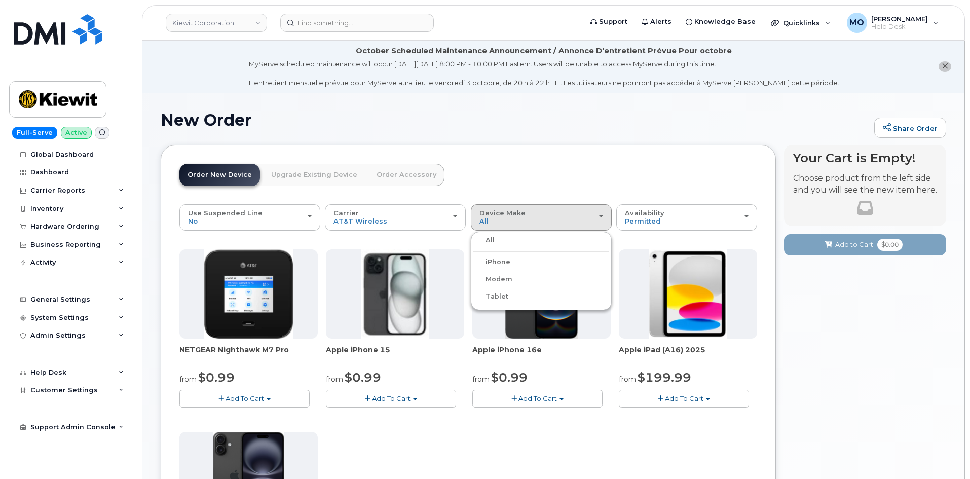
click at [496, 259] on label "iPhone" at bounding box center [491, 262] width 37 height 12
click at [0, 0] on input "iPhone" at bounding box center [0, 0] width 0 height 0
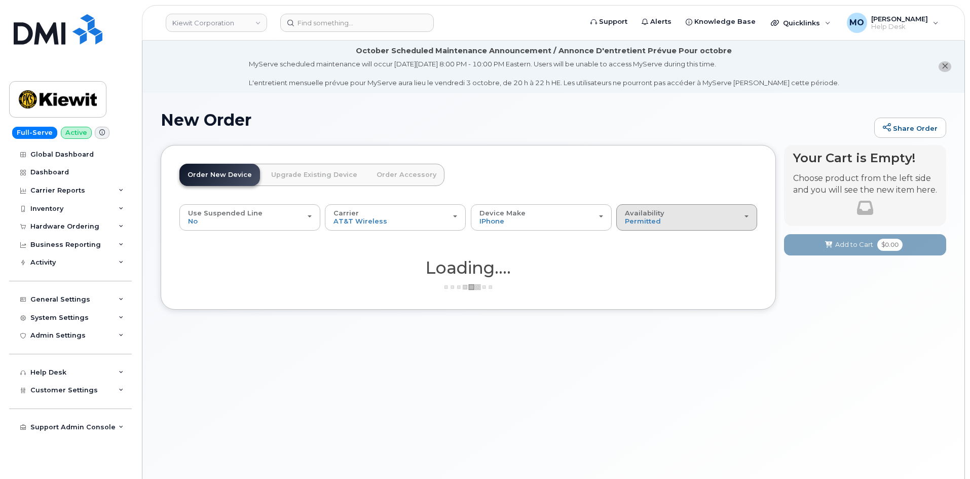
click at [648, 214] on span "Availability" at bounding box center [645, 213] width 40 height 8
click at [635, 258] on label "All" at bounding box center [629, 257] width 21 height 12
click at [0, 0] on input "All" at bounding box center [0, 0] width 0 height 0
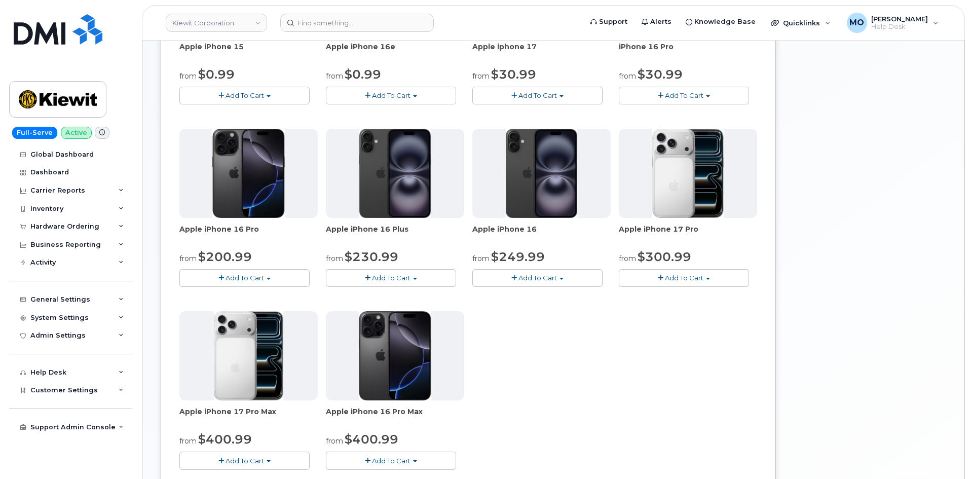
scroll to position [304, 0]
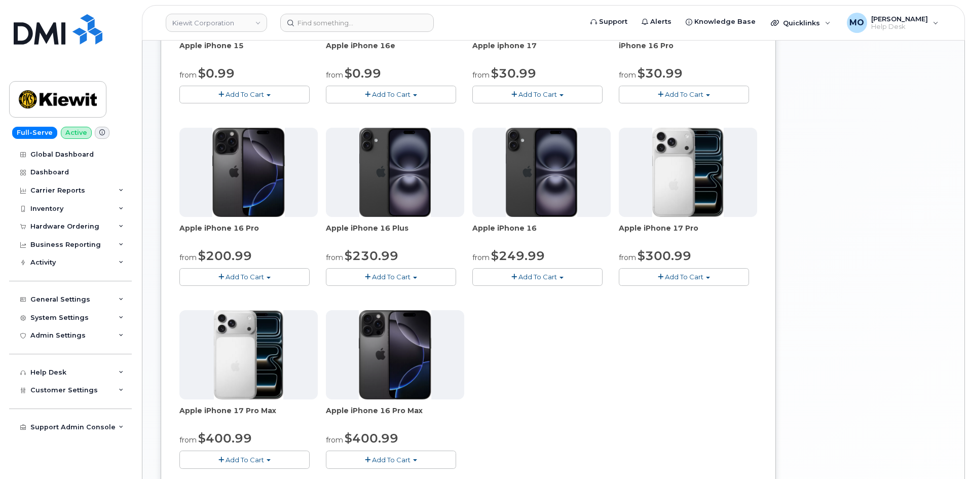
click at [265, 278] on button "Add To Cart" at bounding box center [244, 277] width 130 height 18
click at [265, 277] on button "Add To Cart" at bounding box center [244, 277] width 130 height 18
click at [660, 92] on span "button" at bounding box center [661, 94] width 6 height 7
click at [663, 90] on button "Add To Cart" at bounding box center [684, 95] width 130 height 18
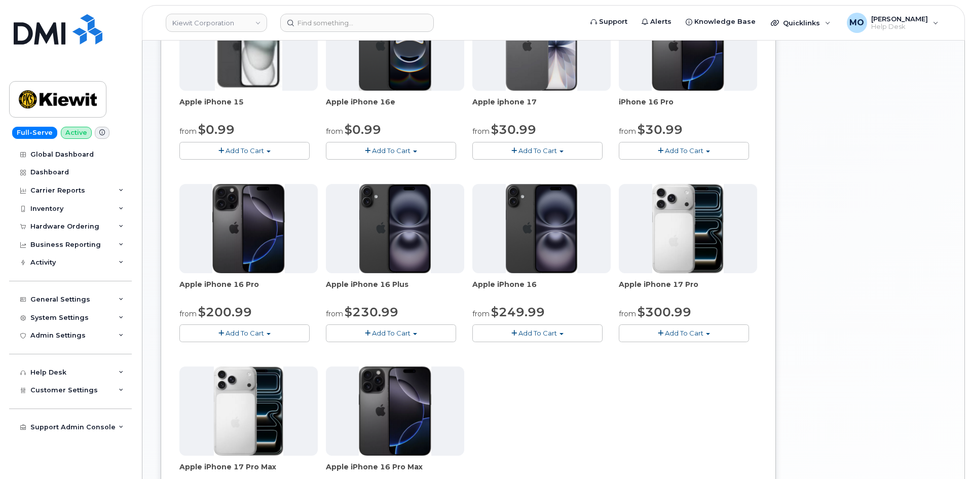
scroll to position [152, 0]
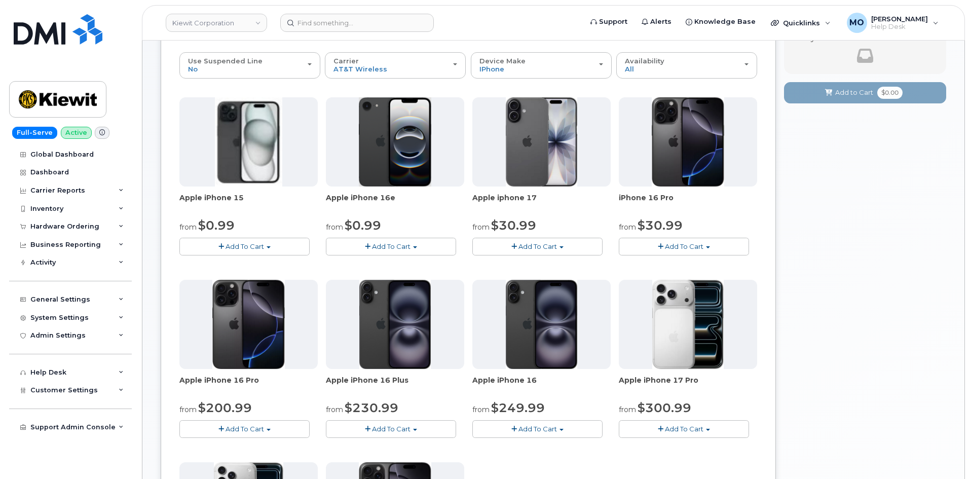
click at [221, 245] on span "button" at bounding box center [221, 246] width 6 height 7
click at [258, 264] on link "$0.99 - 2 Year Activation (128GB)" at bounding box center [247, 265] width 131 height 13
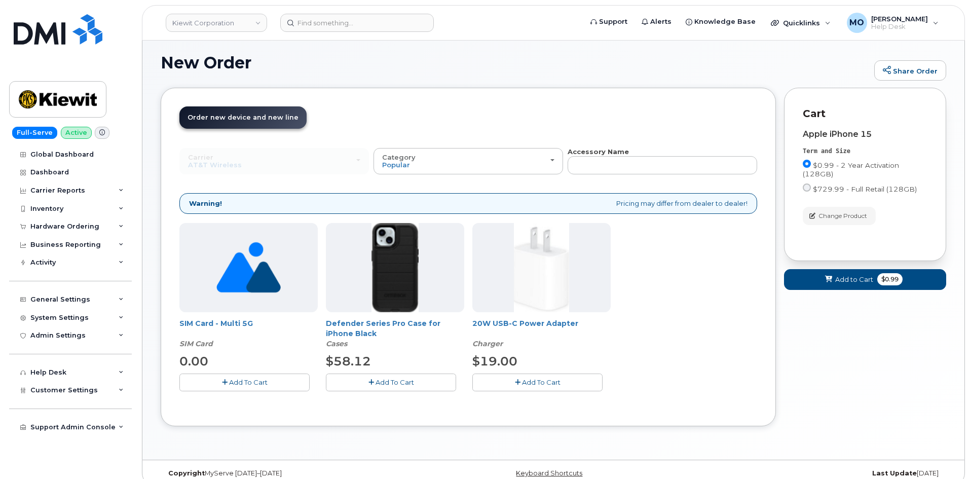
scroll to position [70, 0]
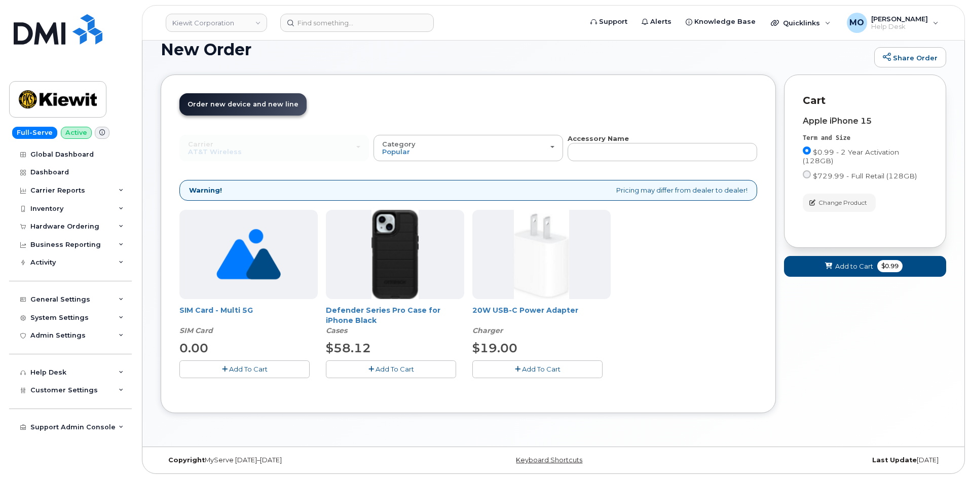
click at [422, 373] on button "Add To Cart" at bounding box center [391, 369] width 130 height 18
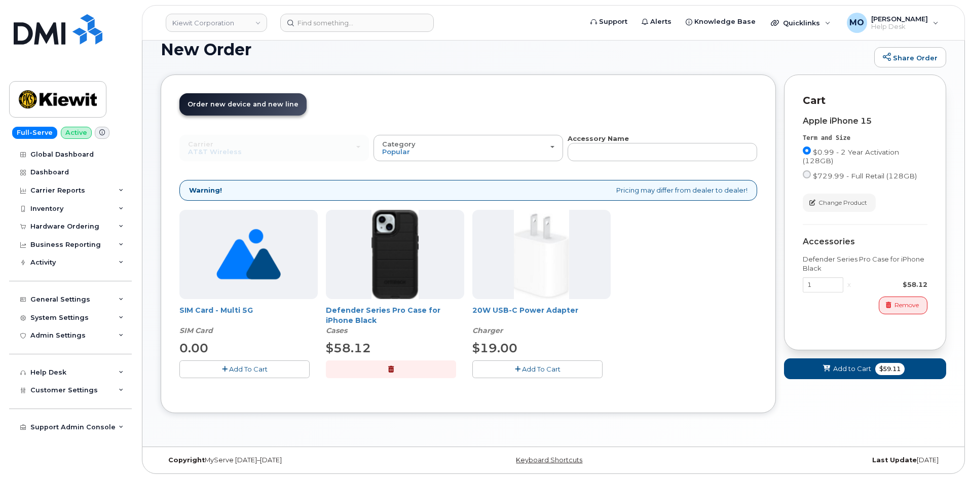
click at [509, 375] on button "Add To Cart" at bounding box center [537, 369] width 130 height 18
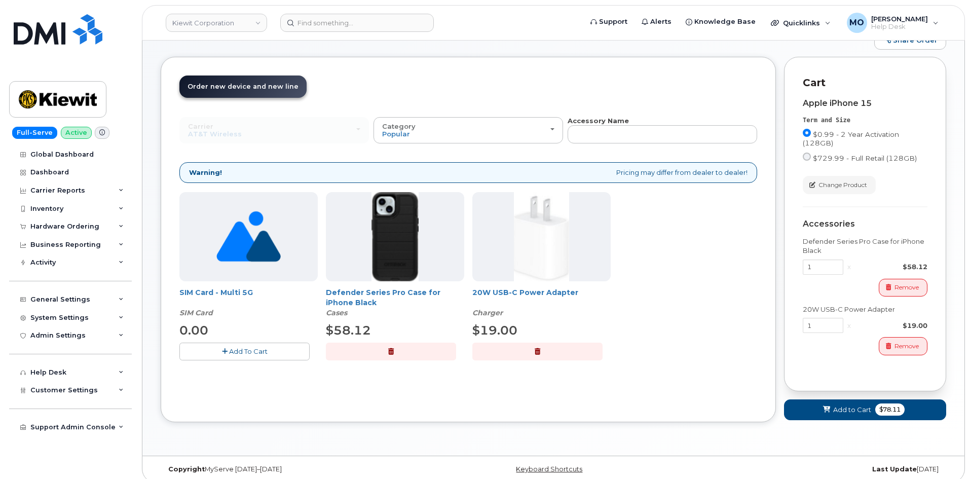
scroll to position [97, 0]
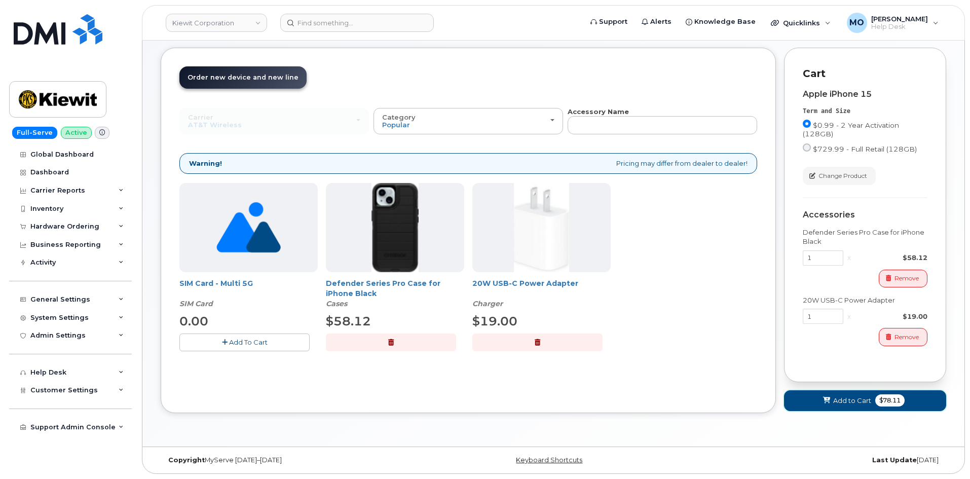
click at [856, 401] on span "Add to Cart" at bounding box center [852, 401] width 38 height 10
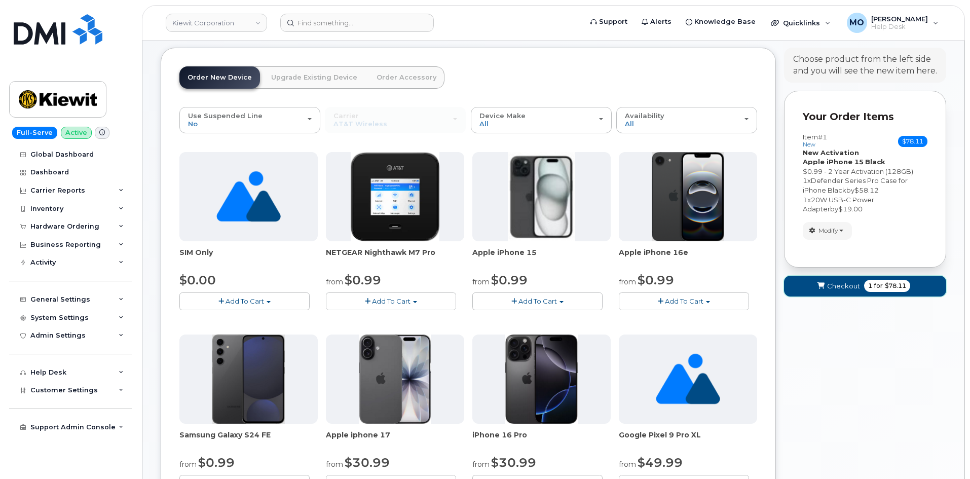
click at [839, 287] on span "Checkout" at bounding box center [843, 286] width 33 height 10
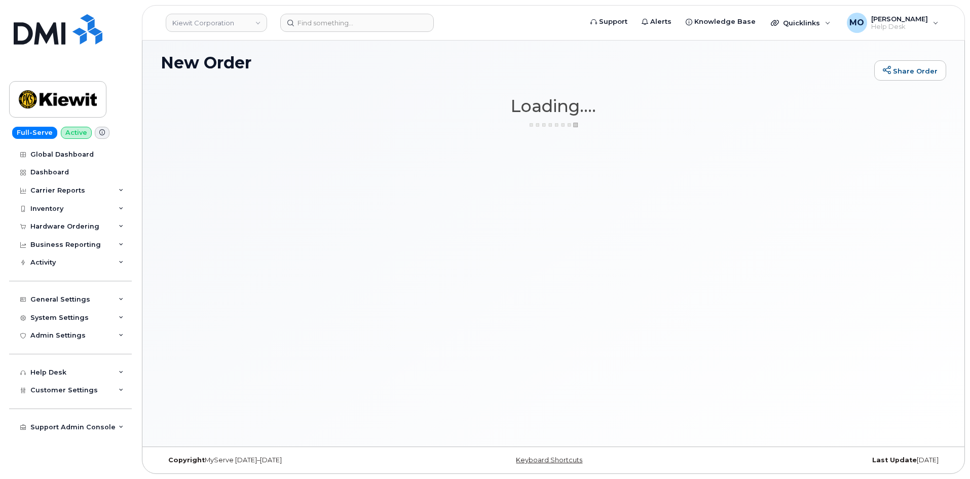
scroll to position [57, 0]
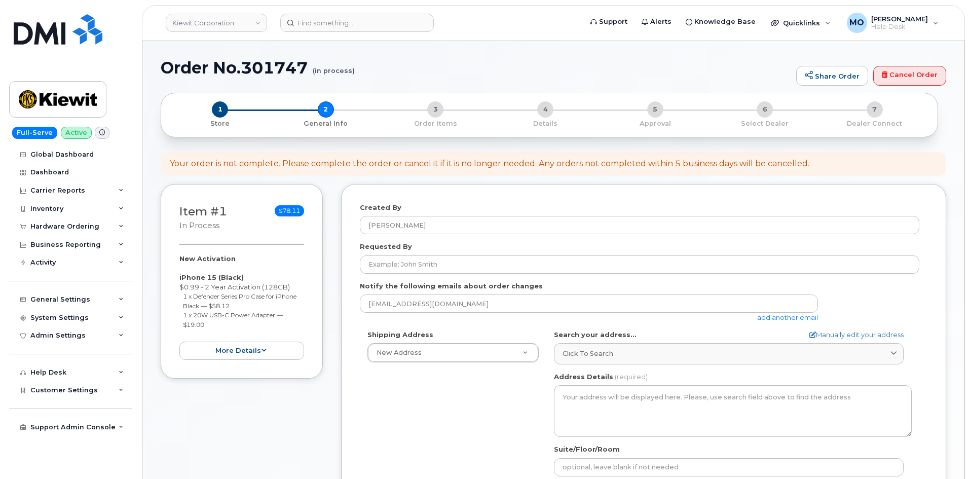
select select
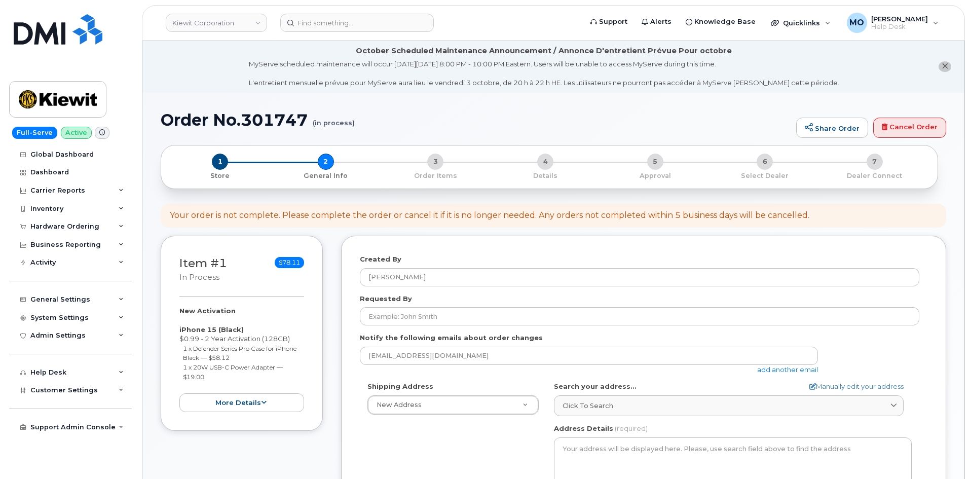
drag, startPoint x: 612, startPoint y: 391, endPoint x: 595, endPoint y: 379, distance: 20.7
click at [610, 390] on label "Search your address..." at bounding box center [595, 387] width 83 height 10
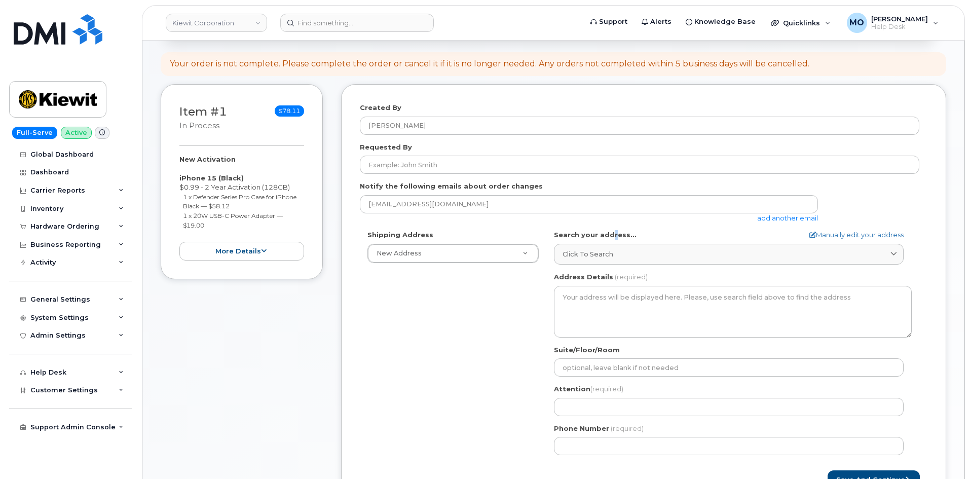
scroll to position [152, 0]
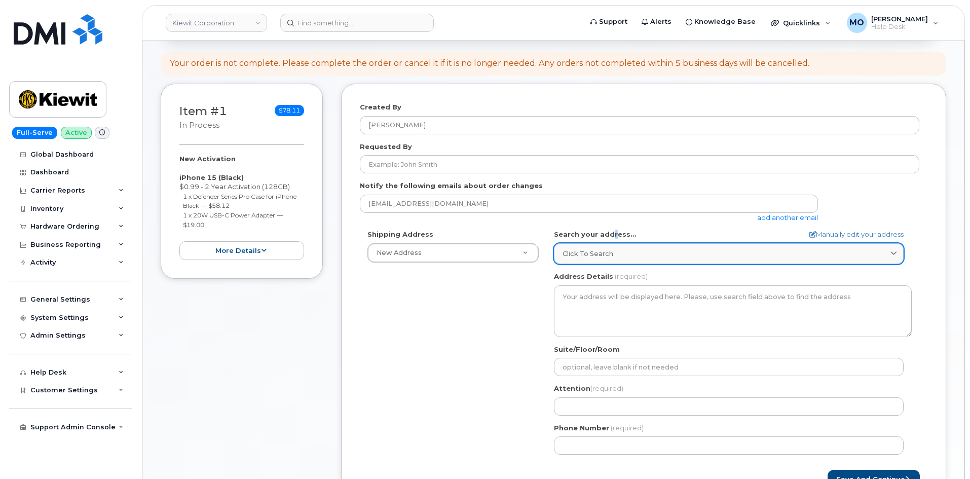
drag, startPoint x: 605, startPoint y: 249, endPoint x: 646, endPoint y: 249, distance: 41.1
click at [606, 249] on span "Click to search" at bounding box center [588, 254] width 51 height 10
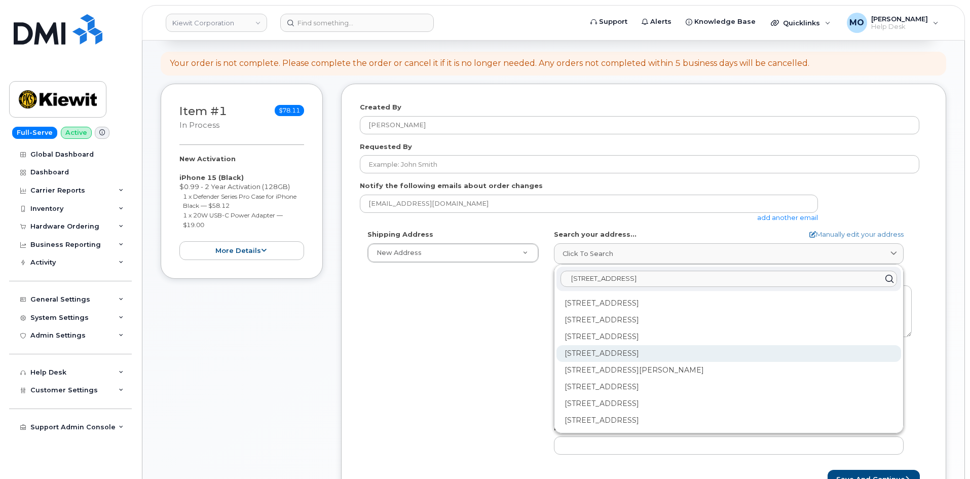
type input "[STREET_ADDRESS]"
click at [680, 353] on div "[STREET_ADDRESS]" at bounding box center [729, 353] width 345 height 17
select select
type textarea "[STREET_ADDRESS]"
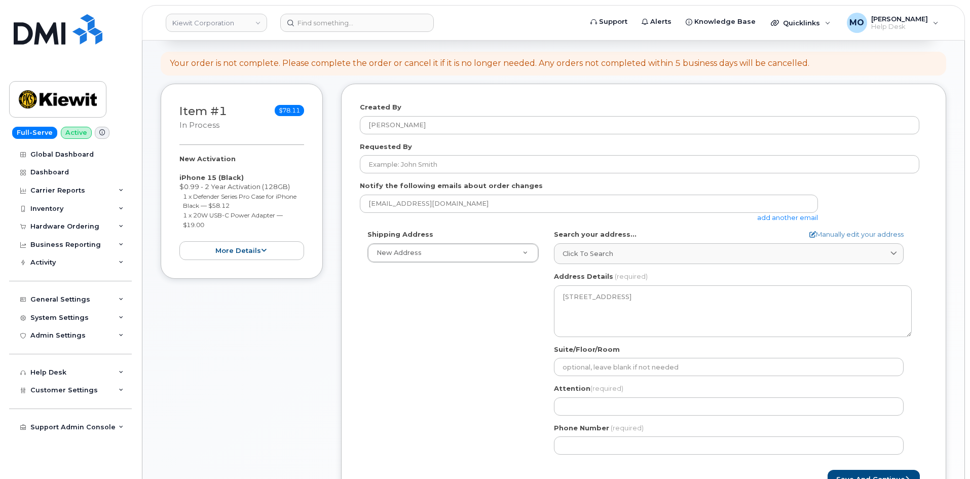
click at [443, 135] on form "Created By [PERSON_NAME] Requested By Notify the following emails about order c…" at bounding box center [644, 295] width 568 height 386
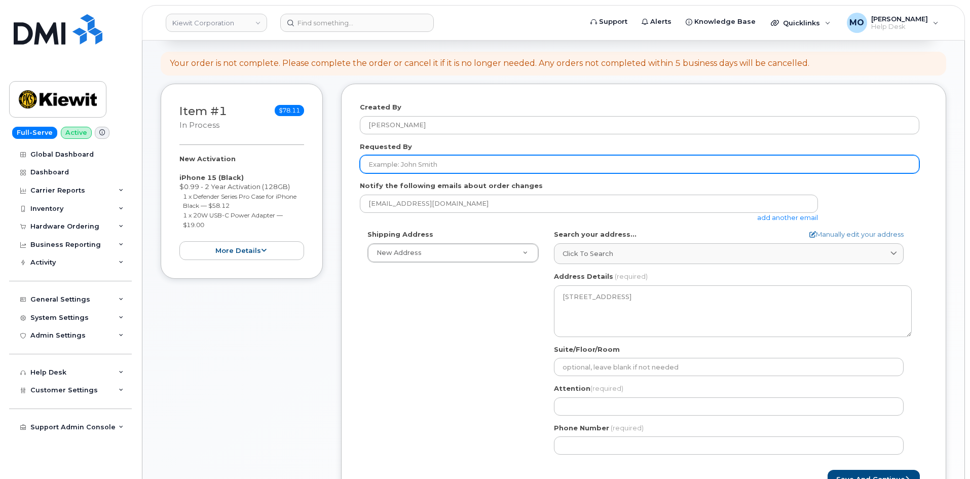
click at [447, 159] on input "Requested By" at bounding box center [640, 164] width 560 height 18
click at [593, 164] on input "Requested By" at bounding box center [640, 164] width 560 height 18
paste input "[PERSON_NAME]"
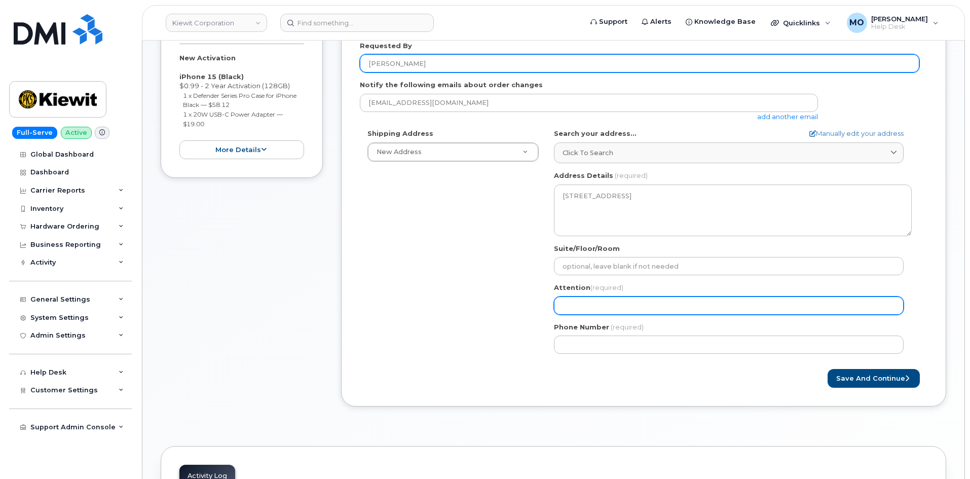
scroll to position [253, 0]
type input "[PERSON_NAME]"
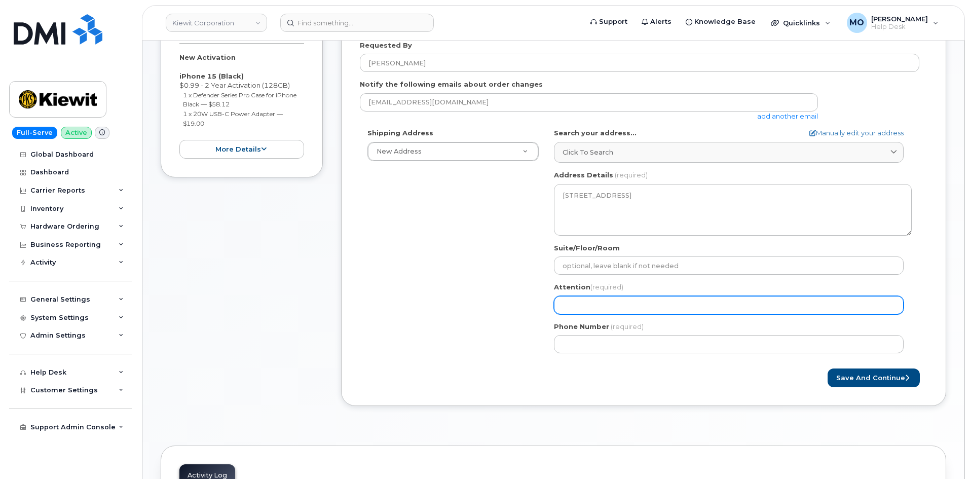
click at [626, 303] on input "Attention (required)" at bounding box center [729, 305] width 350 height 18
click at [575, 296] on input "Attention (required)" at bounding box center [729, 305] width 350 height 18
paste input "[PERSON_NAME][EMAIL_ADDRESS][PERSON_NAME][PERSON_NAME][DOMAIN_NAME]"
select select
type input "[PERSON_NAME][EMAIL_ADDRESS][PERSON_NAME][PERSON_NAME][DOMAIN_NAME]"
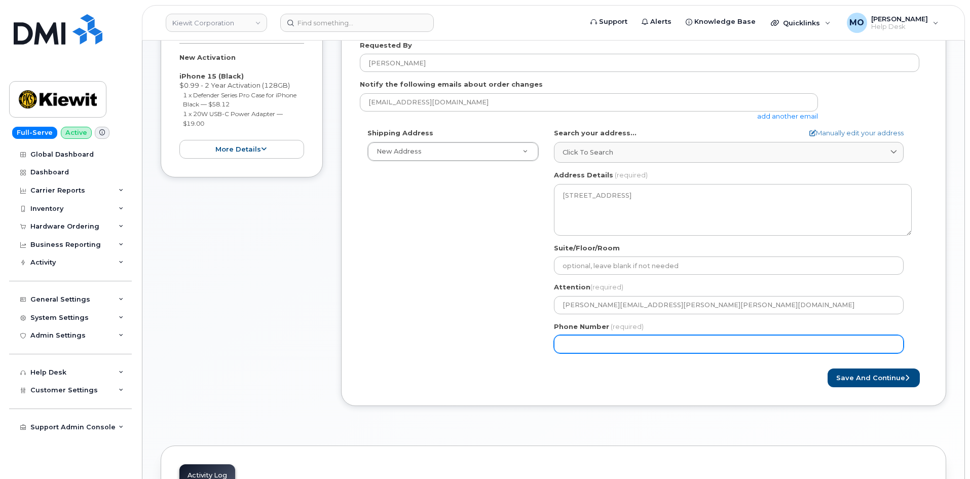
click at [733, 354] on div "KY [GEOGRAPHIC_DATA] Search your address... Manually edit your address Click to…" at bounding box center [732, 244] width 373 height 233
click at [724, 345] on input "Phone Number" at bounding box center [729, 344] width 350 height 18
paste input "8172014574"
select select
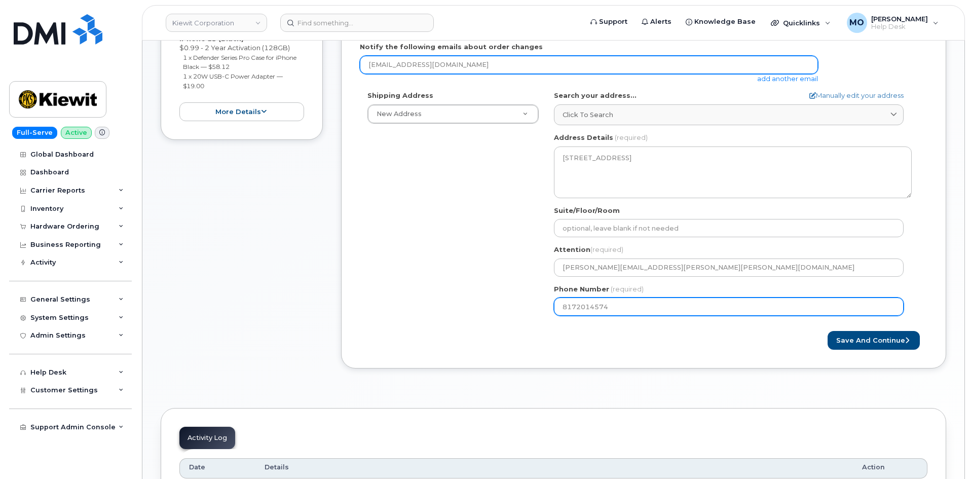
scroll to position [304, 0]
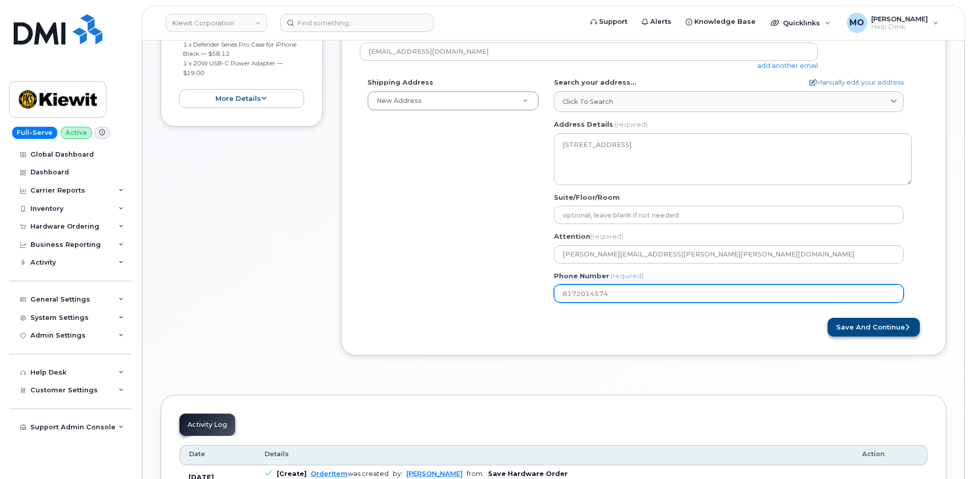
type input "8172014574"
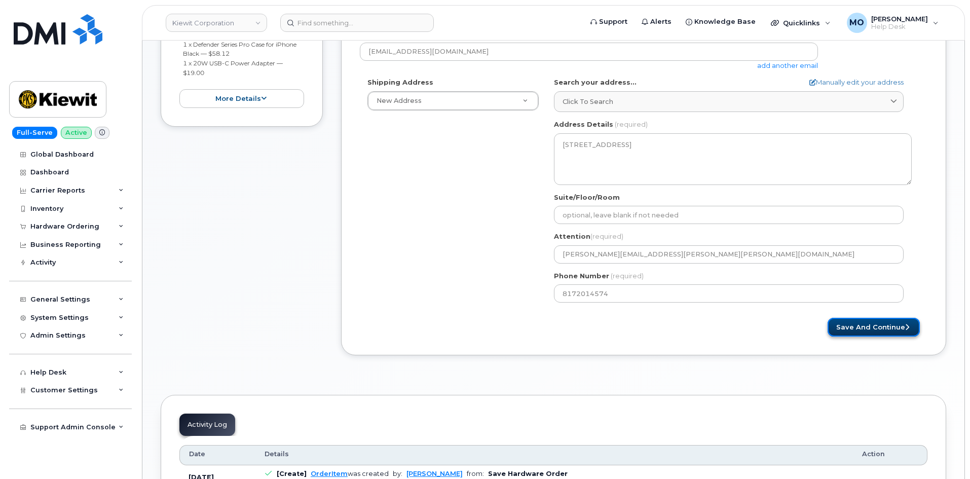
click at [884, 328] on button "Save and Continue" at bounding box center [874, 327] width 92 height 19
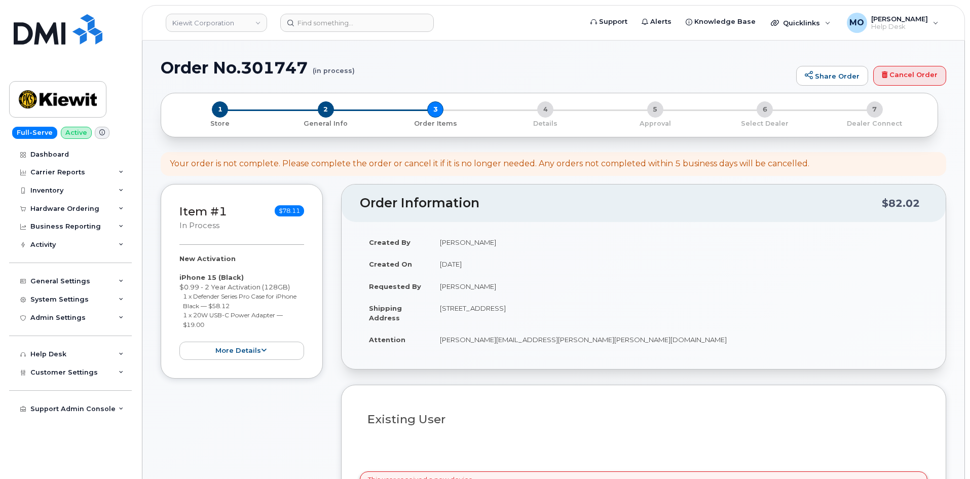
select select
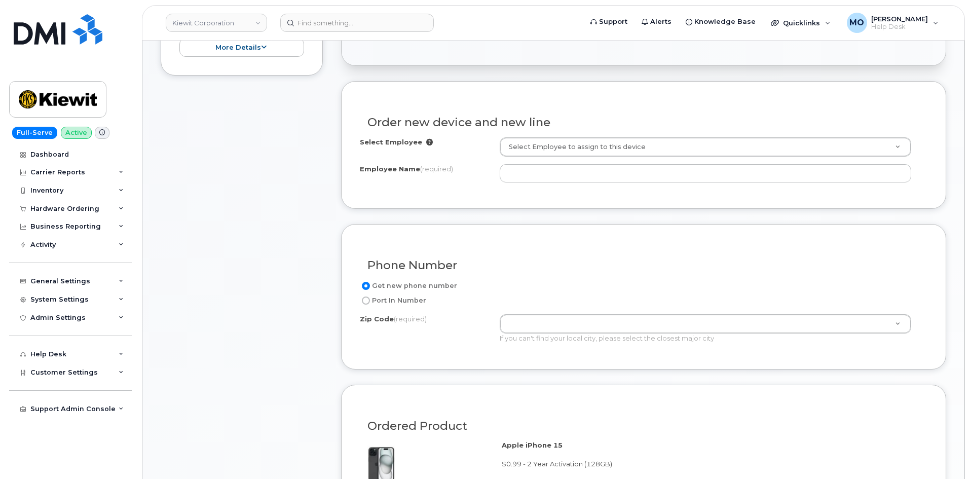
scroll to position [356, 0]
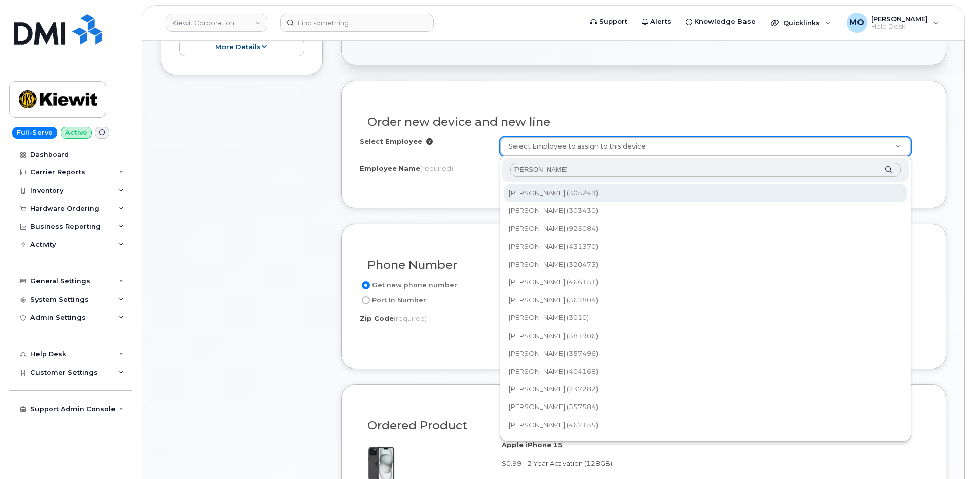
click at [534, 170] on input "[PERSON_NAME]" at bounding box center [705, 170] width 390 height 15
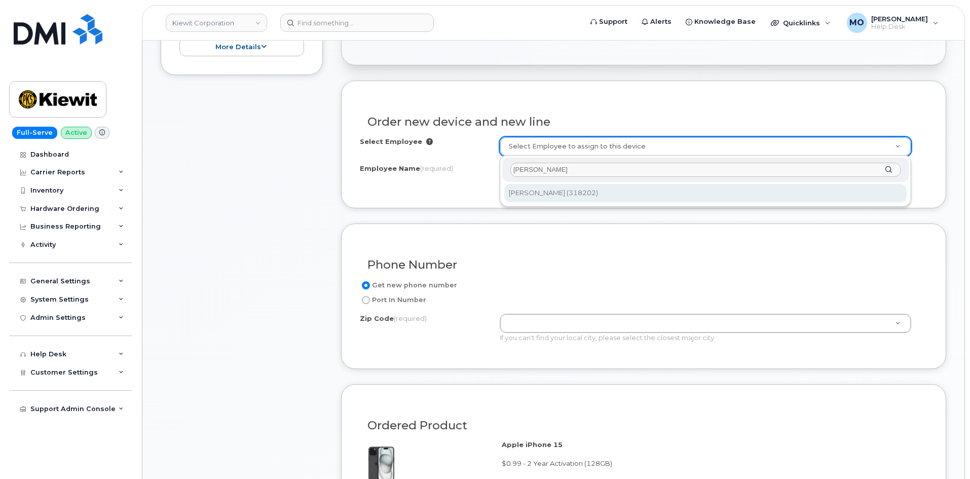
type input "[PERSON_NAME]"
type input "2150212"
type input "[PERSON_NAME]"
type input "960 S 3RD ST STE 101"
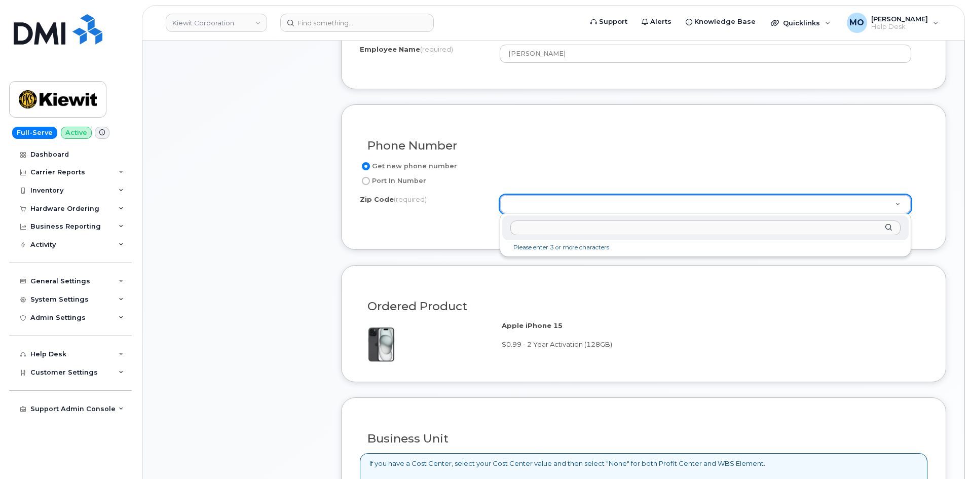
scroll to position [407, 0]
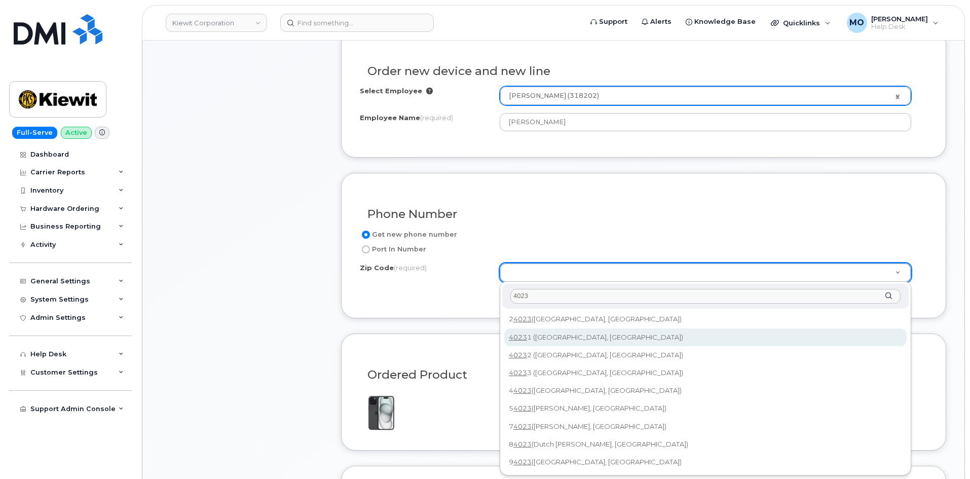
type input "4023"
type input "40231 (Louisville, KY)"
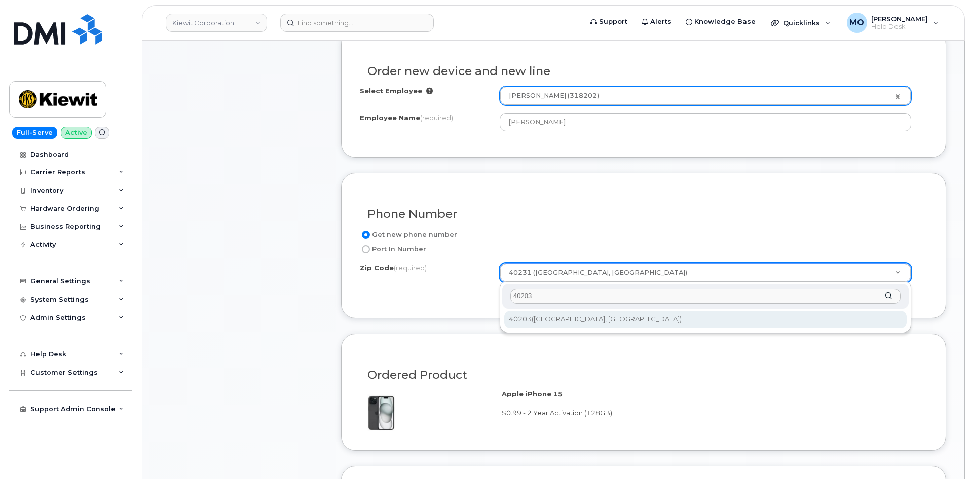
type input "40203"
type input "40203 (Louisville, KY)"
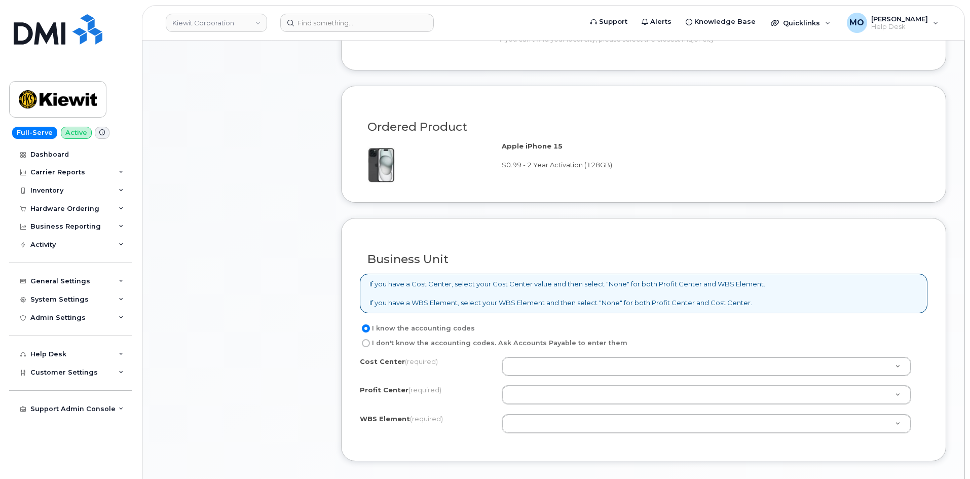
scroll to position [761, 0]
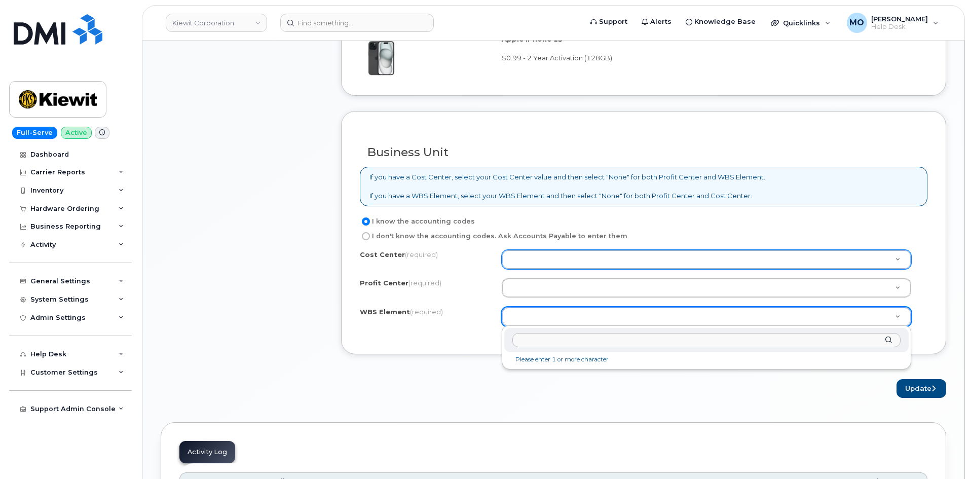
paste input "106486.1107"
type input "106486.1107"
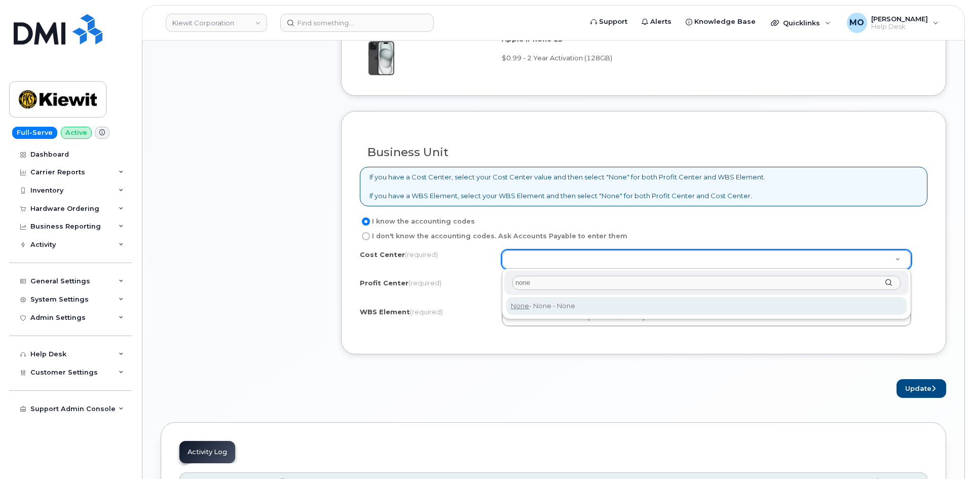
type input "none"
type input "None"
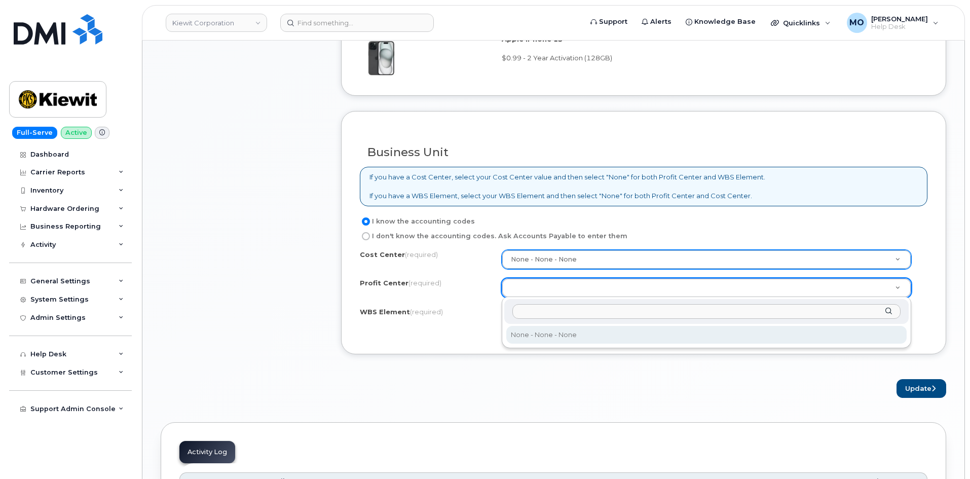
select select "None"
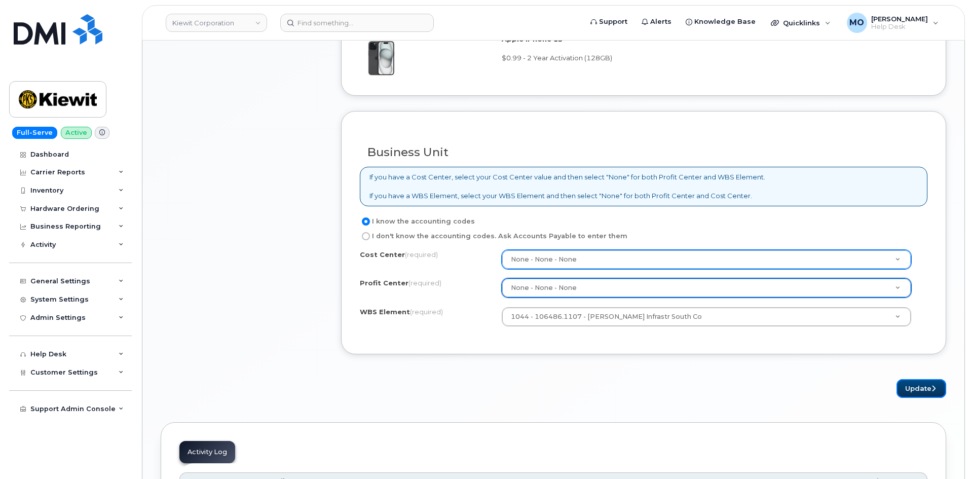
click at [932, 383] on button "Update" at bounding box center [922, 388] width 50 height 19
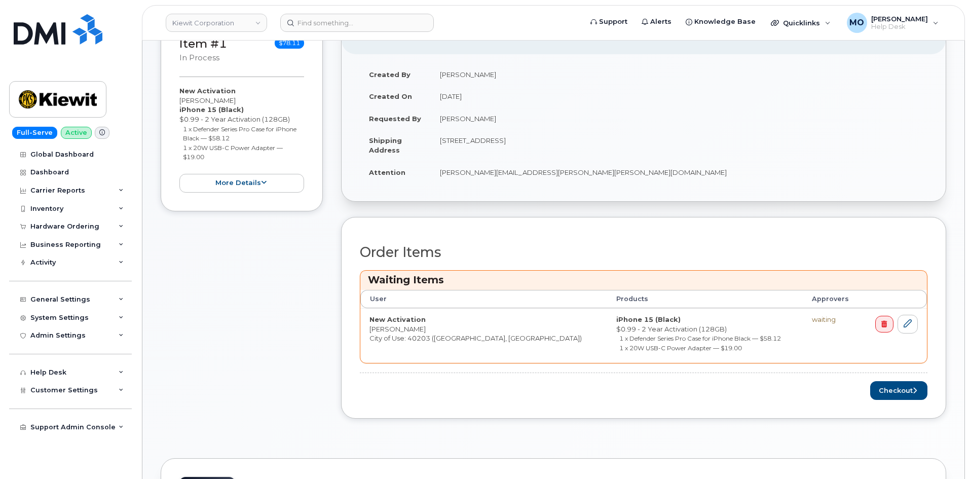
scroll to position [355, 0]
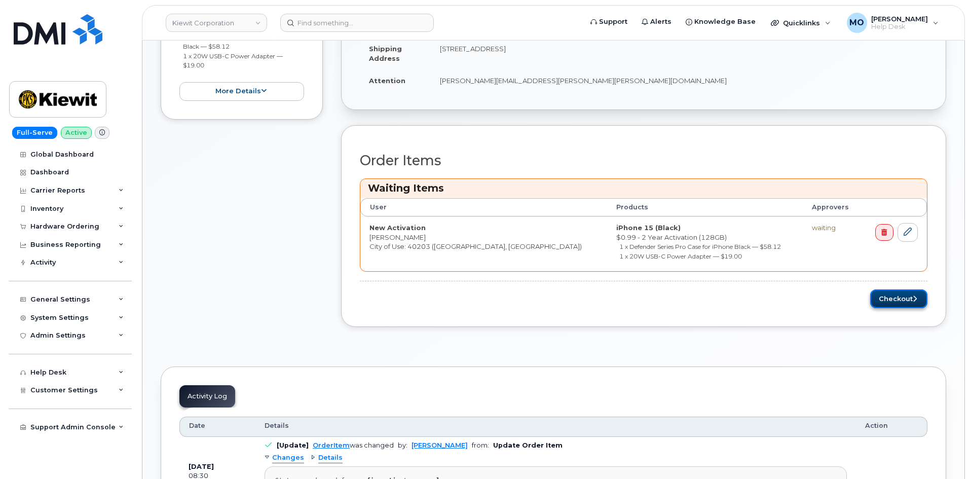
click at [897, 291] on button "Checkout" at bounding box center [898, 298] width 57 height 19
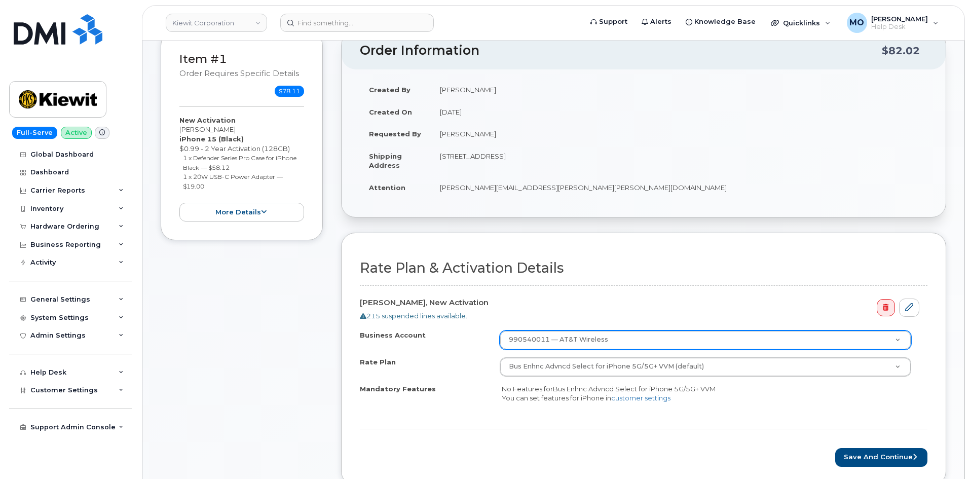
scroll to position [255, 0]
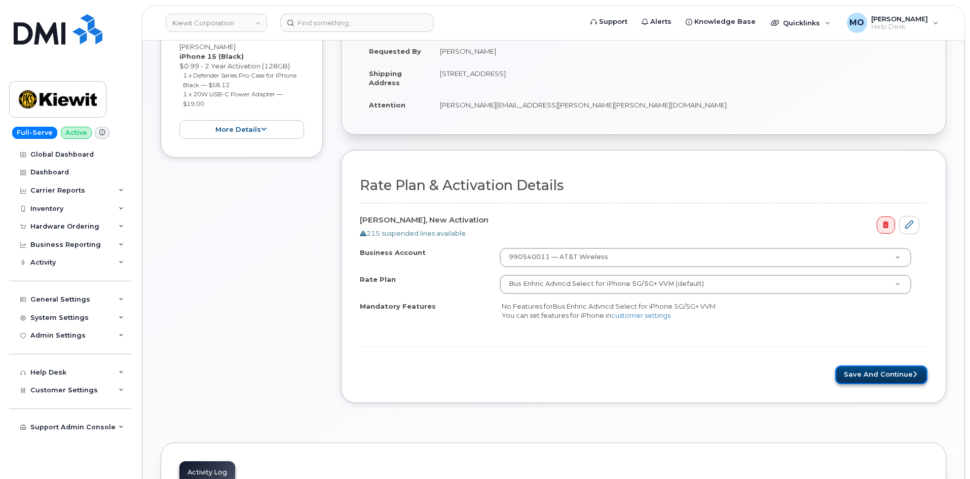
click at [872, 375] on button "Save and Continue" at bounding box center [881, 375] width 92 height 19
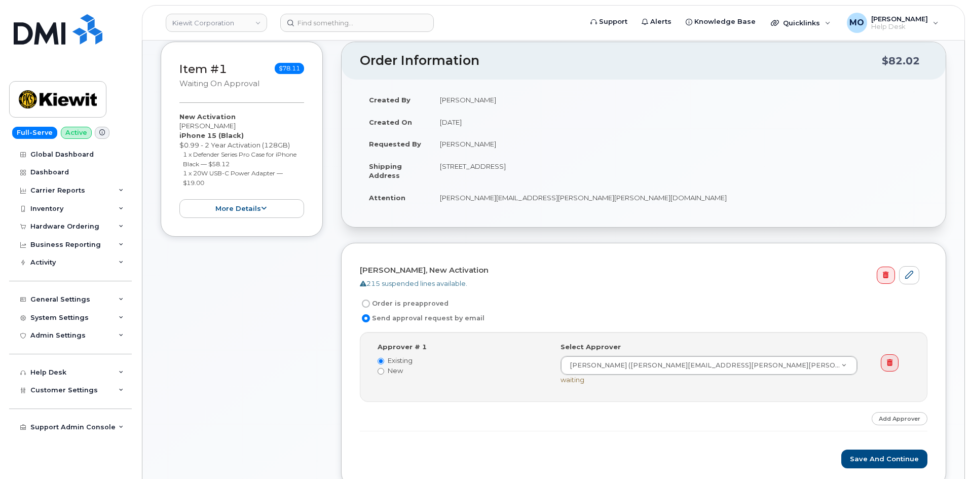
scroll to position [203, 0]
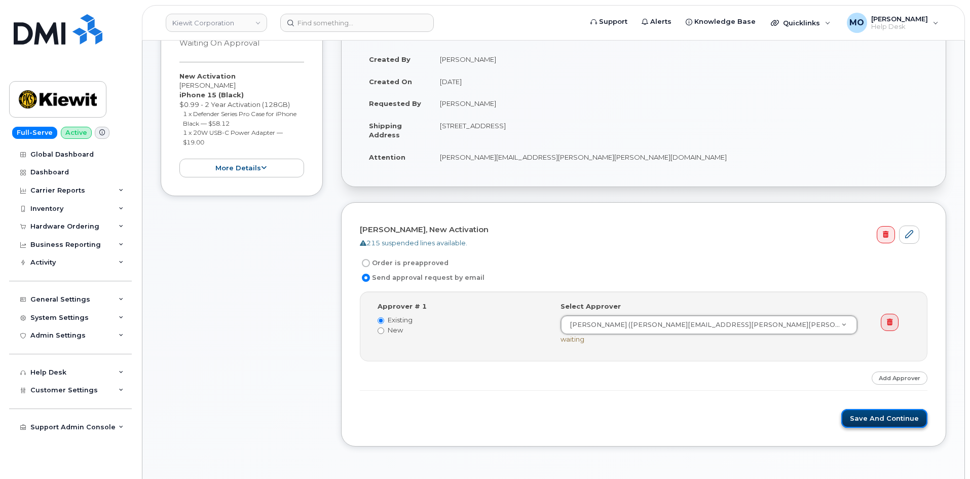
click at [867, 420] on button "Save and Continue" at bounding box center [885, 418] width 86 height 19
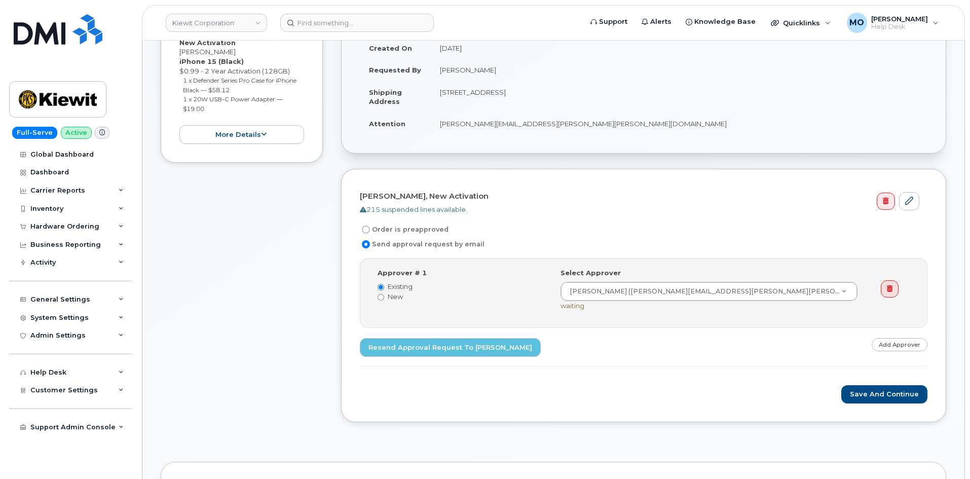
scroll to position [253, 0]
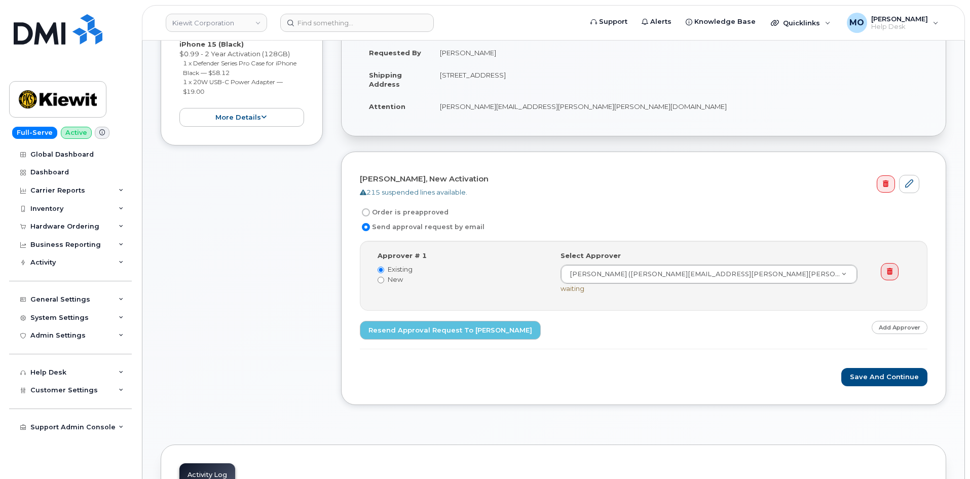
click at [710, 350] on form "[PERSON_NAME], New Activation 215 suspended lines available. Order is preapprov…" at bounding box center [644, 278] width 568 height 216
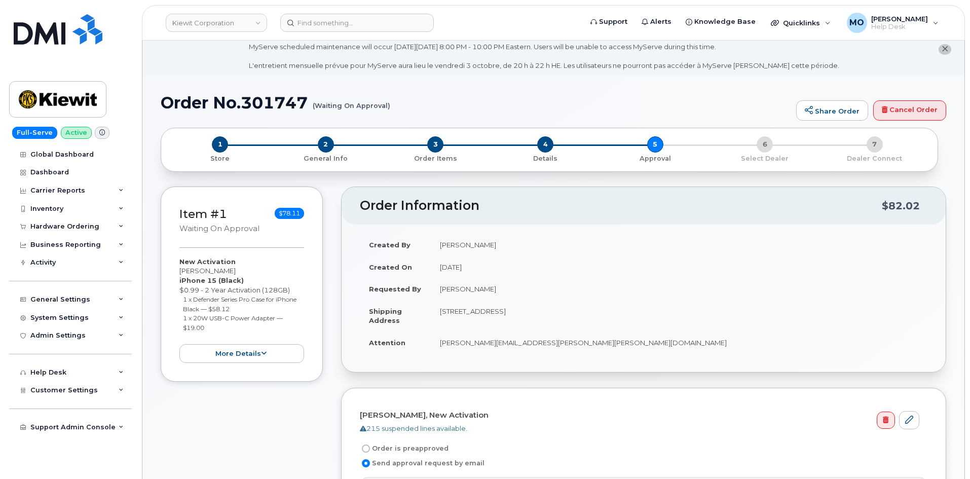
scroll to position [0, 0]
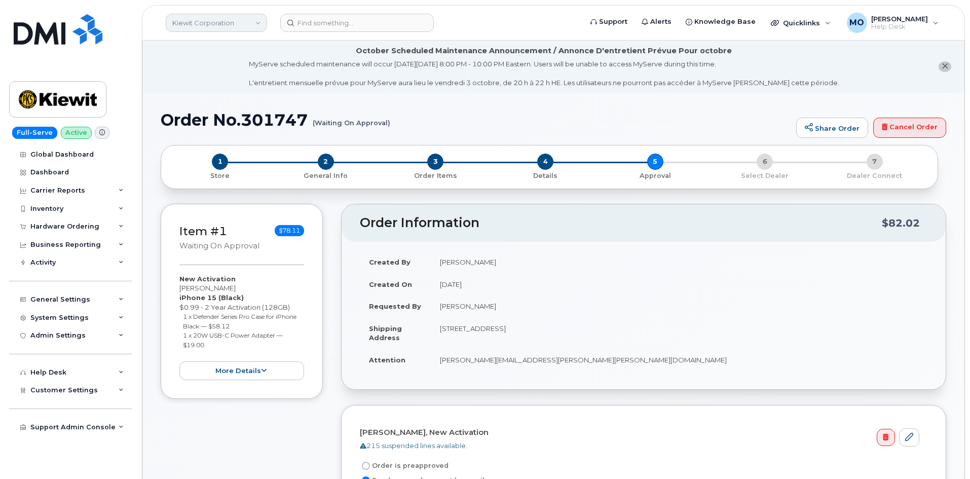
click at [238, 23] on link "Kiewit Corporation" at bounding box center [216, 23] width 101 height 18
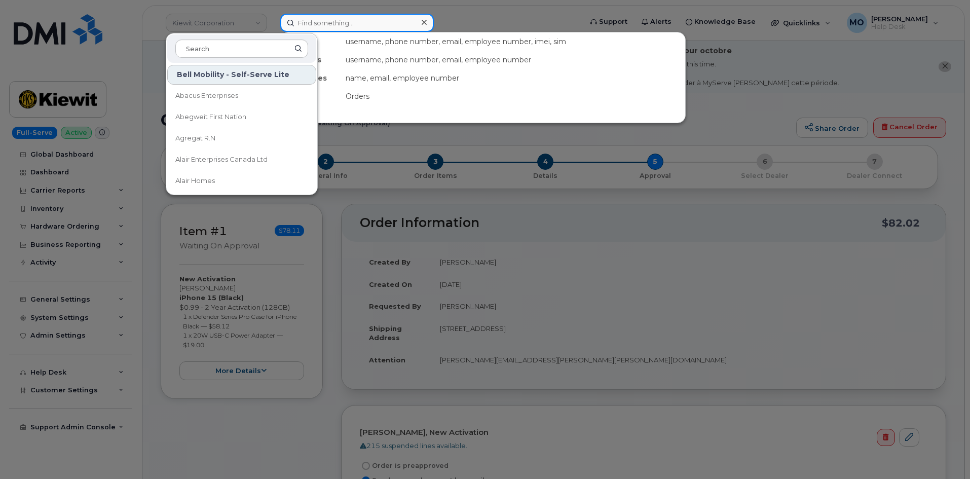
click at [299, 21] on input at bounding box center [357, 23] width 154 height 18
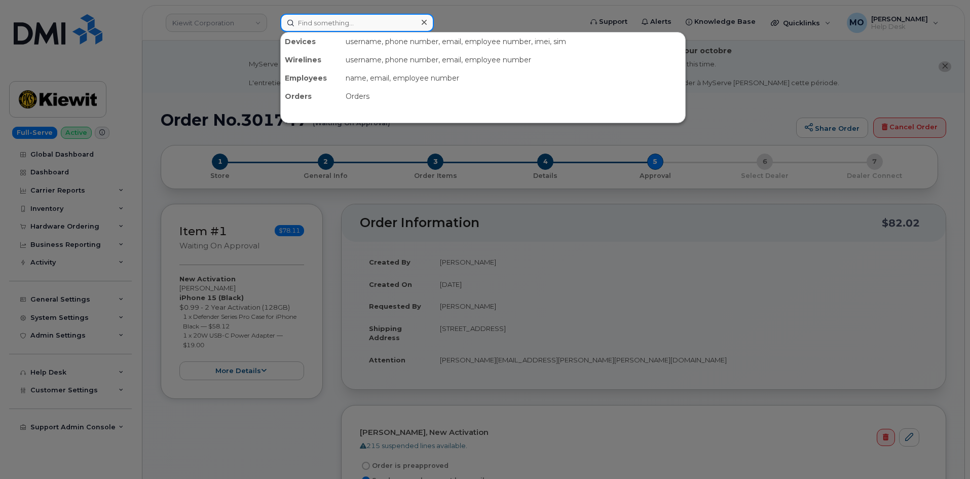
paste input "7733503122"
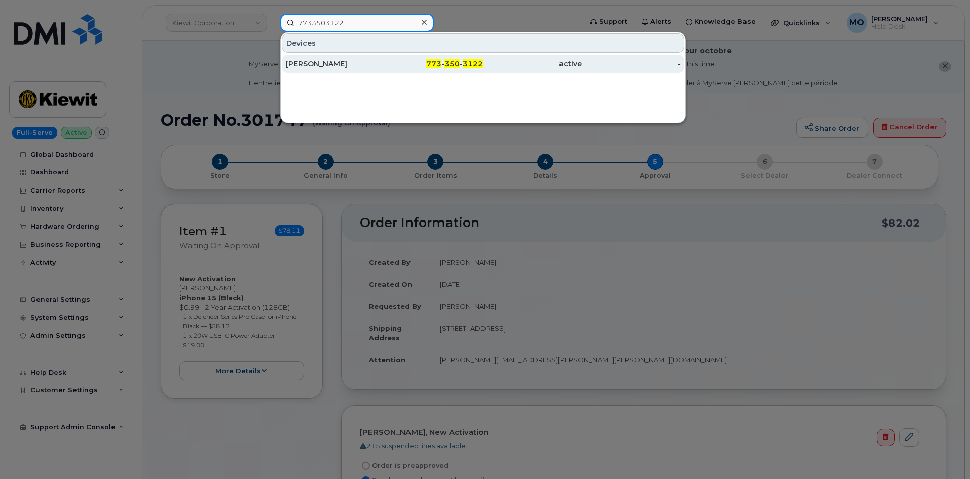
type input "7733503122"
click at [398, 68] on div "773 - 350 - 3122" at bounding box center [434, 64] width 99 height 10
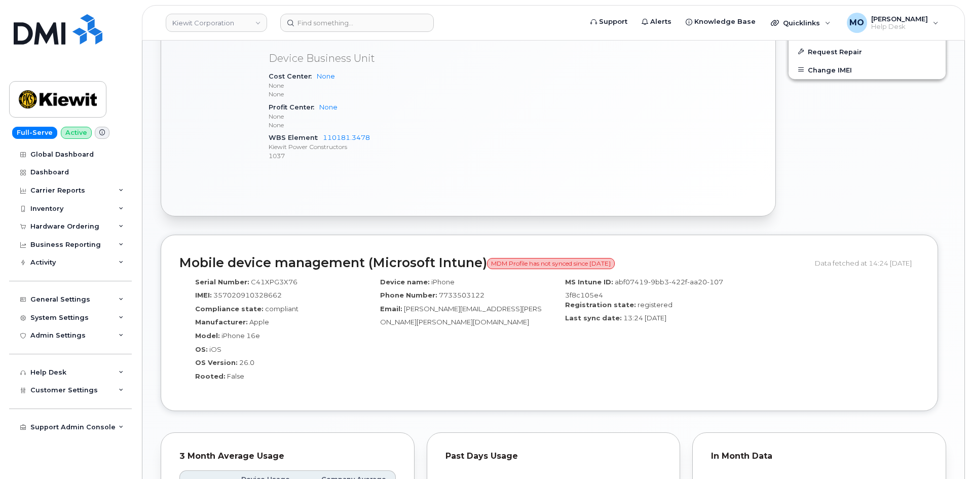
scroll to position [558, 0]
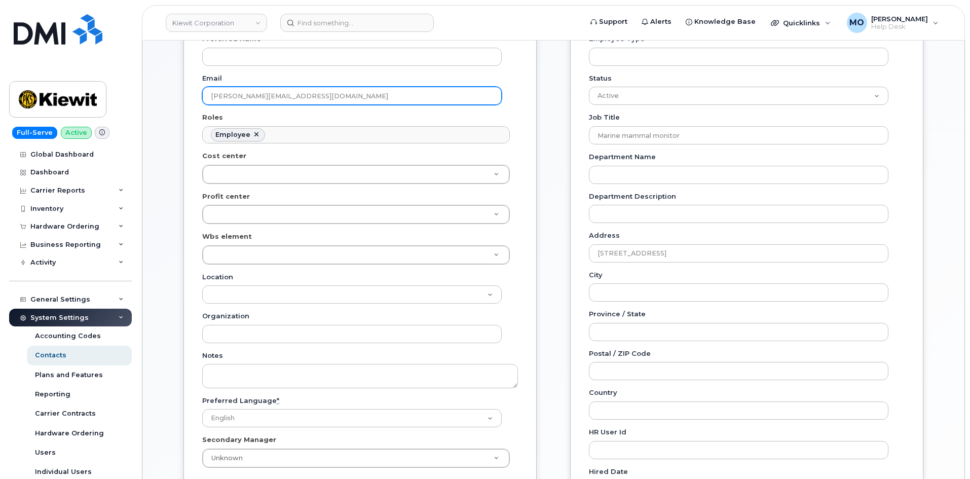
scroll to position [34, 0]
